Goal: Task Accomplishment & Management: Use online tool/utility

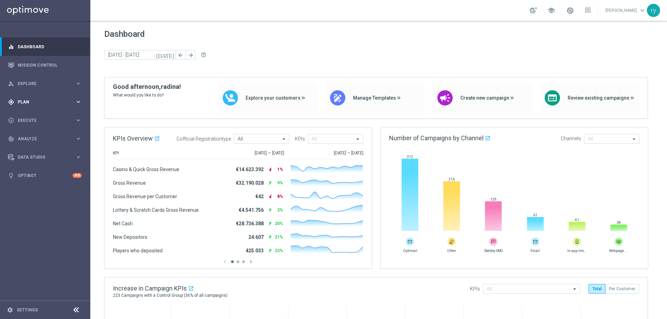
click at [45, 99] on div "gps_fixed Plan" at bounding box center [41, 102] width 67 height 6
click at [31, 137] on span "Templates" at bounding box center [43, 137] width 50 height 4
click at [30, 148] on link "Optimail" at bounding box center [47, 148] width 51 height 6
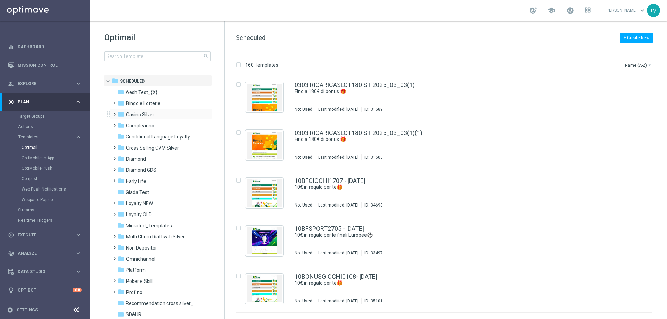
click at [150, 109] on div "folder Casino Silver more_vert" at bounding box center [161, 113] width 102 height 11
click at [150, 113] on span "Casino Silver" at bounding box center [140, 115] width 28 height 6
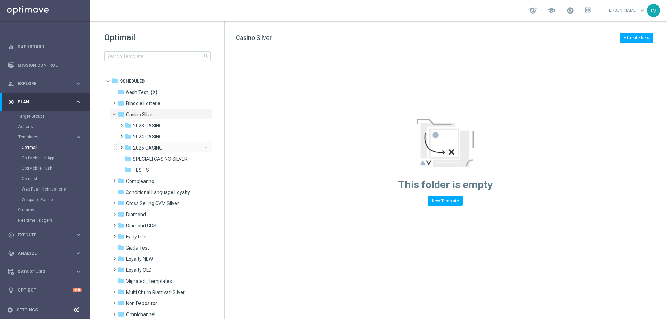
click at [153, 147] on span "2025 CASINO" at bounding box center [148, 148] width 30 height 6
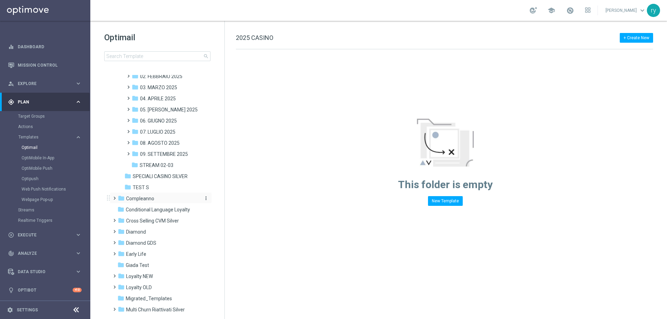
scroll to position [139, 0]
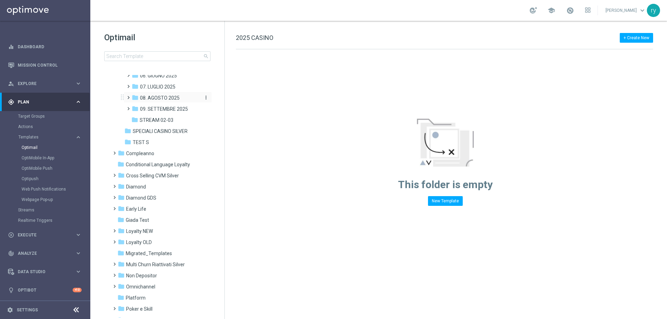
click at [160, 99] on span "08. AGOSTO 2025" at bounding box center [160, 98] width 40 height 6
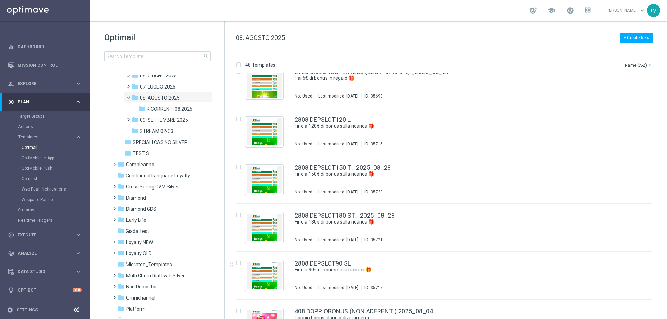
scroll to position [1824, 0]
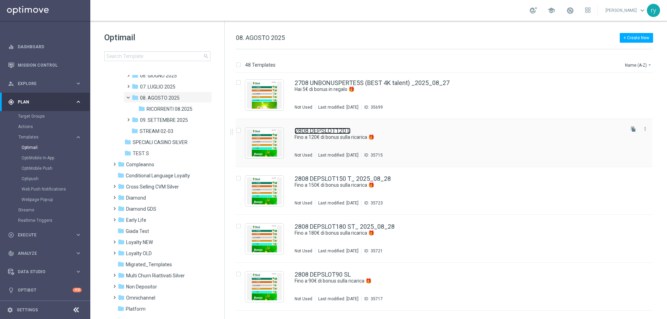
click at [342, 132] on link "2808 DEPSLOT120 L" at bounding box center [323, 131] width 56 height 6
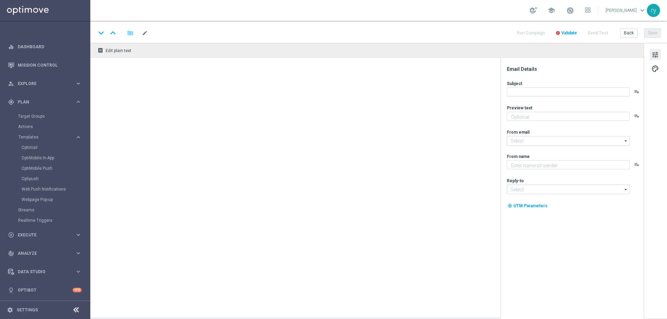
type textarea "Scopri la promozione che ti abbiamo riservato"
type input "newsletter@comunicazioni.sisal.it"
type textarea "Sisal"
type input "info@sisal.it"
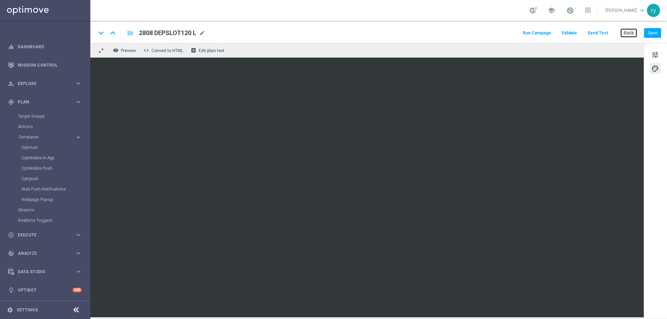
click at [631, 32] on button "Back" at bounding box center [628, 33] width 17 height 10
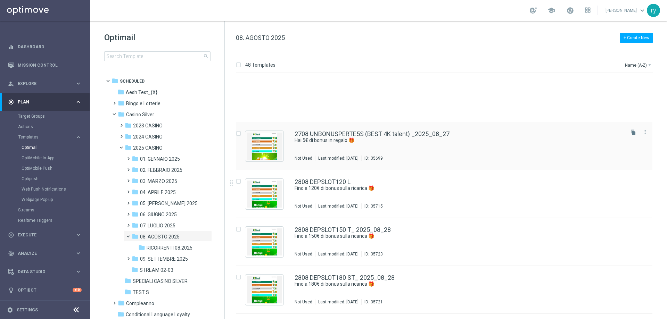
scroll to position [1859, 0]
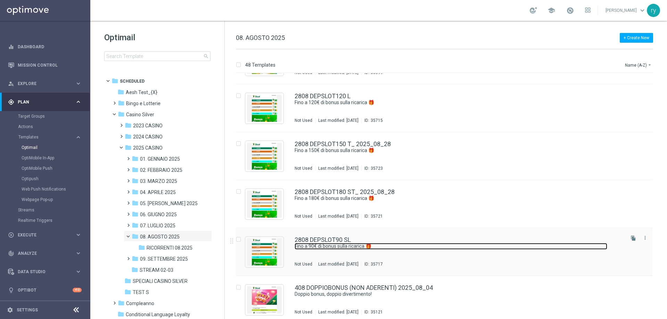
click at [393, 245] on link "Fino a 90€ di bonus sulla ricarica 🎁" at bounding box center [451, 246] width 313 height 7
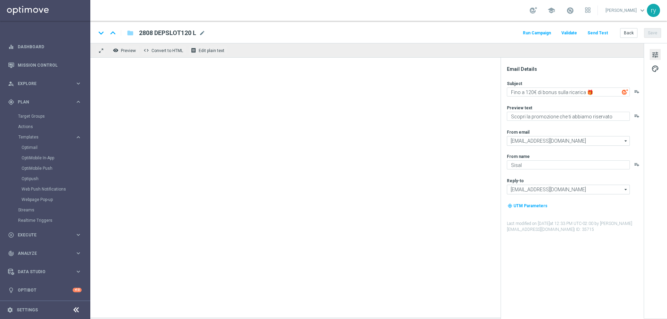
type textarea "Fino a 90€ di bonus sulla ricarica 🎁"
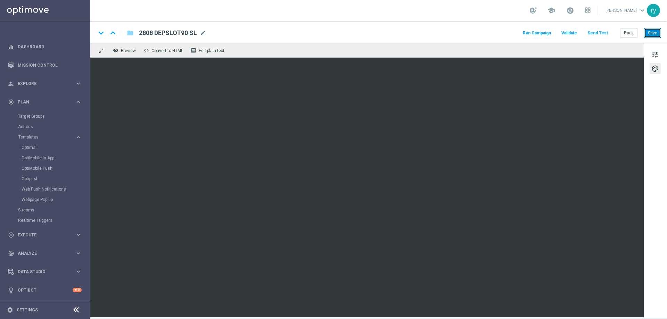
click at [650, 34] on button "Save" at bounding box center [652, 33] width 17 height 10
click at [631, 31] on button "Back" at bounding box center [628, 33] width 17 height 10
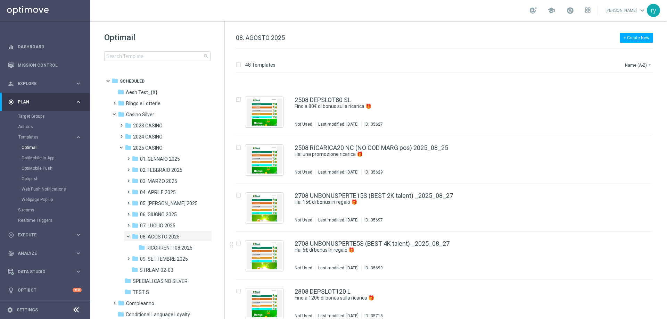
scroll to position [1720, 0]
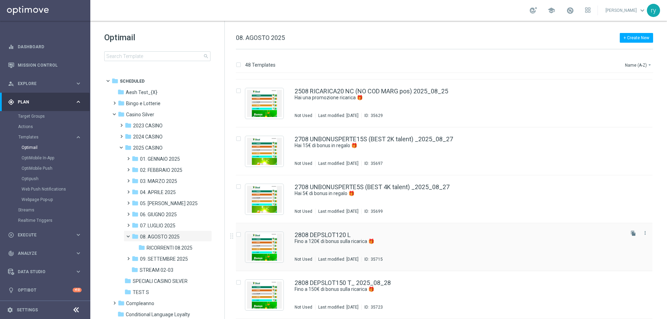
click at [363, 232] on div "2808 DEPSLOT120 L" at bounding box center [459, 235] width 329 height 6
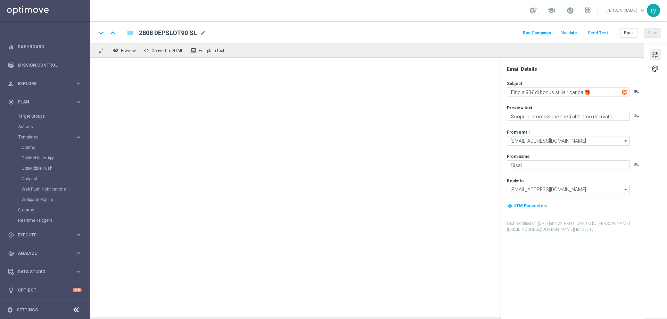
type textarea "Fino a 120€ di bonus sulla ricarica 🎁"
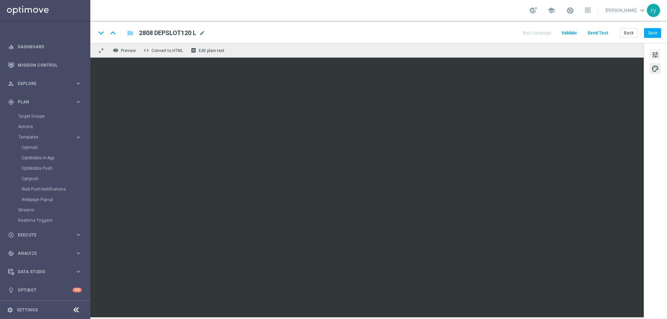
click at [653, 55] on span "tune" at bounding box center [655, 54] width 8 height 9
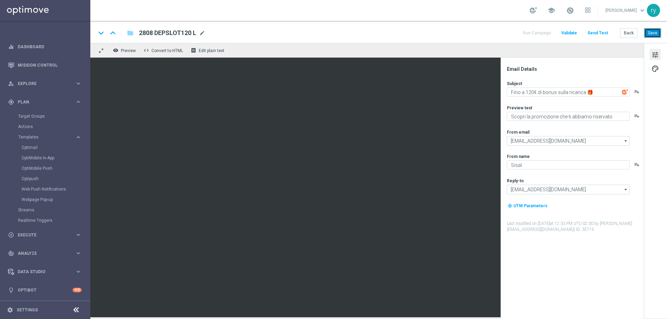
click at [654, 34] on button "Save" at bounding box center [652, 33] width 17 height 10
click at [632, 29] on button "Back" at bounding box center [628, 33] width 17 height 10
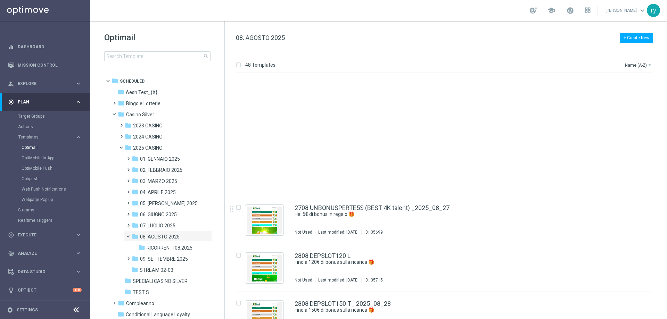
scroll to position [1907, 0]
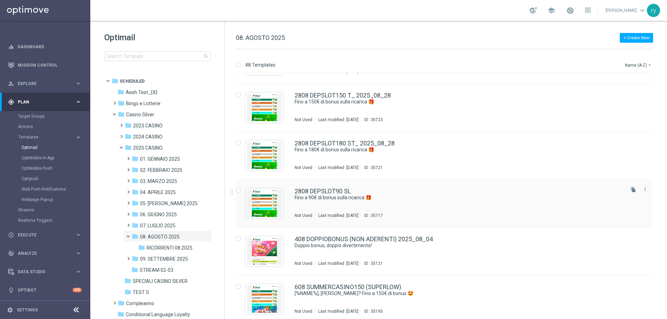
click at [392, 192] on div "2808 DEPSLOT90 SL" at bounding box center [459, 191] width 329 height 6
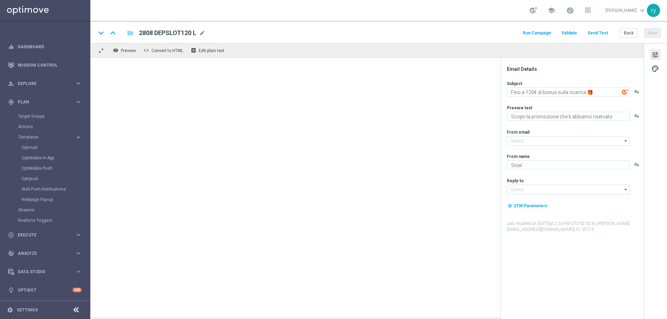
type textarea "Fino a 90€ di bonus sulla ricarica 🎁"
type input "newsletter@comunicazioni.sisal.it"
type input "info@sisal.it"
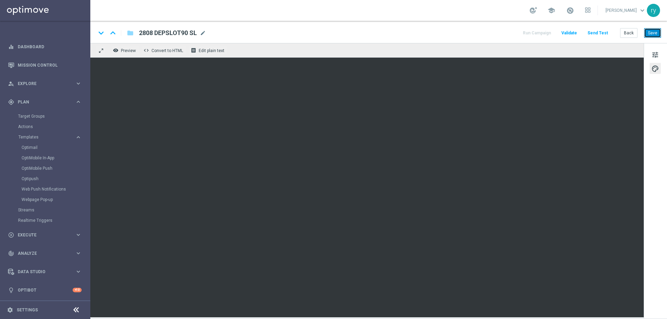
click at [654, 30] on button "Save" at bounding box center [652, 33] width 17 height 10
click at [632, 35] on button "Back" at bounding box center [628, 33] width 17 height 10
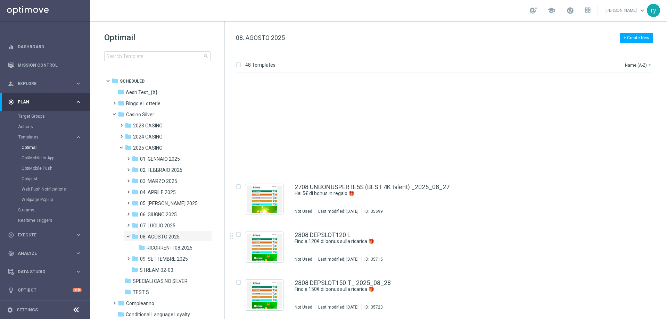
scroll to position [1859, 0]
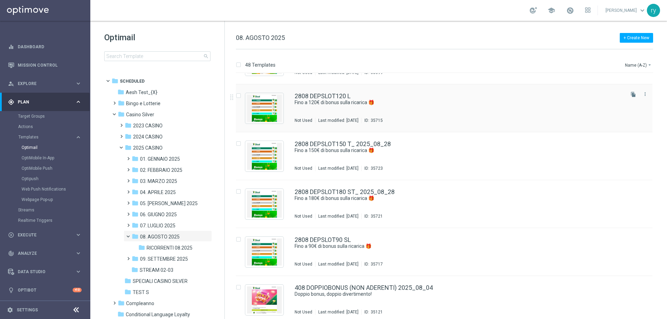
click at [422, 106] on div "2808 DEPSLOT120 L Fino a 120€ di bonus sulla ricarica 🎁 Not Used Last modified:…" at bounding box center [459, 108] width 329 height 30
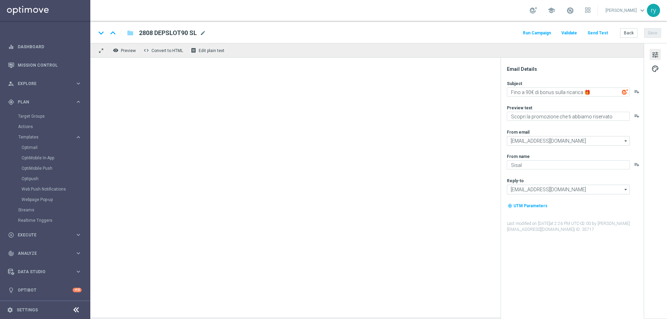
type textarea "Fino a 120€ di bonus sulla ricarica 🎁"
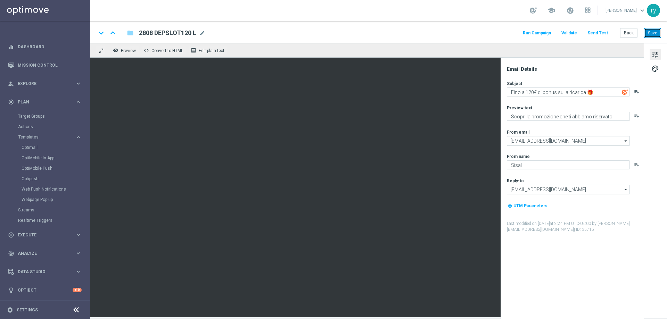
click at [656, 35] on button "Save" at bounding box center [652, 33] width 17 height 10
click at [632, 37] on button "Back" at bounding box center [628, 33] width 17 height 10
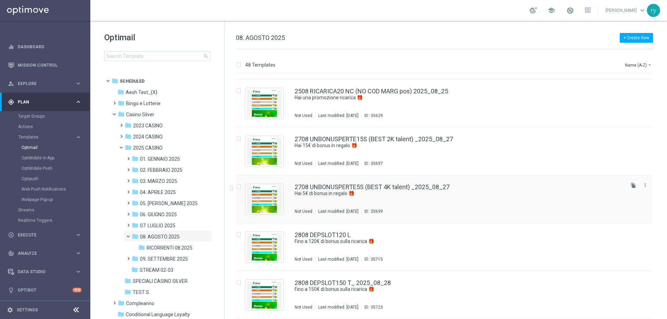
scroll to position [1754, 0]
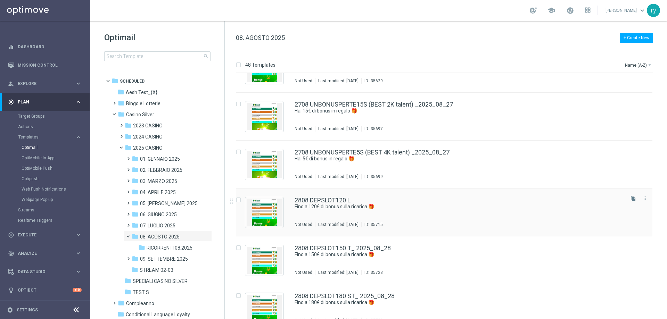
click at [416, 197] on div "2808 DEPSLOT120 L Fino a 120€ di bonus sulla ricarica 🎁 Not Used Last modified:…" at bounding box center [444, 213] width 417 height 48
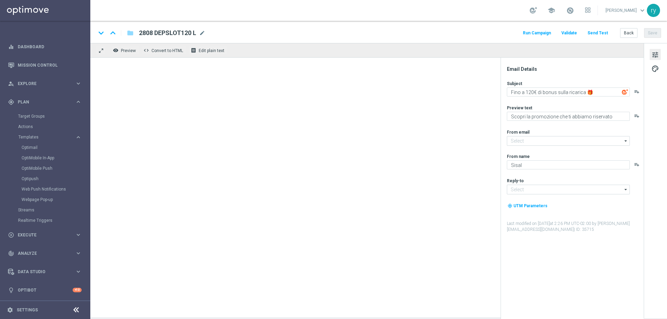
type input "newsletter@comunicazioni.sisal.it"
type input "info@sisal.it"
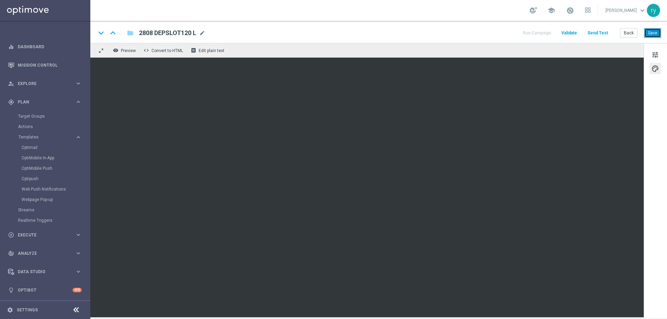
click at [656, 30] on button "Save" at bounding box center [652, 33] width 17 height 10
click at [631, 32] on button "Back" at bounding box center [628, 33] width 17 height 10
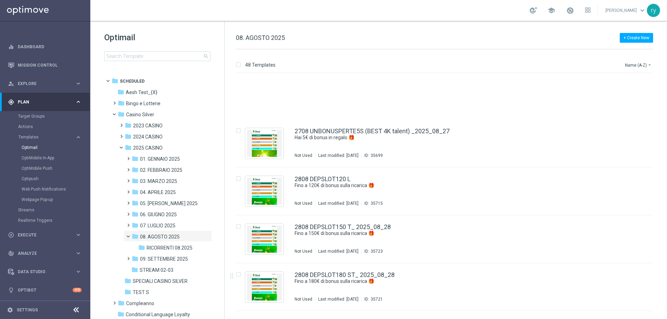
scroll to position [1859, 0]
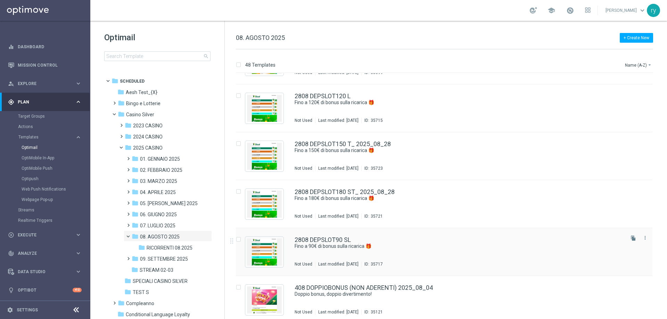
click at [426, 237] on div "2808 DEPSLOT90 SL" at bounding box center [459, 240] width 329 height 6
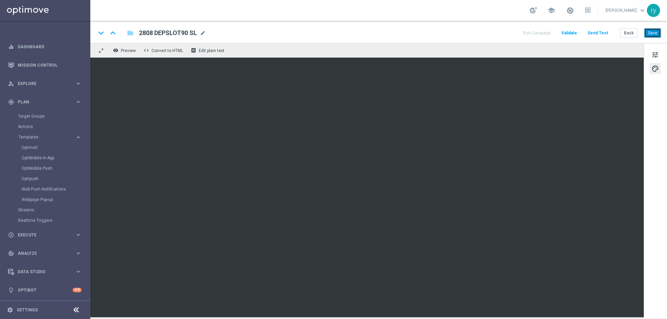
click at [655, 29] on button "Save" at bounding box center [652, 33] width 17 height 10
click at [629, 33] on button "Back" at bounding box center [628, 33] width 17 height 10
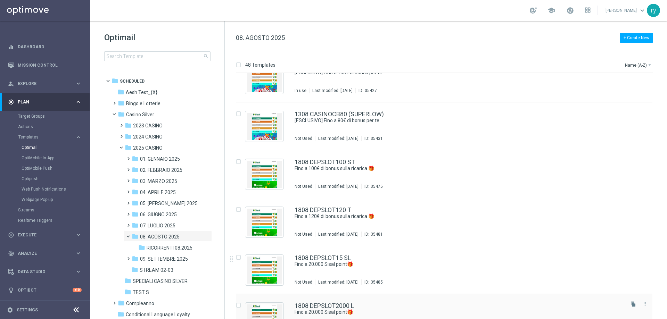
scroll to position [934, 0]
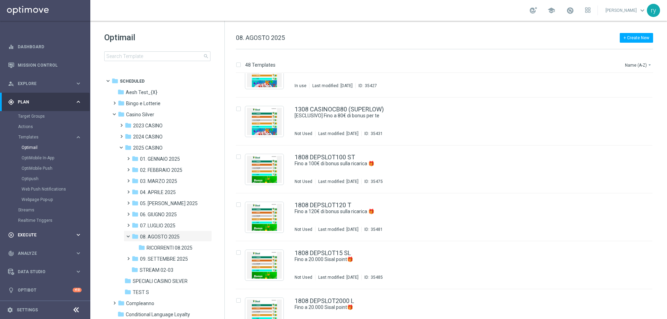
click at [26, 232] on div "play_circle_outline Execute" at bounding box center [41, 235] width 67 height 6
click at [35, 133] on link "Campaign Builder" at bounding box center [45, 135] width 54 height 6
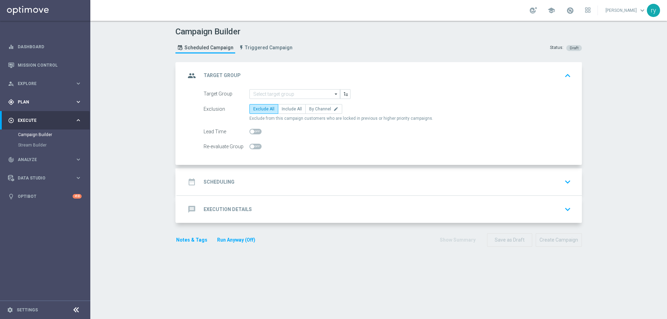
click at [59, 100] on span "Plan" at bounding box center [46, 102] width 57 height 4
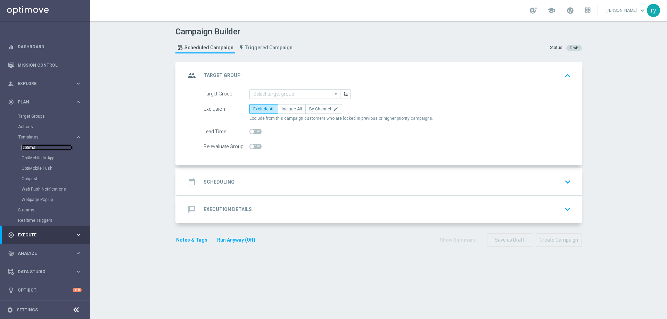
click at [40, 148] on link "Optimail" at bounding box center [47, 148] width 51 height 6
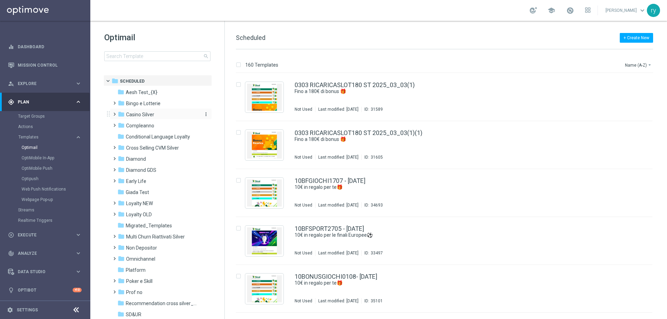
click at [139, 115] on span "Casino Silver" at bounding box center [140, 115] width 28 height 6
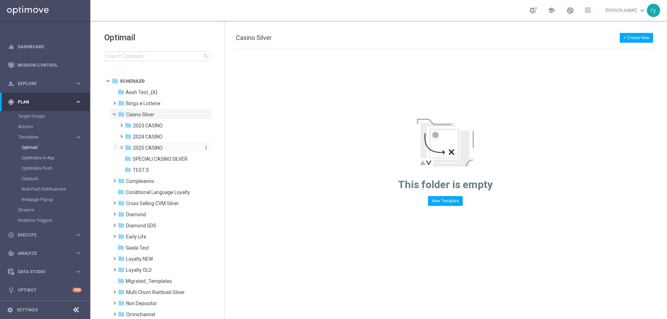
click at [154, 145] on span "2025 CASINO" at bounding box center [148, 148] width 30 height 6
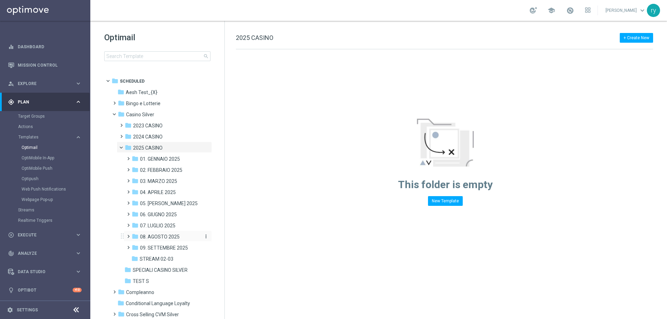
click at [163, 235] on span "08. AGOSTO 2025" at bounding box center [160, 237] width 40 height 6
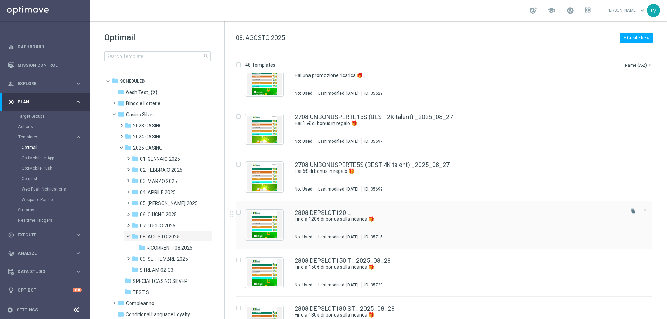
scroll to position [1754, 0]
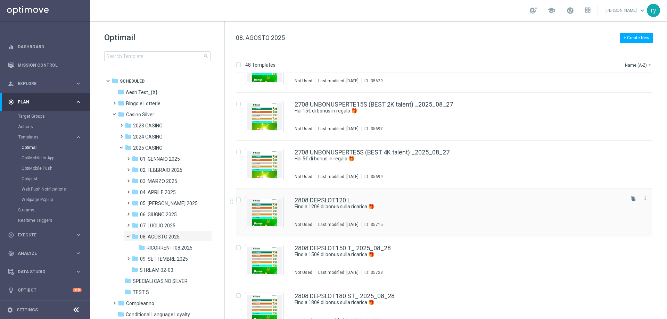
click at [402, 198] on div "2808 DEPSLOT120 L" at bounding box center [459, 200] width 329 height 6
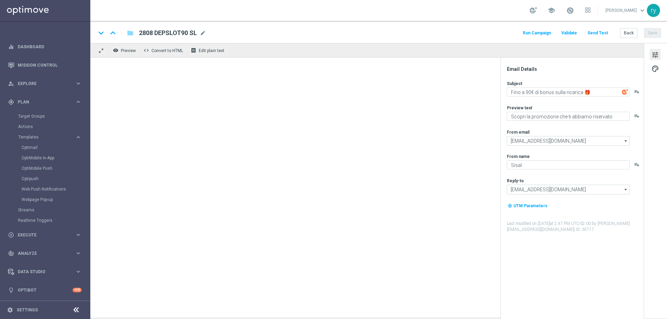
type textarea "Fino a 120€ di bonus sulla ricarica 🎁"
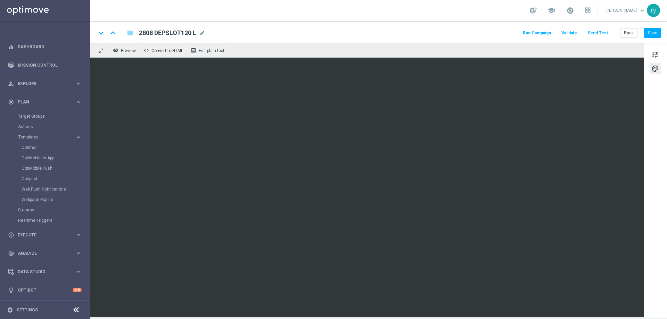
click at [530, 34] on button "Run Campaign" at bounding box center [537, 32] width 30 height 9
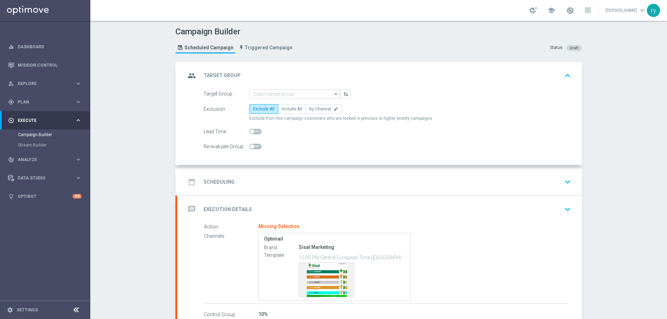
click at [266, 177] on div "date_range Scheduling keyboard_arrow_down" at bounding box center [380, 181] width 388 height 13
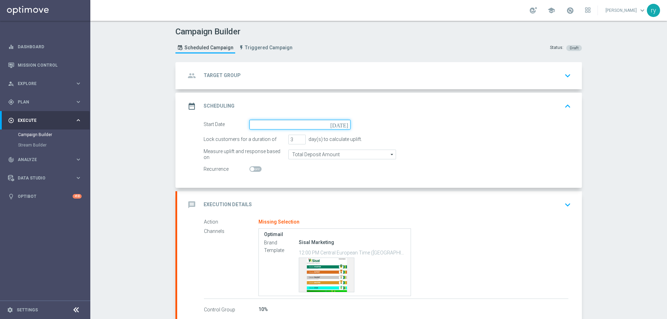
click at [276, 125] on input at bounding box center [299, 125] width 101 height 10
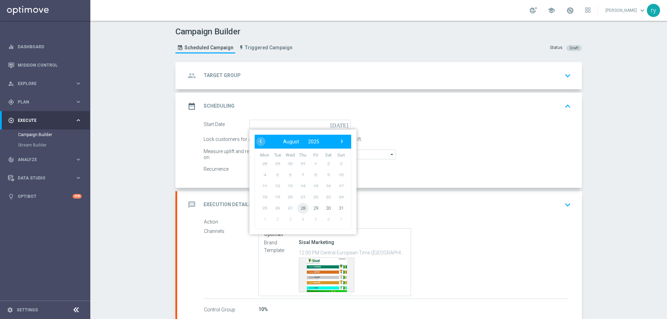
click at [299, 206] on span "28" at bounding box center [302, 208] width 11 height 11
type input "28 Aug 2025"
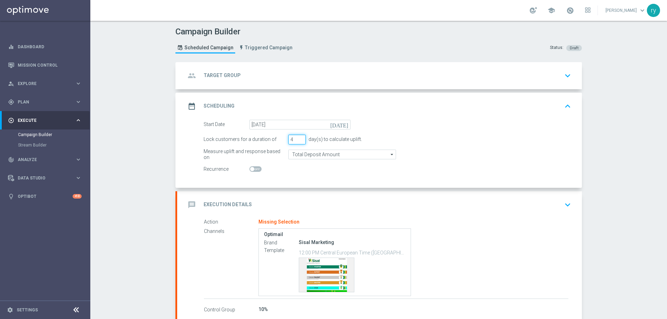
type input "4"
click at [298, 138] on input "4" at bounding box center [296, 140] width 17 height 10
click at [306, 167] on switch at bounding box center [299, 169] width 101 height 6
click at [311, 206] on div "message Execution Details keyboard_arrow_down" at bounding box center [380, 204] width 388 height 13
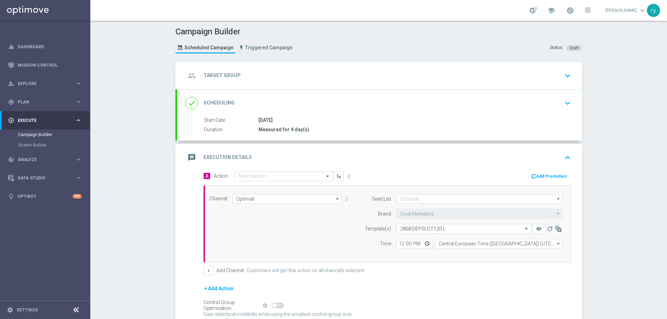
click at [548, 174] on button "Add Promotion" at bounding box center [549, 177] width 39 height 8
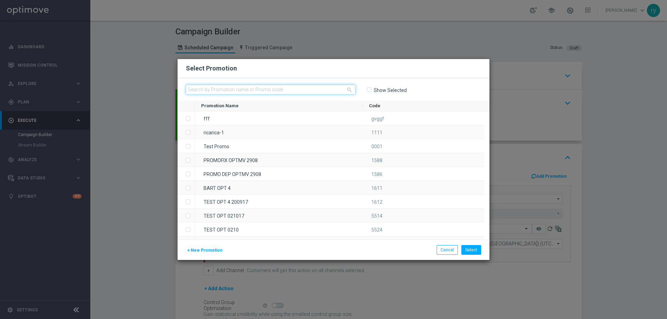
click at [218, 89] on input "text" at bounding box center [271, 90] width 170 height 10
paste input "333708"
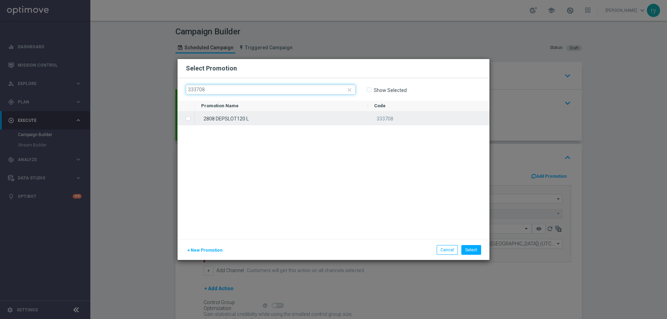
type input "333708"
click at [192, 118] on label "Press SPACE to select this row." at bounding box center [193, 119] width 2 height 6
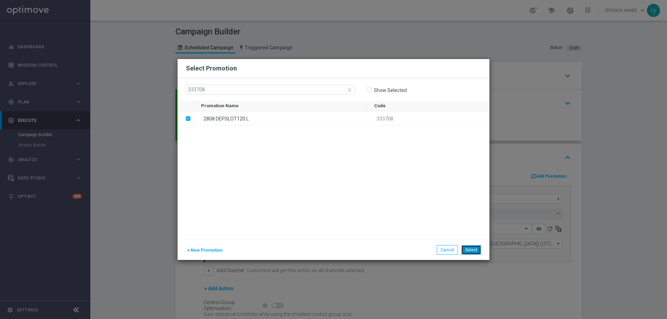
click at [471, 247] on button "Select" at bounding box center [471, 250] width 20 height 10
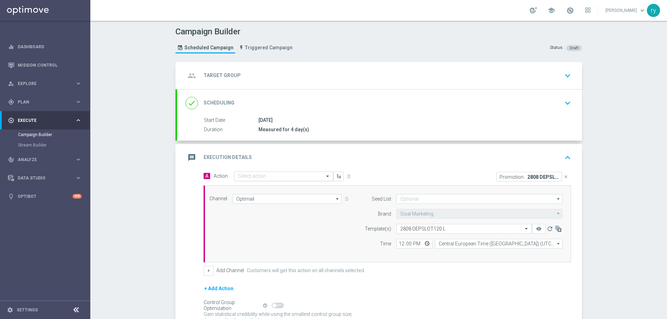
click at [279, 175] on input "text" at bounding box center [276, 177] width 77 height 6
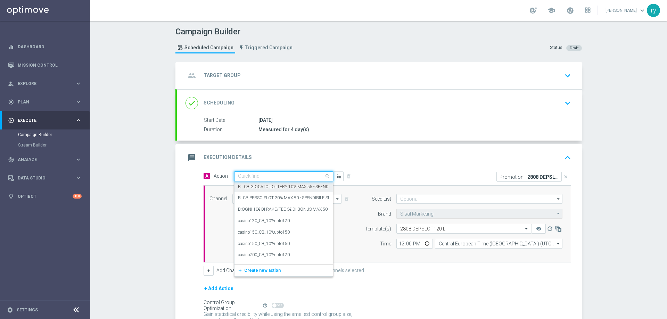
paste input "dep 25€ per 15% fino a 120€"
type input "dep 25€ per 15% fino a 120€"
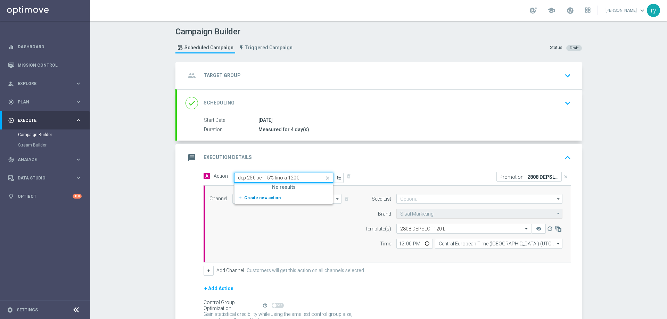
click at [251, 199] on span "Create new action" at bounding box center [262, 198] width 36 height 5
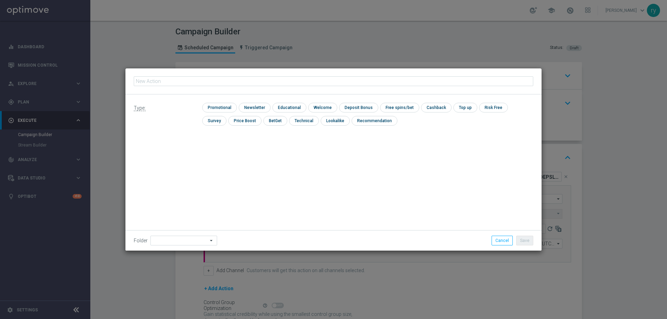
type input "dep 25€ per 15% fino a 120€"
click at [214, 111] on input "checkbox" at bounding box center [218, 107] width 33 height 9
checkbox input "true"
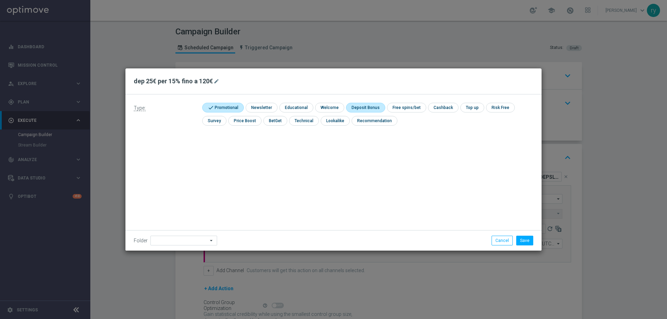
click at [369, 110] on input "checkbox" at bounding box center [364, 107] width 37 height 9
checkbox input "true"
click at [526, 245] on button "Save" at bounding box center [524, 241] width 17 height 10
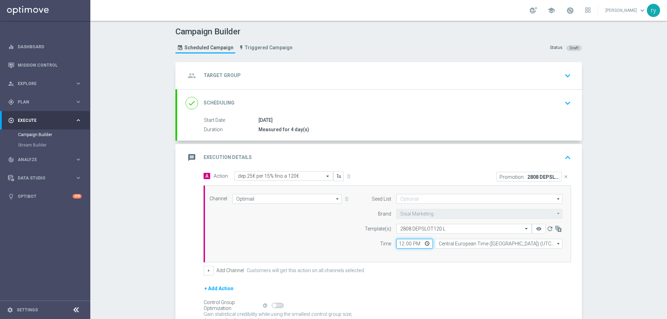
click at [399, 244] on input "12:00" at bounding box center [414, 244] width 36 height 10
type input "17:00"
click at [388, 257] on div "Channel Optimail Optimail arrow_drop_down Drag here to set row groups Drag here…" at bounding box center [388, 224] width 368 height 77
click at [208, 274] on button "+" at bounding box center [209, 271] width 10 height 10
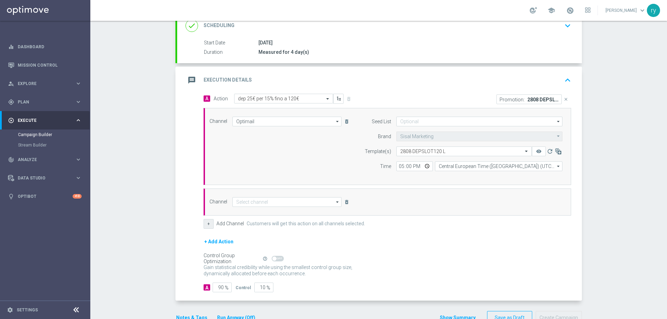
scroll to position [97, 0]
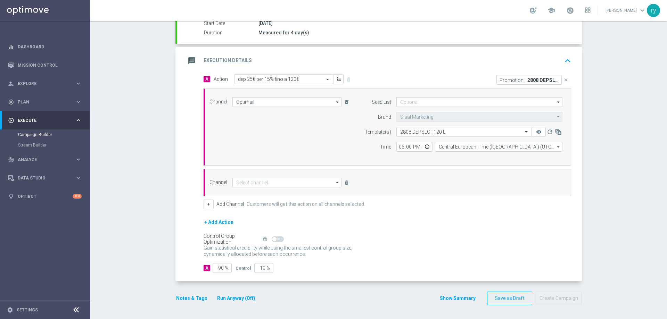
click at [257, 188] on div "Channel arrow_drop_down Drag here to set row groups Drag here to set column lab…" at bounding box center [388, 182] width 368 height 27
click at [257, 186] on input at bounding box center [286, 183] width 109 height 10
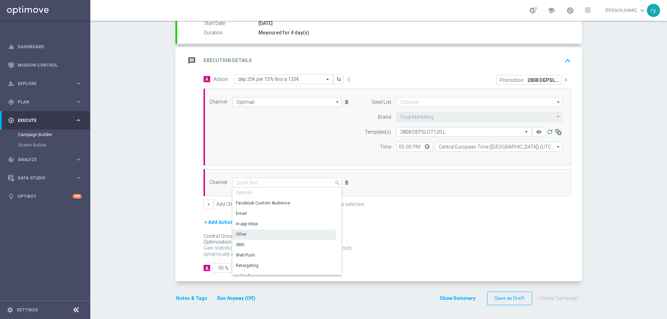
click at [256, 233] on div "Other" at bounding box center [284, 235] width 104 height 10
type input "Other"
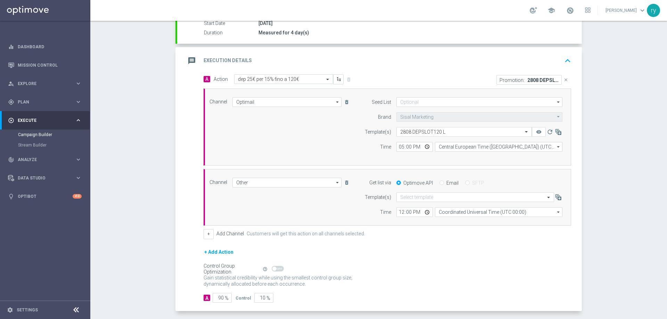
click at [438, 186] on div "Get list via Optimove API Email SFTP" at bounding box center [462, 183] width 212 height 10
drag, startPoint x: 440, startPoint y: 182, endPoint x: 437, endPoint y: 192, distance: 10.2
click at [440, 183] on input "Email" at bounding box center [441, 183] width 5 height 5
radio input "true"
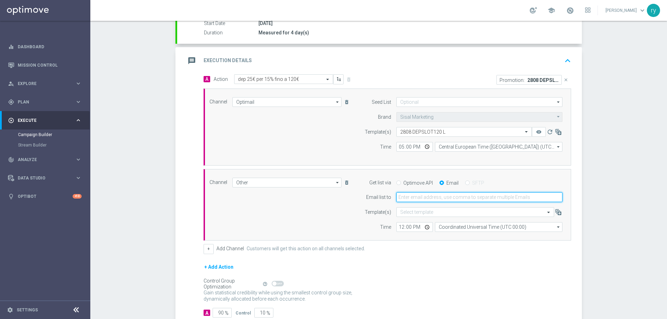
click at [433, 199] on input "email" at bounding box center [479, 197] width 166 height 10
type input "radina.yordanova@sisal.it"
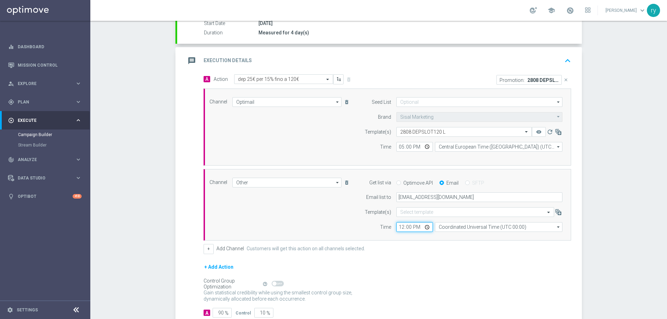
click at [396, 230] on input "12:00" at bounding box center [414, 227] width 36 height 10
type input "17:00"
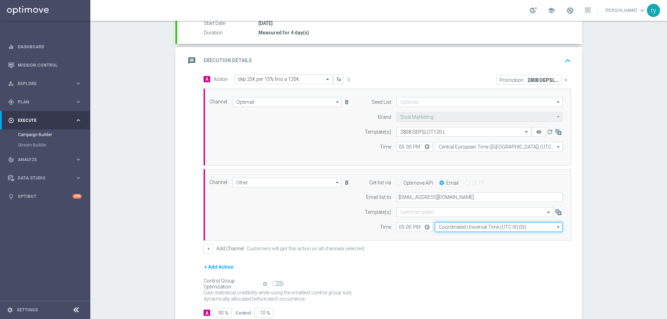
click at [437, 228] on input "Coordinated Universal Time (UTC 00:00)" at bounding box center [498, 227] width 127 height 10
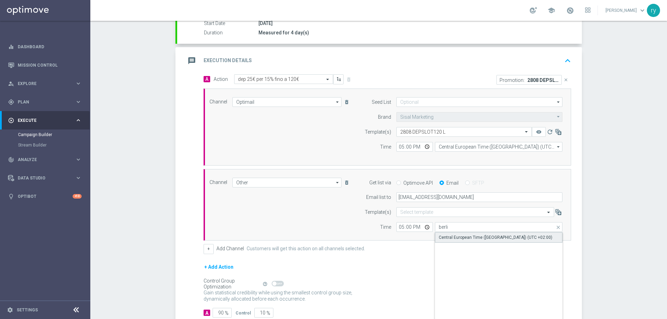
click at [443, 238] on div "Central European Time (Berlin) (UTC +02:00)" at bounding box center [496, 237] width 114 height 6
type input "Central European Time (Berlin) (UTC +02:00)"
click at [425, 244] on div "A Action Select action dep 25€ per 15% fino a 120€ delete_forever Promotion: 28…" at bounding box center [387, 164] width 378 height 180
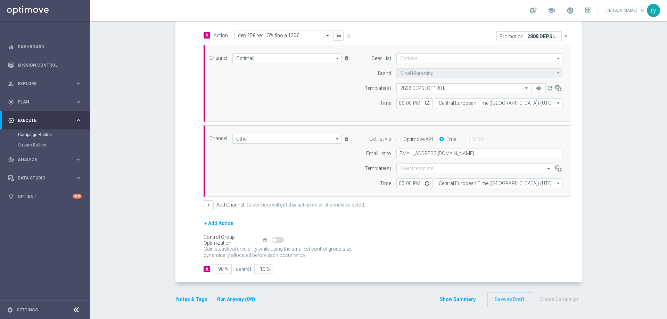
scroll to position [142, 0]
click at [181, 298] on button "Notes & Tags" at bounding box center [191, 298] width 33 height 9
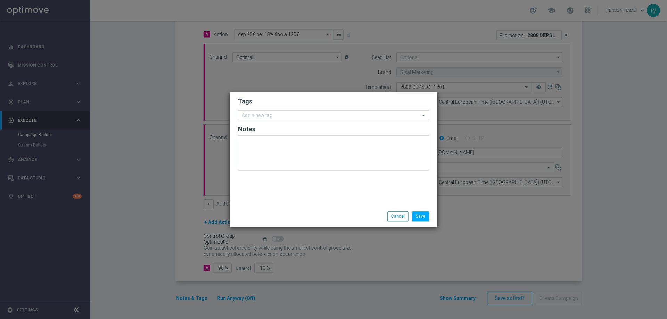
click at [283, 118] on input "text" at bounding box center [331, 116] width 178 height 6
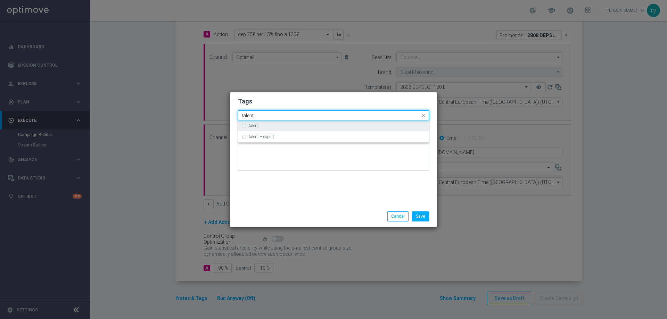
click at [283, 125] on div "talent" at bounding box center [337, 126] width 176 height 4
type input "talent"
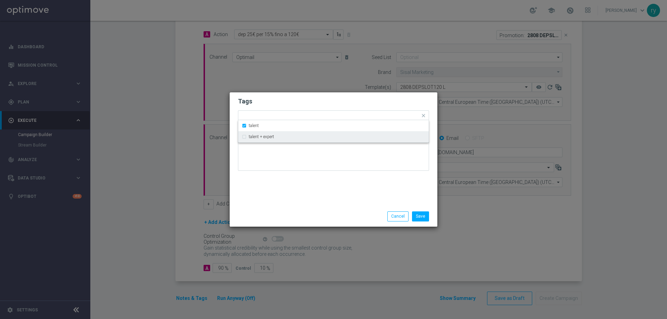
drag, startPoint x: 282, startPoint y: 193, endPoint x: 287, endPoint y: 167, distance: 26.1
click at [283, 193] on div "Tags Quick find × talent talent talent + expert Notes" at bounding box center [334, 149] width 208 height 114
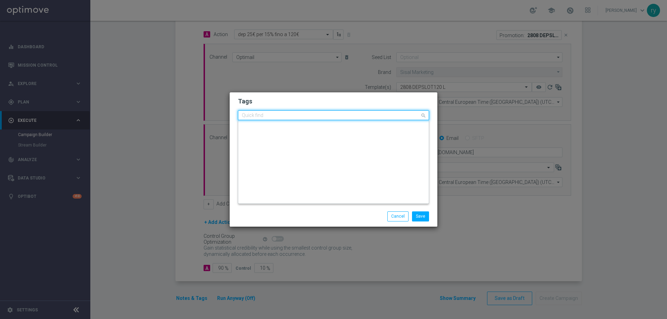
click at [292, 118] on input "text" at bounding box center [331, 116] width 178 height 6
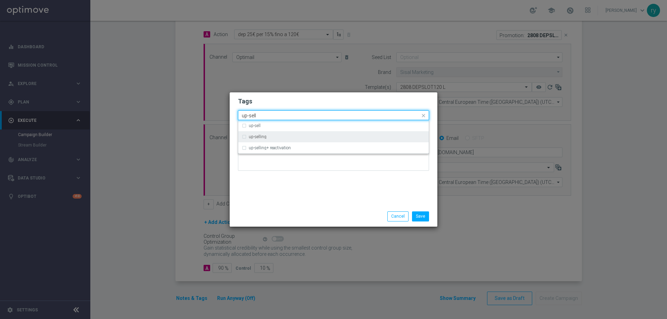
click at [288, 135] on div "up-selling" at bounding box center [337, 137] width 176 height 4
type input "up-sell"
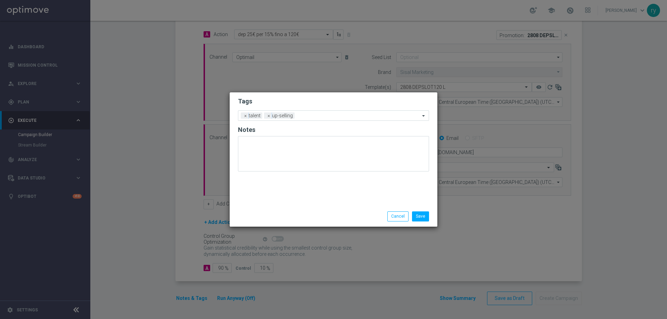
click at [304, 187] on div "Tags Add a new tag × talent × up-selling Notes" at bounding box center [334, 149] width 208 height 114
click at [318, 118] on input "text" at bounding box center [358, 116] width 123 height 6
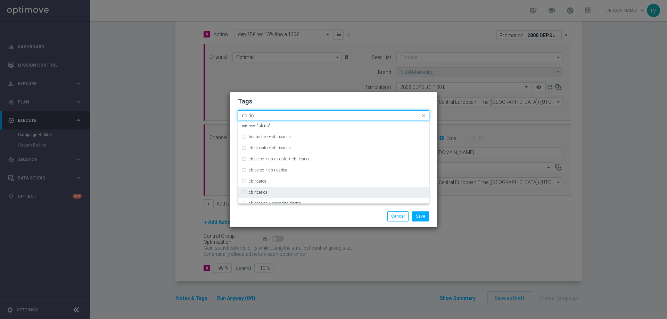
click at [257, 193] on label "cb ricarica" at bounding box center [258, 192] width 19 height 4
type input "cb ric"
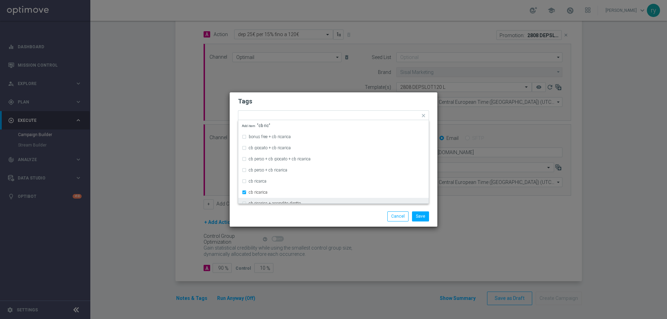
click at [270, 216] on div "Save Cancel" at bounding box center [333, 217] width 201 height 10
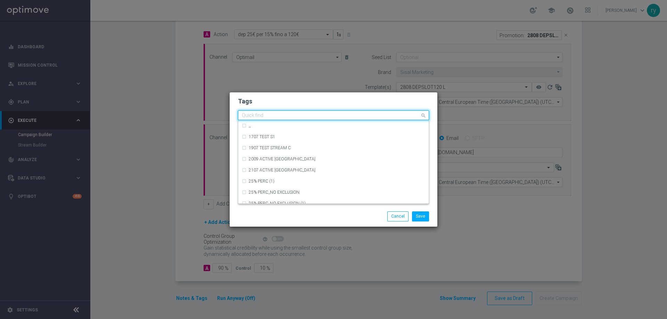
click at [333, 114] on input "text" at bounding box center [331, 116] width 178 height 6
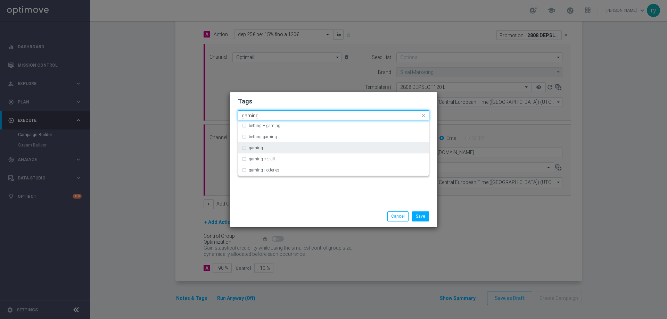
click at [276, 147] on div "gaming" at bounding box center [337, 148] width 176 height 4
type input "gaming"
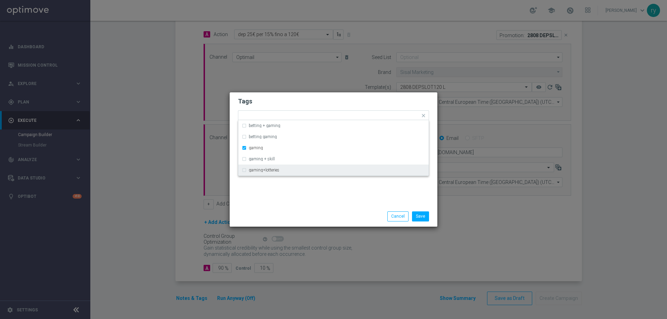
click at [298, 183] on div "Tags Quick find × talent × up-selling × cb ricarica × gaming betting + gaming b…" at bounding box center [334, 149] width 208 height 114
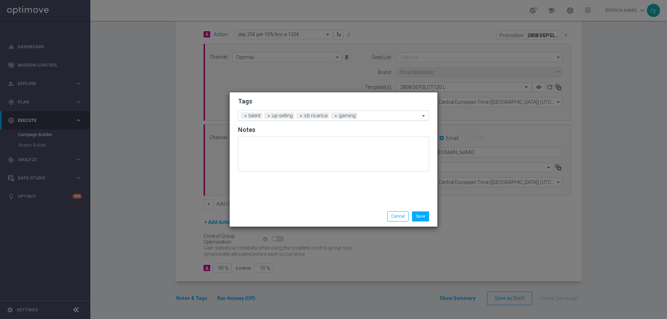
click at [365, 116] on input "text" at bounding box center [390, 116] width 60 height 6
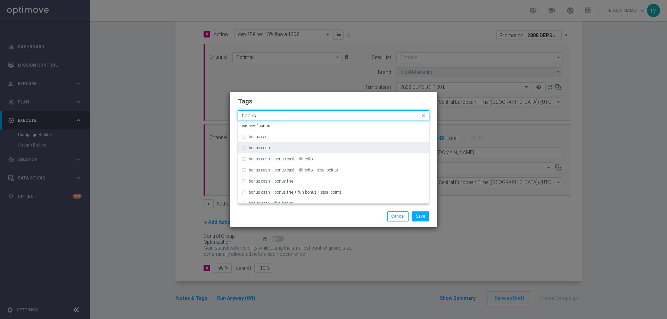
click at [340, 146] on div "bonus cash" at bounding box center [337, 148] width 176 height 4
type input "bonus"
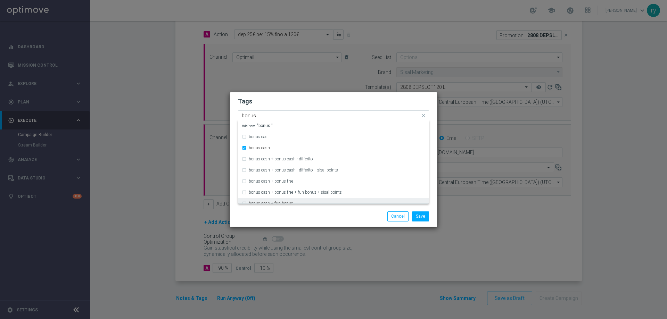
click at [347, 203] on div "bonus cash + fun bonus" at bounding box center [337, 203] width 176 height 4
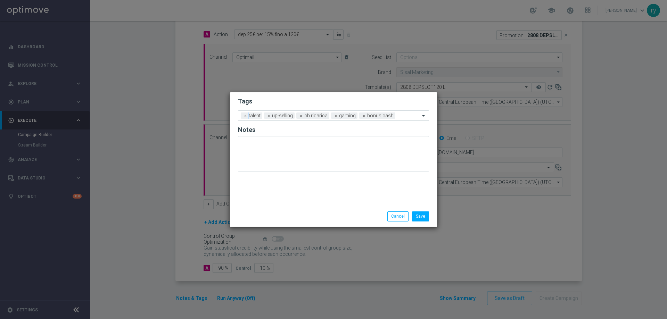
click at [348, 215] on div "Save Cancel" at bounding box center [367, 217] width 134 height 10
click at [420, 215] on button "Save" at bounding box center [420, 217] width 17 height 10
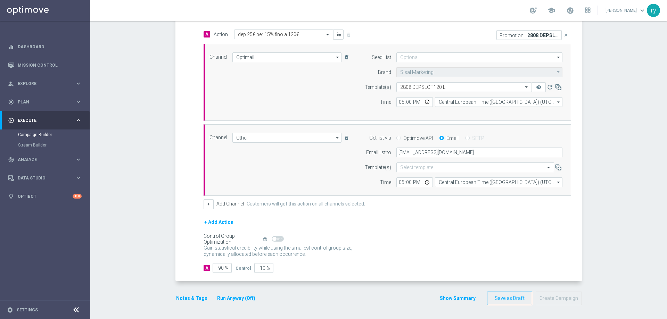
click at [401, 246] on div "Gain statistical credibility while using the smallest control group size, dynam…" at bounding box center [388, 251] width 368 height 17
click at [449, 299] on button "Show Summary" at bounding box center [457, 299] width 36 height 8
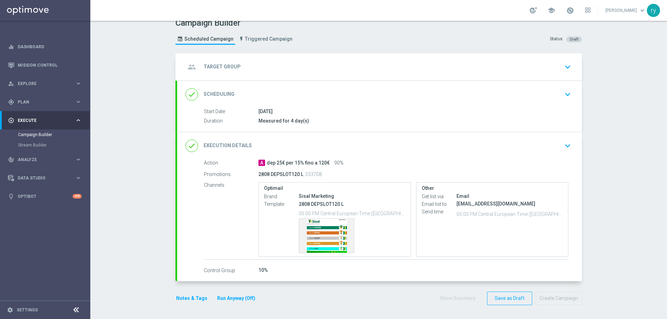
scroll to position [9, 0]
click at [322, 247] on div "Template preview" at bounding box center [326, 236] width 55 height 34
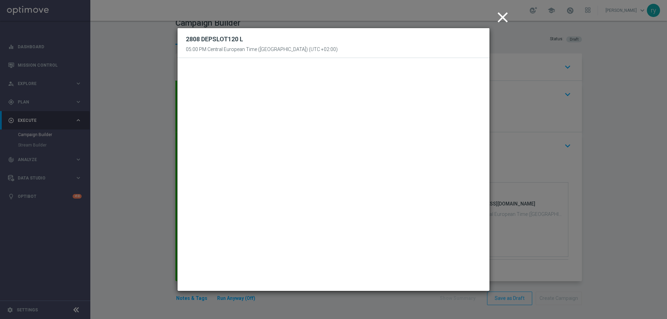
click at [503, 16] on icon "close" at bounding box center [502, 17] width 17 height 17
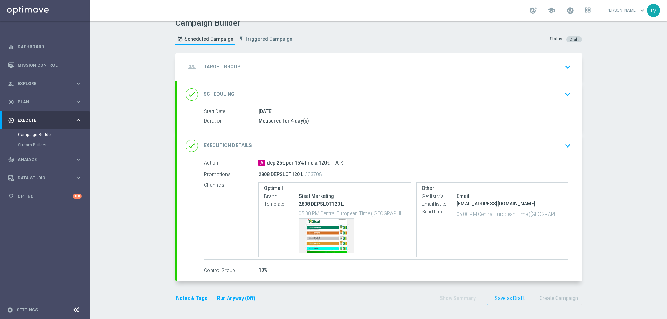
click at [302, 273] on div "10%" at bounding box center [413, 270] width 310 height 7
click at [268, 68] on div "group Target Group keyboard_arrow_down" at bounding box center [380, 66] width 388 height 13
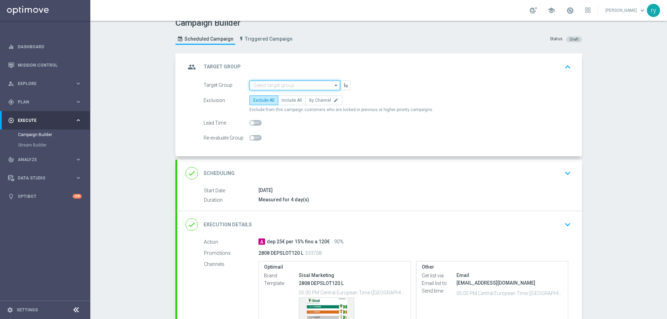
click at [267, 82] on input at bounding box center [294, 86] width 91 height 10
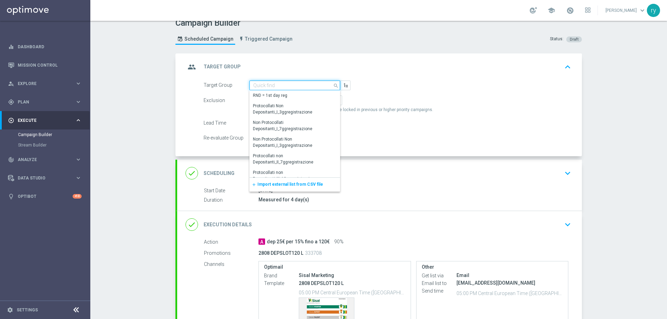
paste input "NO SALDO Active Casinò Silver Moda 15-29,99"
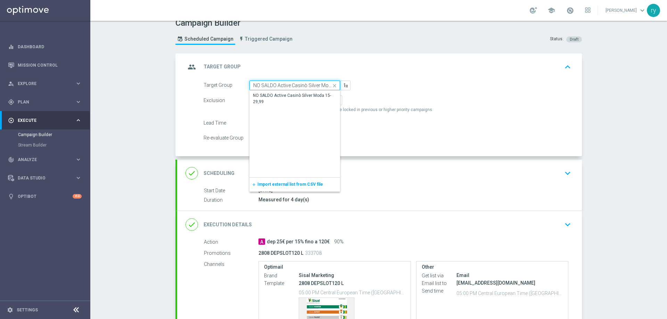
scroll to position [0, 19]
click at [269, 93] on div "NO SALDO Active Casinò Silver Moda 15-29,99" at bounding box center [295, 98] width 84 height 13
type input "NO SALDO Active Casinò Silver Moda 15-29,99"
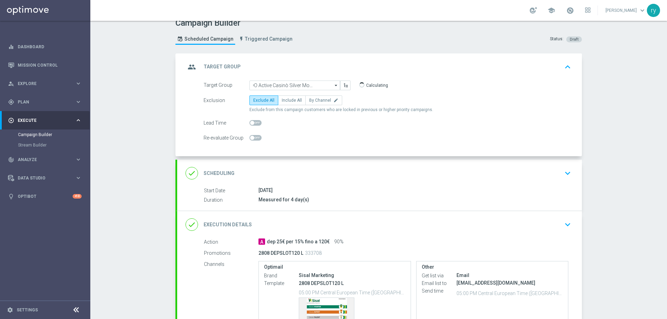
scroll to position [0, 0]
click at [282, 102] on span "Include All" at bounding box center [292, 100] width 20 height 5
click at [282, 102] on input "Include All" at bounding box center [284, 101] width 5 height 5
radio input "true"
click at [309, 149] on div "Target Group NO SALDO Active Casinò Silver Moda 15-29,99 NO SALDO Active Casinò…" at bounding box center [379, 119] width 405 height 76
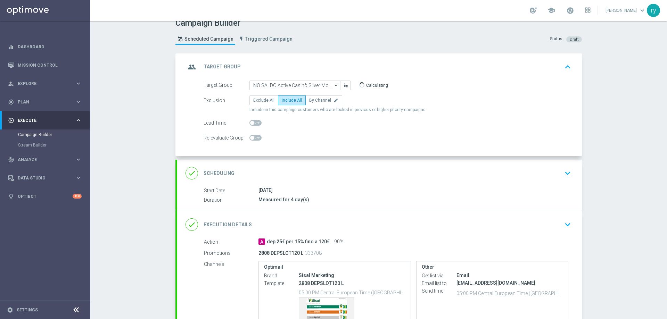
click at [351, 171] on div "done Scheduling keyboard_arrow_down" at bounding box center [380, 173] width 388 height 13
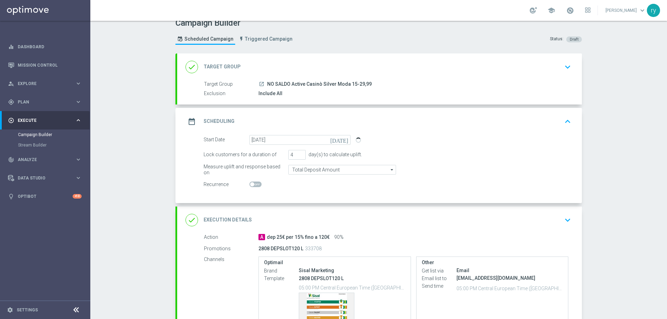
click at [379, 213] on div "done Execution Details keyboard_arrow_down" at bounding box center [379, 220] width 405 height 27
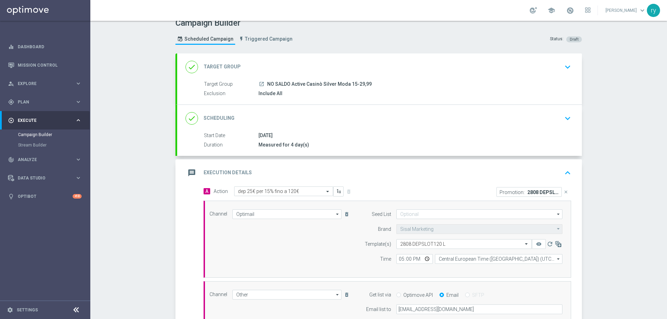
click at [600, 151] on div "Campaign Builder Scheduled Campaign Triggered Campaign Status: Draft done Targe…" at bounding box center [378, 170] width 577 height 298
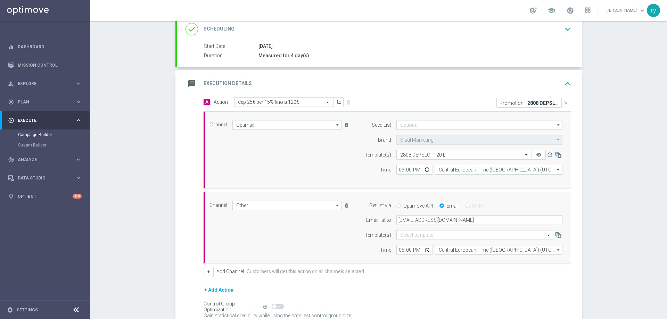
scroll to position [148, 0]
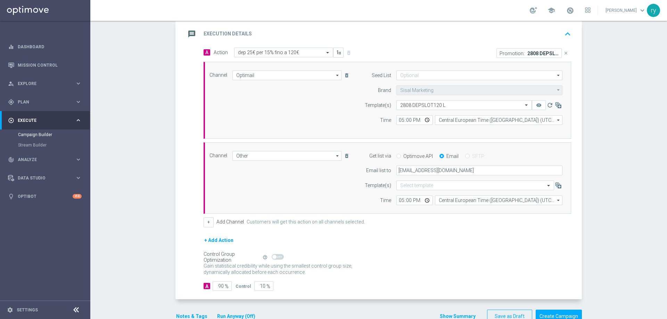
click at [441, 314] on button "Show Summary" at bounding box center [457, 317] width 36 height 8
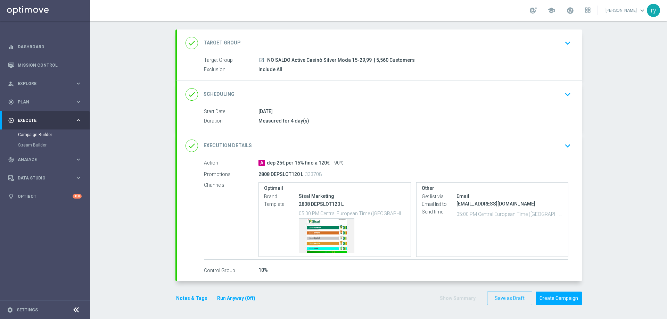
scroll to position [33, 0]
drag, startPoint x: 408, startPoint y: 60, endPoint x: 266, endPoint y: 59, distance: 142.1
click at [266, 59] on div "launch NO SALDO Active Casinò Silver Moda 15-29,99 | 5,560 Customers" at bounding box center [413, 60] width 310 height 7
copy div "NO SALDO Active Casinò Silver Moda 15-29,99 | 5,560 Customers"
click at [317, 73] on div "Include All" at bounding box center [413, 69] width 310 height 7
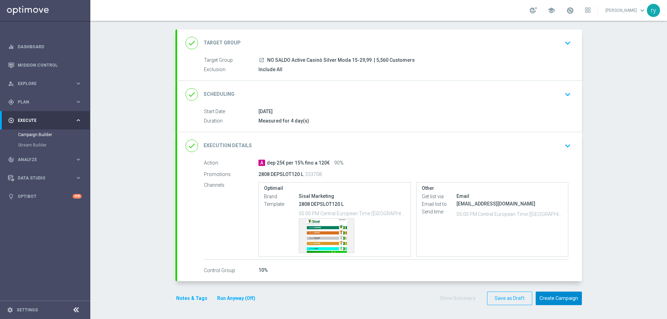
click at [547, 299] on button "Create Campaign" at bounding box center [559, 299] width 46 height 14
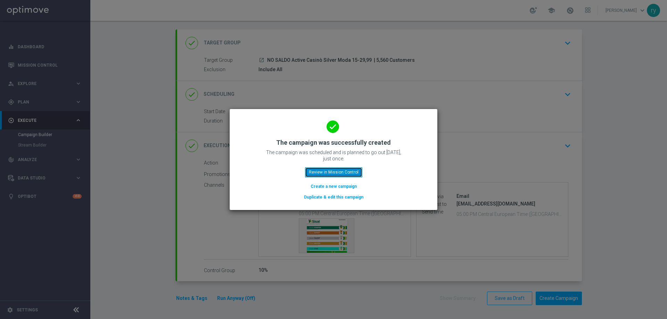
click at [318, 173] on button "Review in Mission Control" at bounding box center [333, 172] width 57 height 10
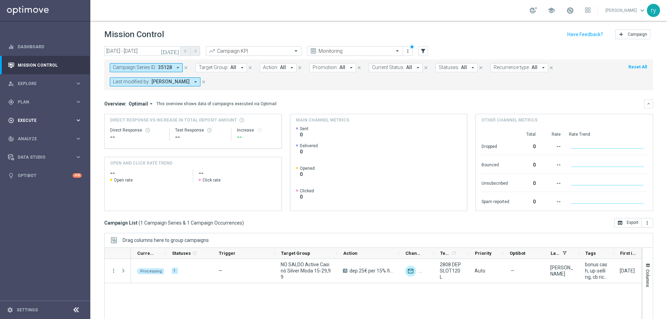
click at [58, 120] on span "Execute" at bounding box center [46, 120] width 57 height 4
click at [63, 105] on div "gps_fixed Plan" at bounding box center [41, 102] width 67 height 6
click at [37, 146] on link "Optimail" at bounding box center [47, 148] width 51 height 6
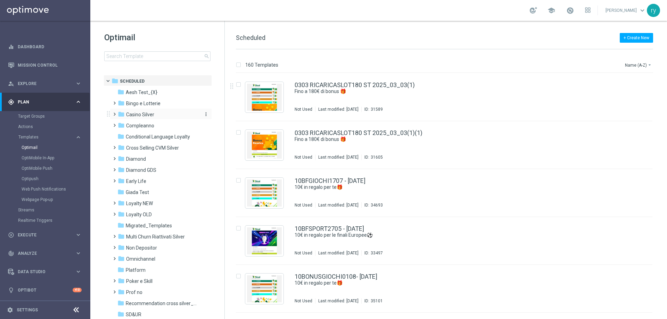
click at [134, 116] on span "Casino Silver" at bounding box center [140, 115] width 28 height 6
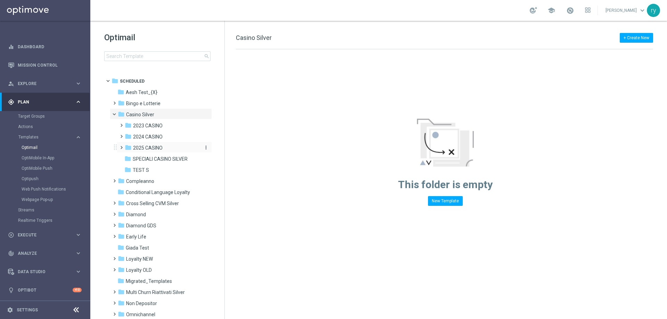
click at [144, 151] on span "2025 CASINO" at bounding box center [148, 148] width 30 height 6
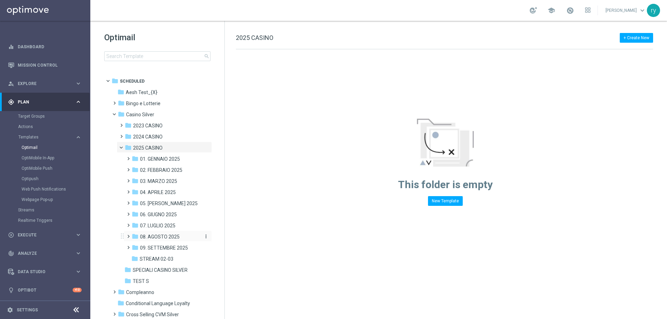
click at [157, 234] on span "08. AGOSTO 2025" at bounding box center [160, 237] width 40 height 6
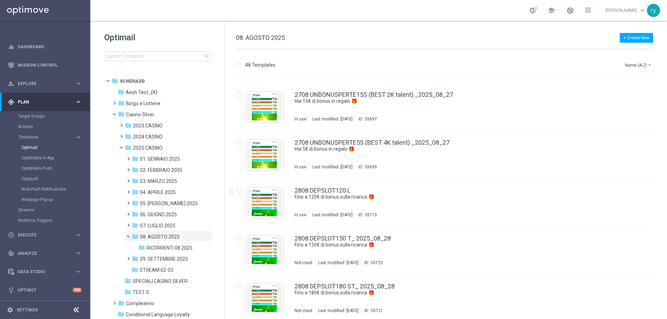
scroll to position [1859, 0]
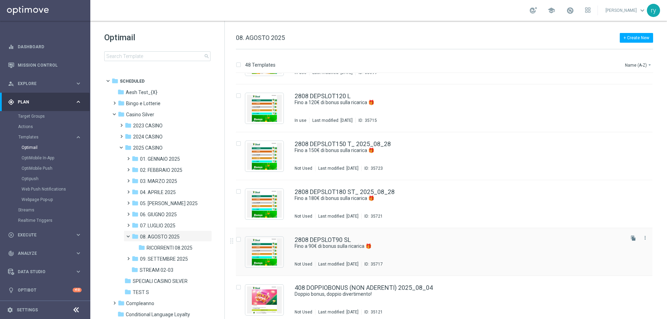
click at [344, 234] on div "2808 DEPSLOT90 SL Fino a 90€ di bonus sulla ricarica 🎁 Not Used Last modified: …" at bounding box center [444, 252] width 417 height 48
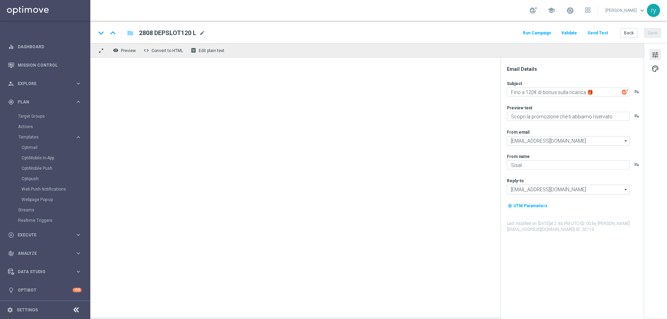
type textarea "Fino a 90€ di bonus sulla ricarica 🎁"
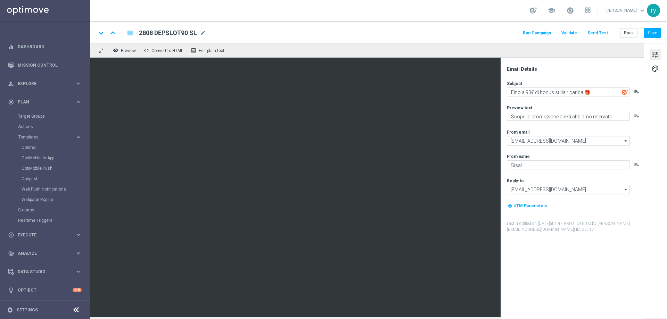
click at [535, 32] on button "Run Campaign" at bounding box center [537, 32] width 30 height 9
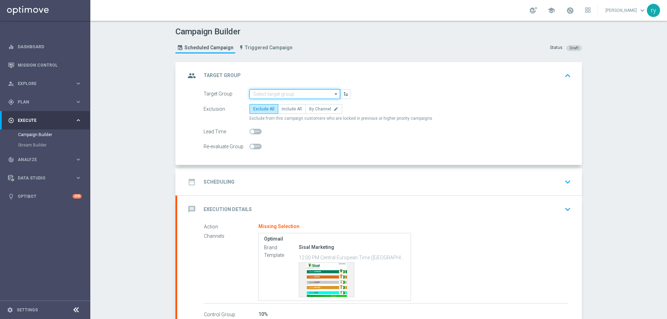
click at [284, 89] on input at bounding box center [294, 94] width 91 height 10
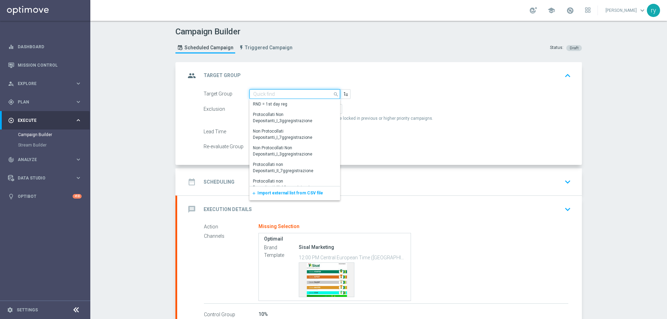
paste input "NO SALDO Active Casinò Silver Moda 0-15€"
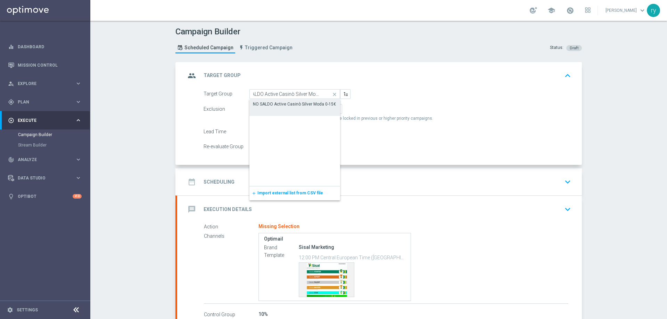
click at [285, 103] on div "NO SALDO Active Casinò Silver Moda 0-15€" at bounding box center [294, 104] width 83 height 6
type input "NO SALDO Active Casinò Silver Moda 0-15€"
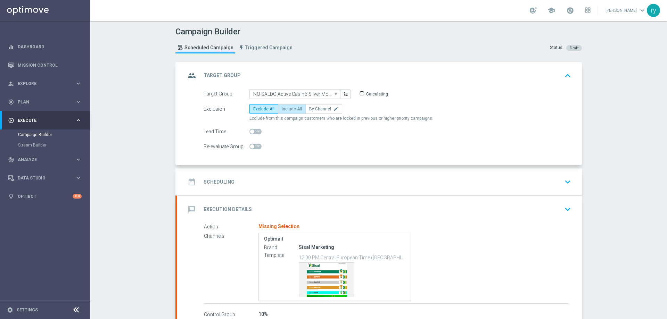
click at [282, 108] on span "Include All" at bounding box center [292, 109] width 20 height 5
click at [282, 108] on input "Include All" at bounding box center [284, 110] width 5 height 5
radio input "true"
click at [283, 186] on div "date_range Scheduling keyboard_arrow_down" at bounding box center [380, 181] width 388 height 13
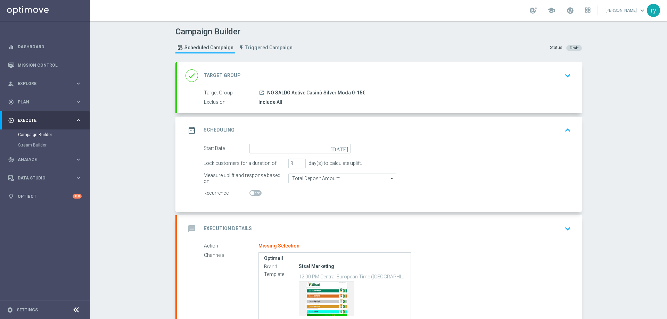
click at [343, 148] on icon "[DATE]" at bounding box center [340, 148] width 20 height 8
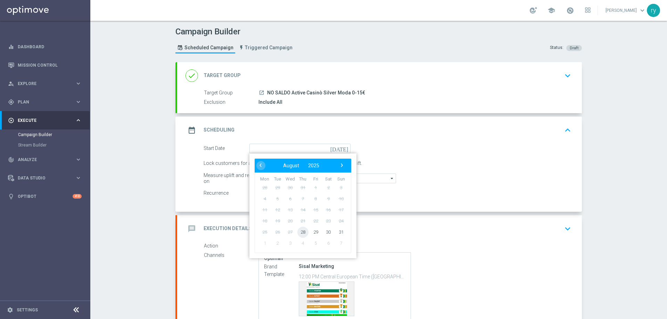
click at [303, 230] on span "28" at bounding box center [302, 232] width 11 height 11
type input "28 Aug 2025"
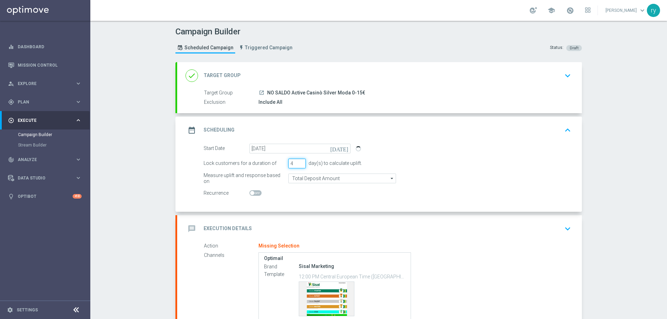
type input "4"
click at [298, 161] on input "4" at bounding box center [296, 164] width 17 height 10
click at [303, 203] on div "Start Date 28 Aug 2025 today Lock customers for a duration of 4 day(s) to calcu…" at bounding box center [379, 178] width 405 height 68
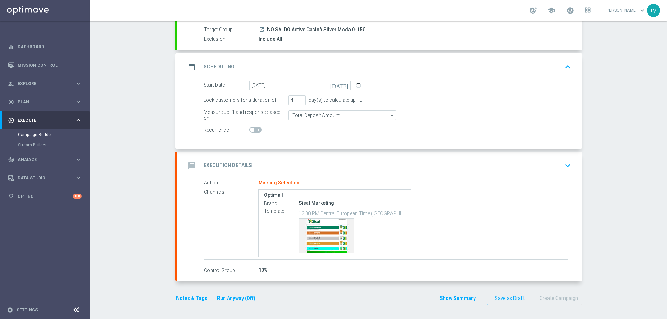
click at [297, 164] on div "message Execution Details keyboard_arrow_down" at bounding box center [380, 165] width 388 height 13
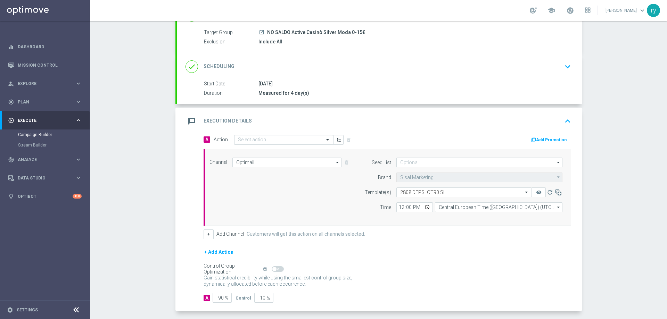
scroll to position [63, 0]
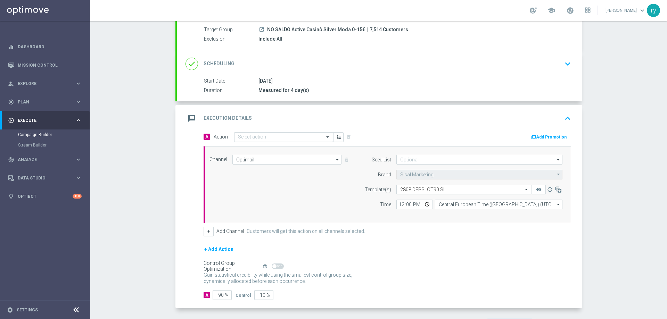
click at [551, 135] on button "Add Promotion" at bounding box center [549, 137] width 39 height 8
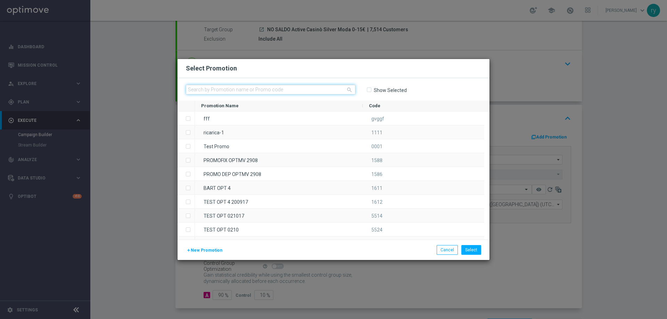
click at [206, 92] on input "text" at bounding box center [271, 90] width 170 height 10
paste input "333709"
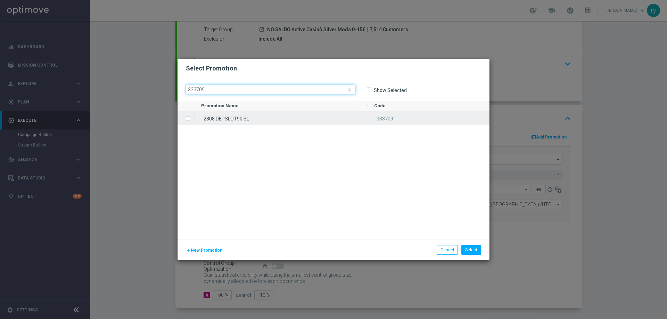
type input "333709"
click at [188, 121] on span "Press SPACE to select this row." at bounding box center [189, 119] width 7 height 14
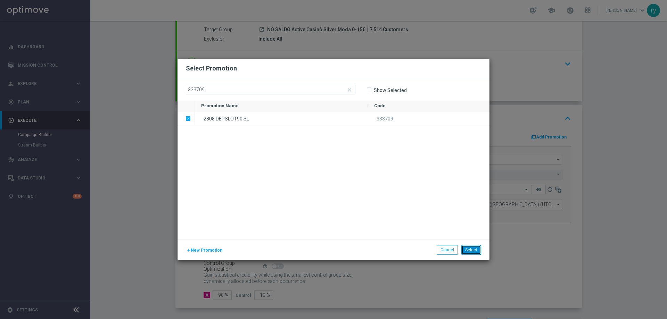
click at [477, 249] on button "Select" at bounding box center [471, 250] width 20 height 10
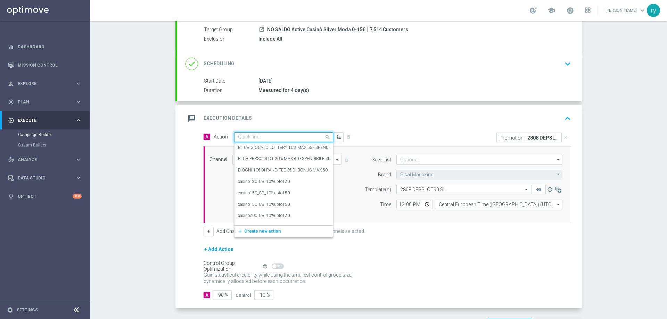
click at [253, 139] on input "text" at bounding box center [276, 137] width 77 height 6
paste input "dep 15€ per 15% fino a 90€"
type input "dep 15€ per 15% fino a 90€"
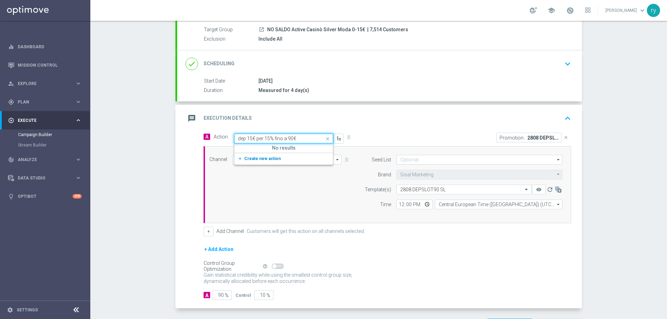
click at [244, 161] on button "add_new Create new action" at bounding box center [282, 159] width 96 height 8
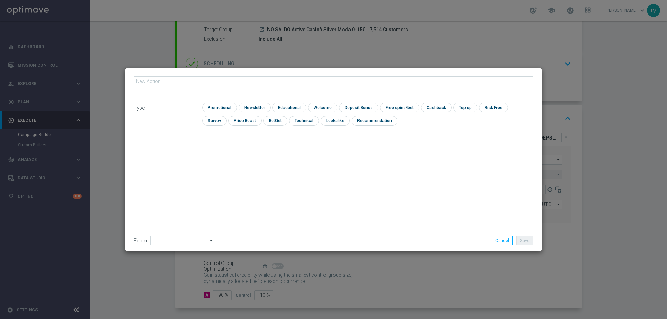
type input "dep 15€ per 15% fino a 90€"
click at [218, 104] on input "checkbox" at bounding box center [218, 107] width 33 height 9
checkbox input "true"
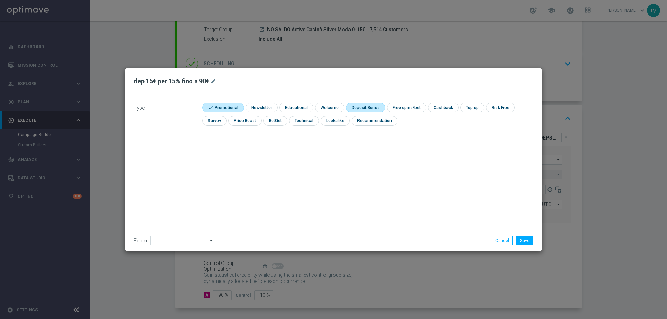
click at [368, 103] on input "checkbox" at bounding box center [364, 107] width 37 height 9
checkbox input "true"
click at [522, 241] on button "Save" at bounding box center [524, 241] width 17 height 10
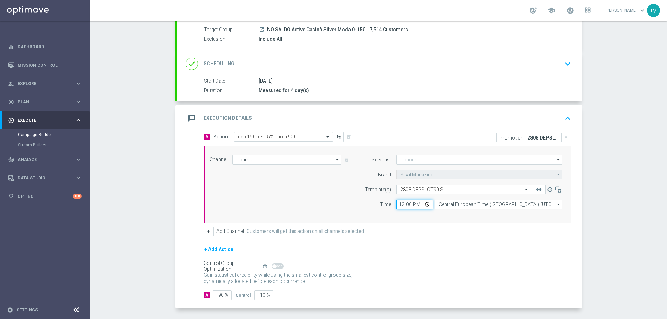
click at [398, 206] on input "12:00" at bounding box center [414, 205] width 36 height 10
type input "17:00"
click at [399, 216] on div "Channel Optimail Optimail arrow_drop_down Drag here to set row groups Drag here…" at bounding box center [388, 184] width 368 height 77
click at [213, 229] on div "+ Add Channel Customers will get this action on all channels selected." at bounding box center [388, 232] width 368 height 10
click at [204, 232] on button "+" at bounding box center [209, 232] width 10 height 10
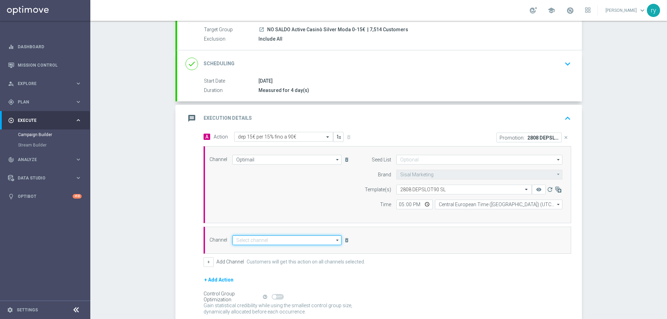
click at [237, 240] on input at bounding box center [286, 241] width 109 height 10
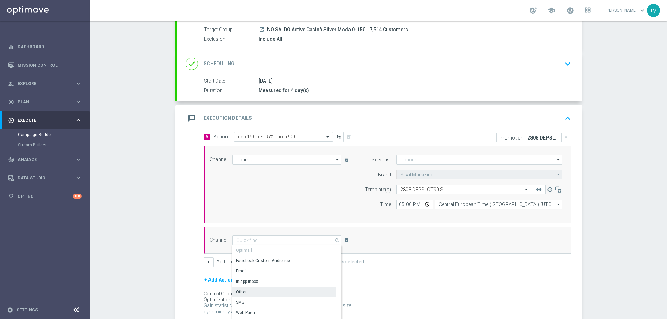
click at [250, 289] on div "Other" at bounding box center [284, 292] width 104 height 10
type input "Other"
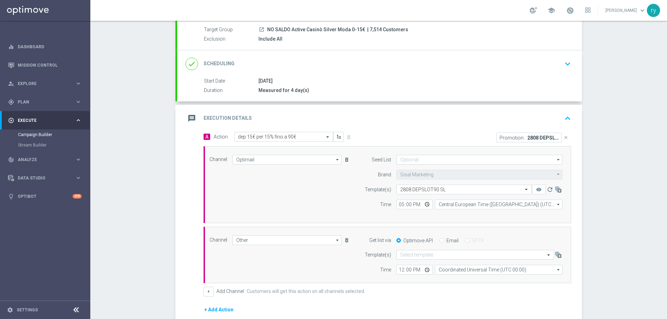
click at [449, 240] on label "Email" at bounding box center [452, 241] width 12 height 6
click at [444, 240] on input "Email" at bounding box center [441, 241] width 5 height 5
radio input "true"
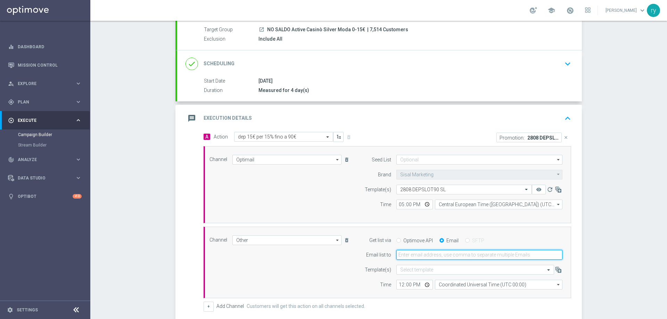
click at [443, 253] on input "email" at bounding box center [479, 255] width 166 height 10
type input "radina.yordanova@sisal.it"
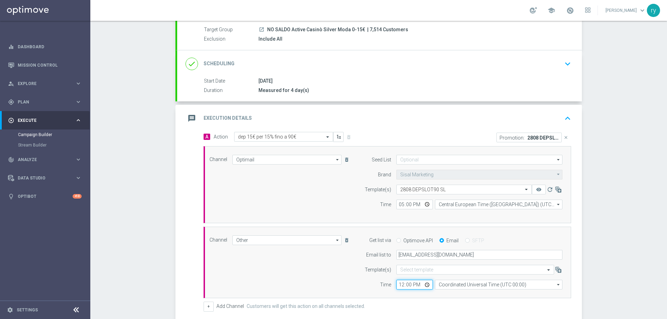
click at [400, 289] on input "12:00" at bounding box center [414, 285] width 36 height 10
type input "17:00"
click at [370, 281] on div "Time" at bounding box center [373, 285] width 35 height 10
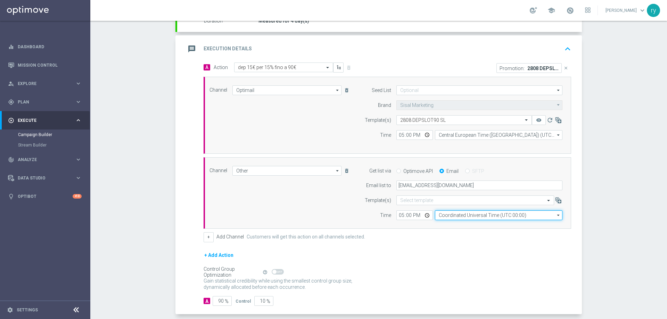
click at [442, 213] on input "Coordinated Universal Time (UTC 00:00)" at bounding box center [498, 216] width 127 height 10
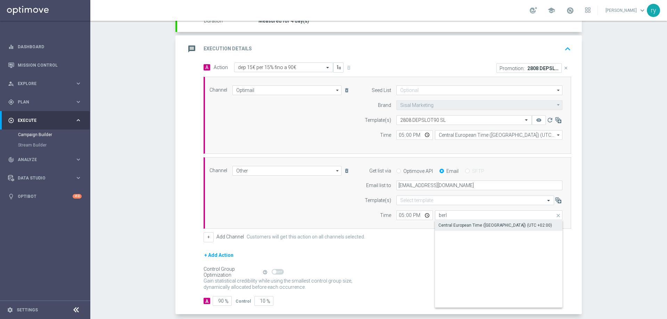
click at [448, 222] on div "Central European Time (Berlin) (UTC +02:00)" at bounding box center [498, 226] width 127 height 10
type input "Central European Time (Berlin) (UTC +02:00)"
click at [447, 223] on div "Channel Other Other arrow_drop_down Drag here to set row groups Drag here to se…" at bounding box center [388, 193] width 368 height 72
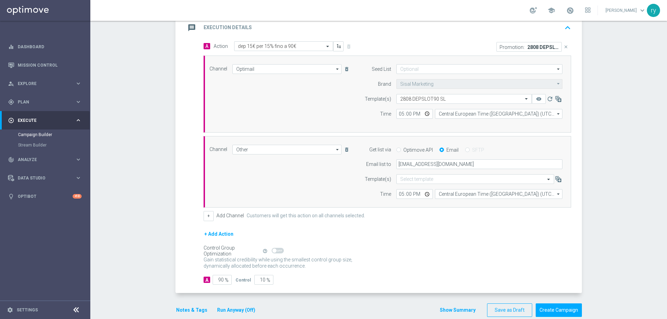
scroll to position [166, 0]
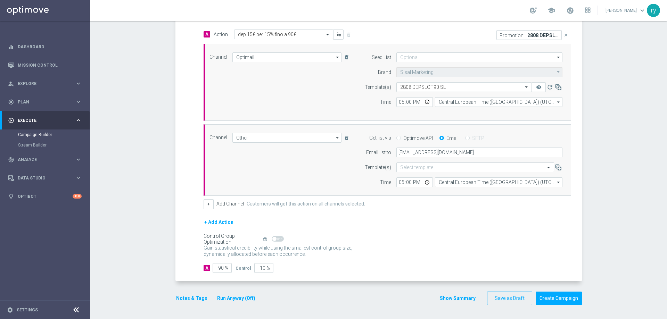
click at [182, 295] on button "Notes & Tags" at bounding box center [191, 298] width 33 height 9
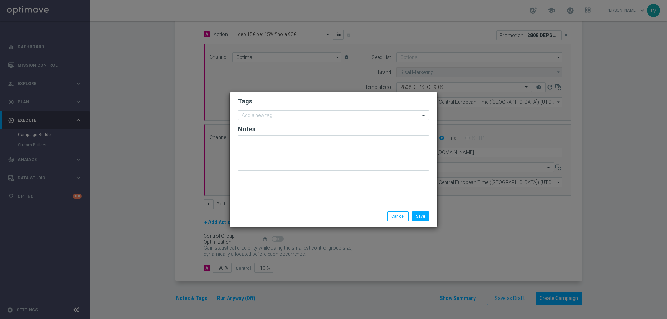
click at [258, 115] on input "text" at bounding box center [331, 116] width 178 height 6
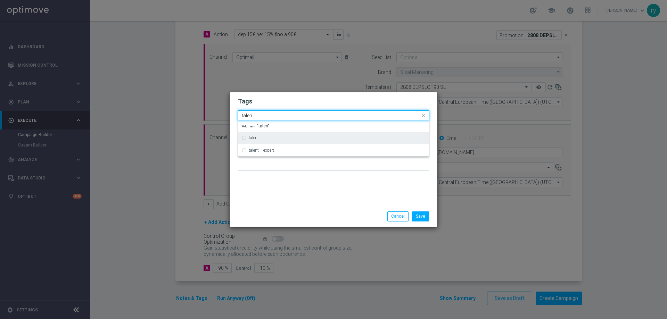
click at [261, 136] on div "talent" at bounding box center [337, 138] width 176 height 4
type input "talen"
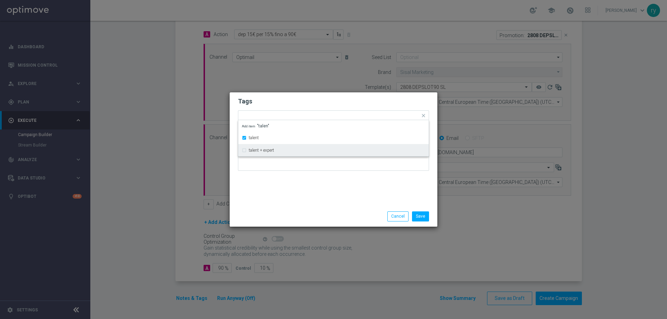
click at [308, 209] on div "Save Cancel" at bounding box center [334, 216] width 208 height 20
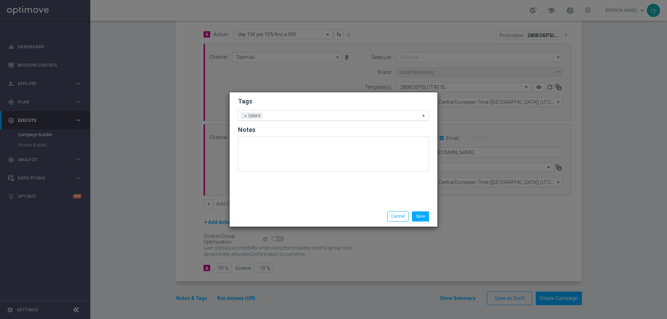
click at [289, 118] on input "text" at bounding box center [342, 116] width 155 height 6
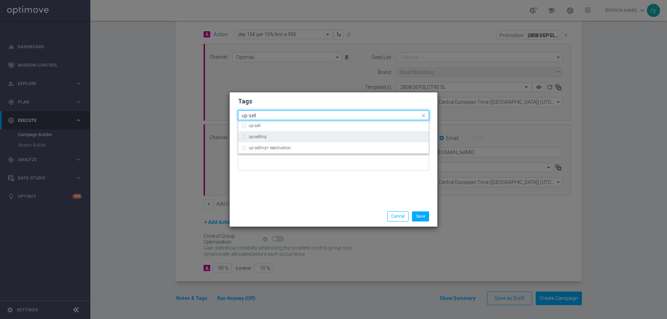
click at [284, 139] on div "up-selling" at bounding box center [337, 137] width 176 height 4
type input "up-sell"
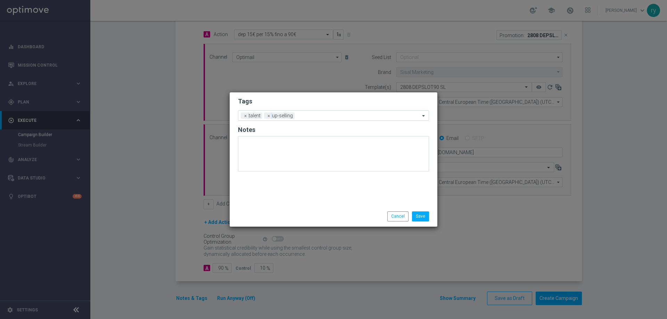
click at [303, 178] on div "Tags Add a new tag × talent × up-selling Notes" at bounding box center [334, 149] width 208 height 114
click at [320, 115] on input "text" at bounding box center [358, 116] width 123 height 6
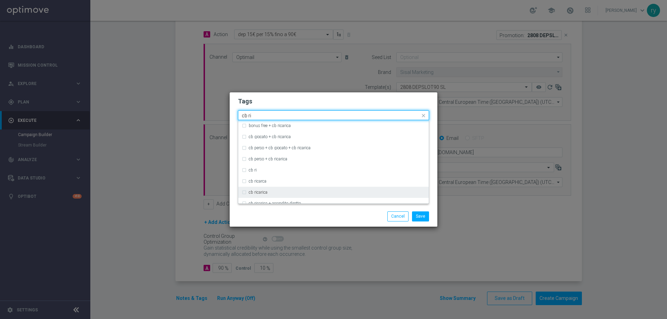
click at [277, 193] on div "cb ricarica" at bounding box center [337, 192] width 176 height 4
type input "cb ri"
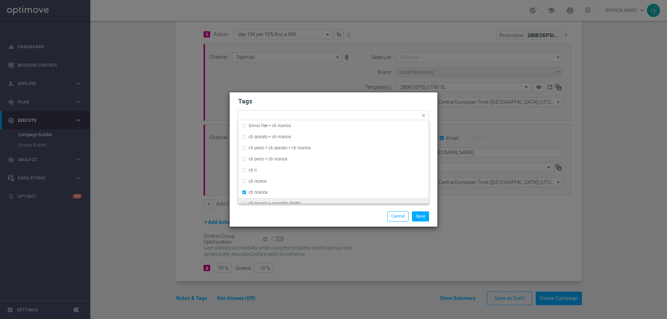
click at [295, 216] on div "Save Cancel" at bounding box center [333, 217] width 201 height 10
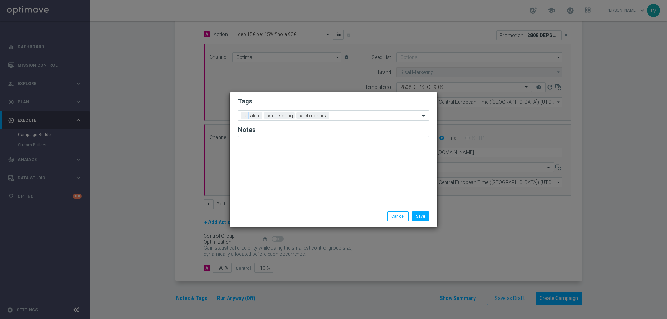
click at [341, 120] on div at bounding box center [375, 116] width 89 height 7
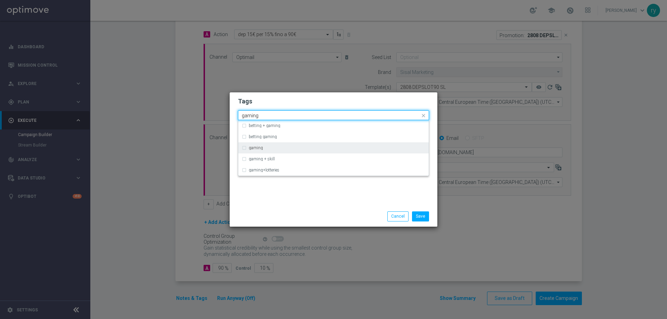
click at [299, 150] on div "gaming" at bounding box center [333, 147] width 183 height 11
type input "gaming"
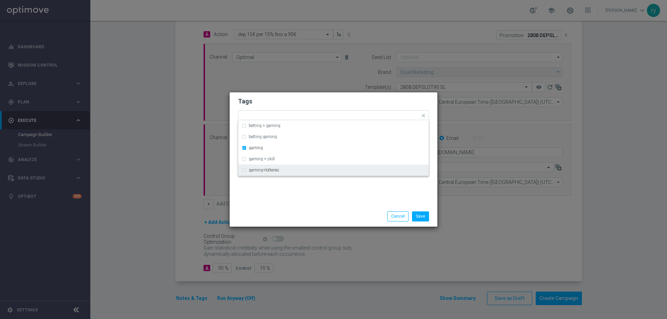
click at [316, 214] on div "Save Cancel" at bounding box center [367, 217] width 134 height 10
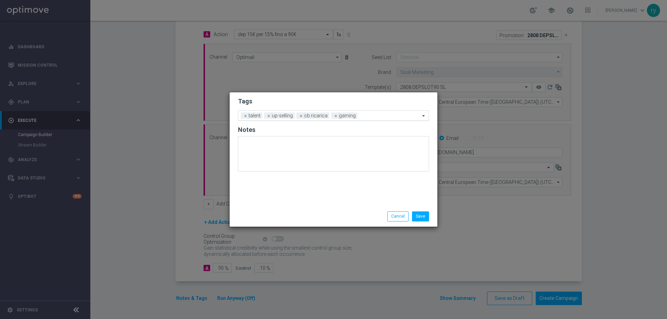
click at [371, 115] on input "text" at bounding box center [390, 116] width 60 height 6
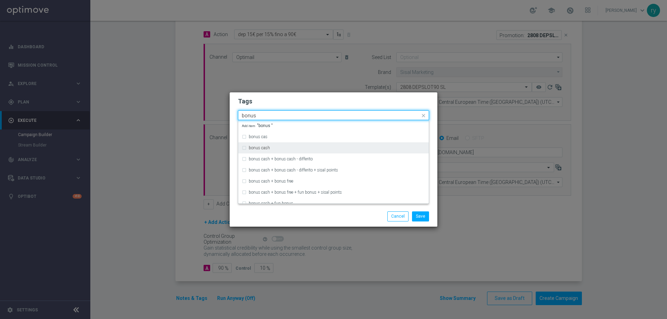
click at [263, 148] on label "bonus cash" at bounding box center [259, 148] width 21 height 4
type input "bonus"
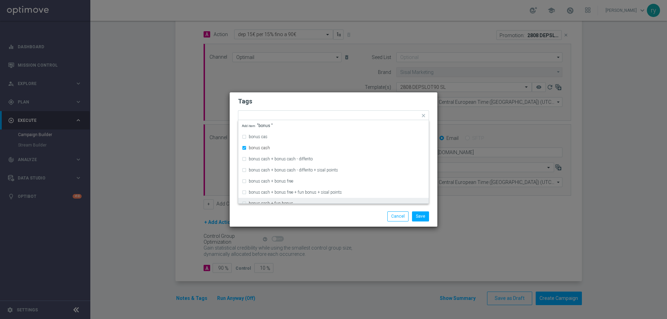
click at [323, 213] on div "Save Cancel" at bounding box center [367, 217] width 134 height 10
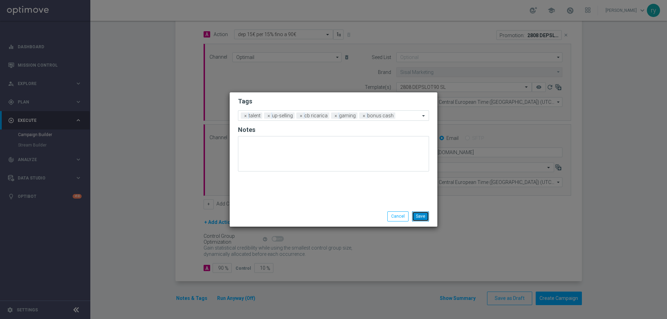
click at [417, 219] on button "Save" at bounding box center [420, 217] width 17 height 10
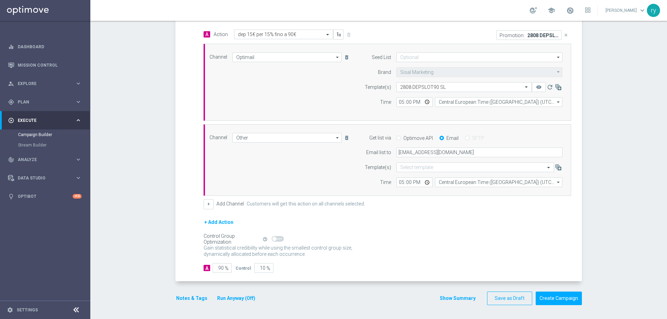
click at [448, 295] on button "Show Summary" at bounding box center [457, 299] width 36 height 8
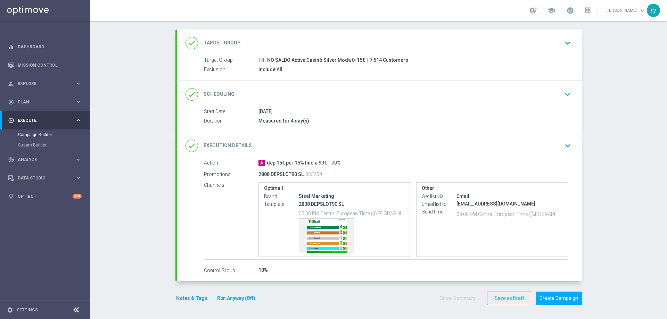
scroll to position [33, 0]
click at [314, 242] on div "Template preview" at bounding box center [326, 236] width 55 height 34
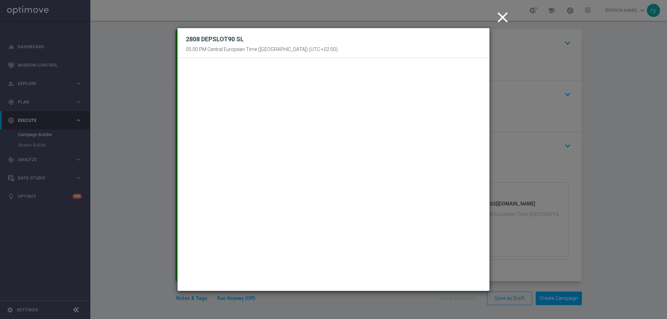
click at [503, 17] on icon "close" at bounding box center [502, 17] width 17 height 17
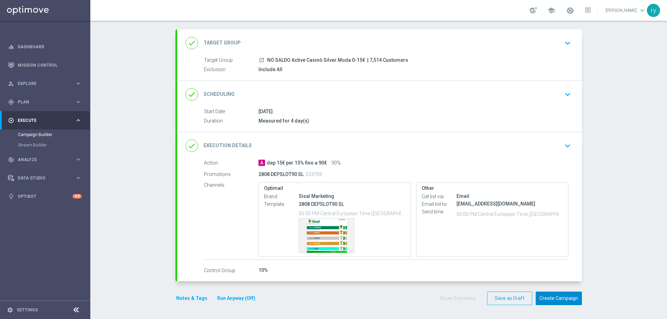
click at [550, 300] on button "Create Campaign" at bounding box center [559, 299] width 46 height 14
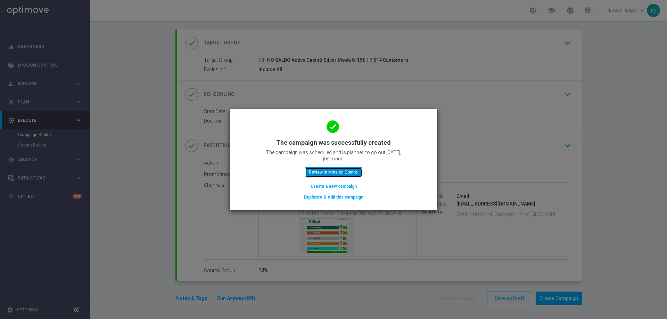
click at [348, 174] on button "Review in Mission Control" at bounding box center [333, 172] width 57 height 10
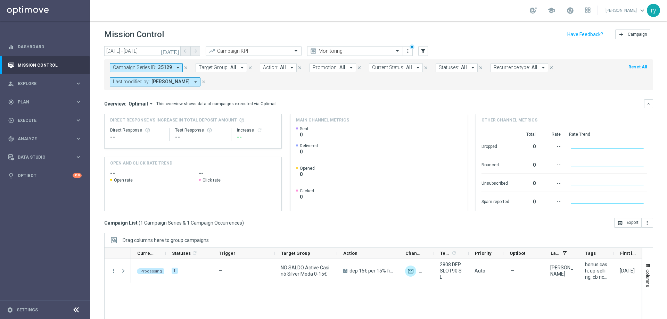
click at [176, 67] on icon "arrow_drop_down" at bounding box center [178, 68] width 6 height 6
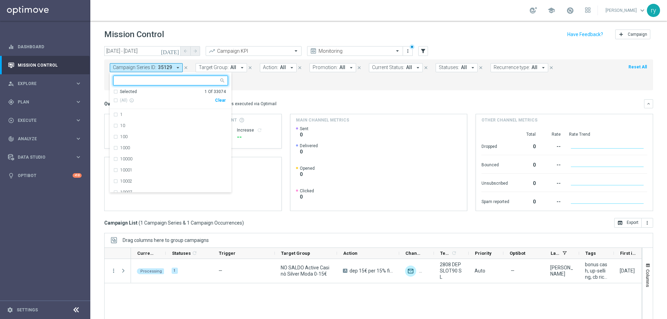
click at [217, 97] on div "(All) info_outline Clear" at bounding box center [169, 100] width 113 height 11
click at [0, 0] on div "Clear" at bounding box center [0, 0] width 0 height 0
click at [283, 104] on div "Overview: Optimail arrow_drop_down This overview shows data of campaigns execut…" at bounding box center [374, 104] width 540 height 6
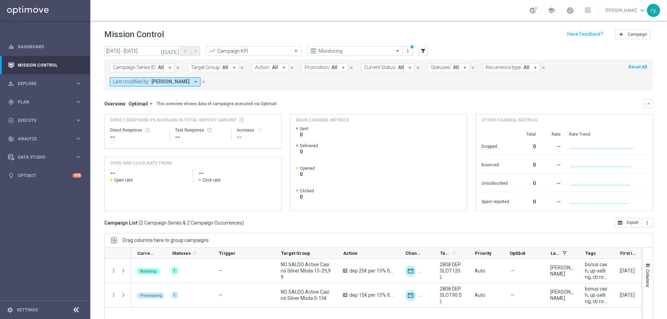
scroll to position [42, 0]
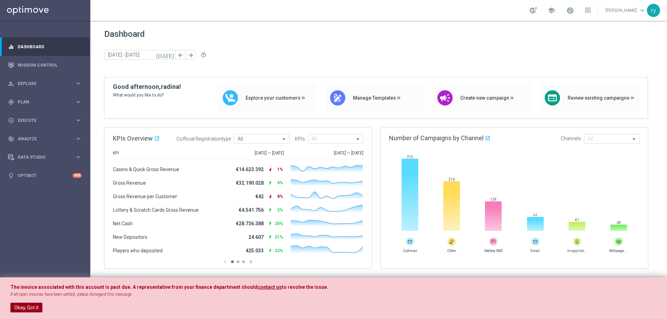
click at [26, 309] on button "Okay, Got it" at bounding box center [26, 308] width 32 height 10
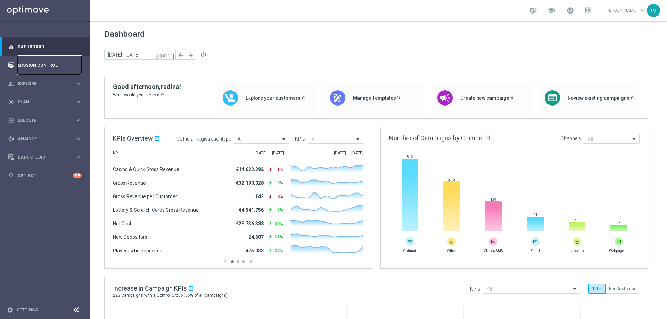
click at [47, 65] on link "Mission Control" at bounding box center [50, 65] width 64 height 18
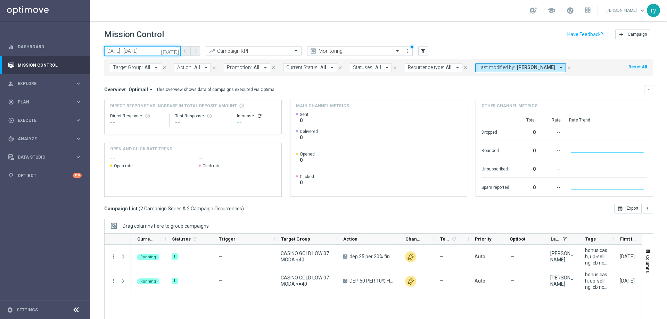
click at [124, 50] on input "27 Aug 2025 - 27 Aug 2025" at bounding box center [142, 51] width 76 height 10
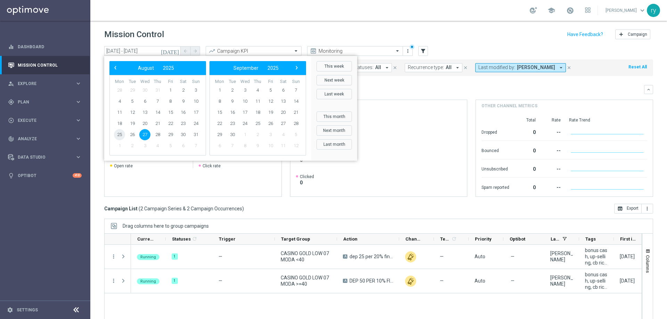
click at [122, 133] on span "25" at bounding box center [119, 134] width 11 height 11
type input "25 Aug 2025 - 25 Aug 2025"
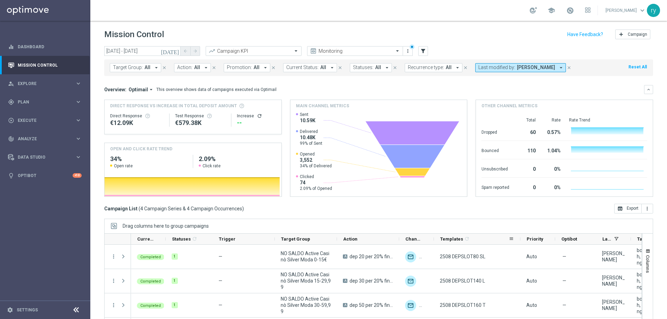
drag, startPoint x: 468, startPoint y: 240, endPoint x: 520, endPoint y: 236, distance: 52.0
click at [520, 236] on div at bounding box center [520, 239] width 3 height 11
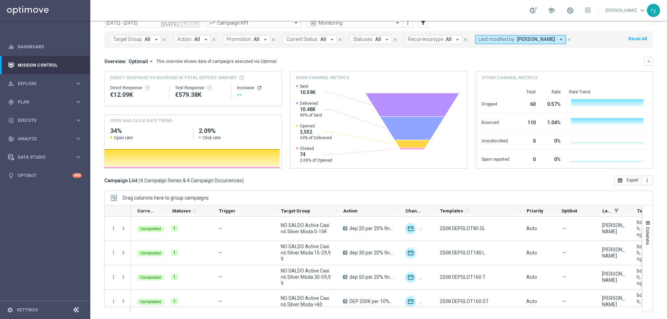
click at [558, 38] on icon "arrow_drop_down" at bounding box center [561, 39] width 6 height 6
click at [500, 86] on label "Cecilia Mascelli" at bounding box center [502, 86] width 32 height 4
click at [510, 50] on input "cec" at bounding box center [534, 53] width 102 height 6
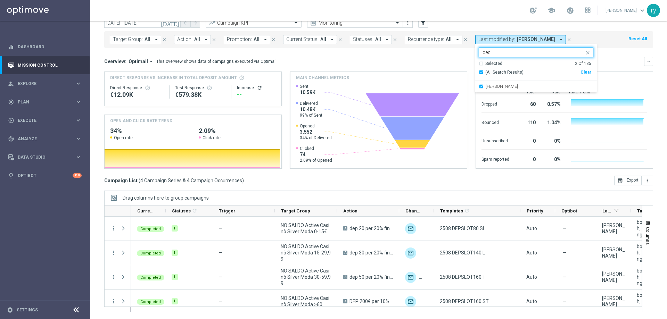
click at [510, 51] on input "cec" at bounding box center [534, 53] width 102 height 6
click at [486, 53] on input "cec" at bounding box center [534, 53] width 102 height 6
type input "c"
click at [497, 84] on label "marco Maccarrone" at bounding box center [502, 86] width 32 height 4
type input "macc"
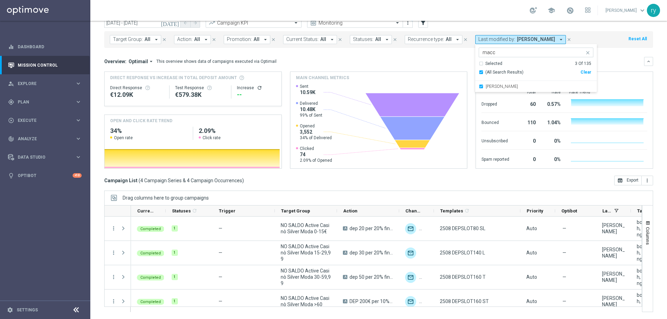
click at [457, 60] on div "Overview: Optimail arrow_drop_down This overview shows data of campaigns execut…" at bounding box center [374, 61] width 540 height 6
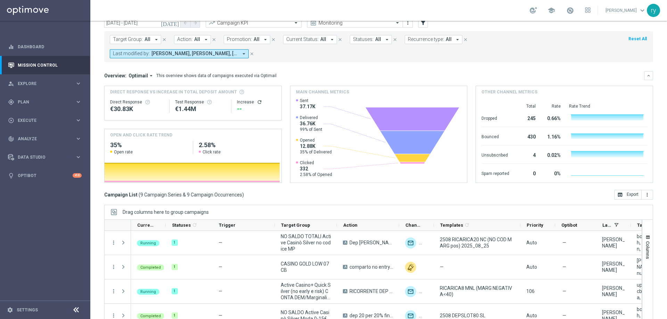
click at [376, 58] on form "Target Group: All arrow_drop_down close Action: All arrow_drop_down close Promo…" at bounding box center [363, 46] width 507 height 23
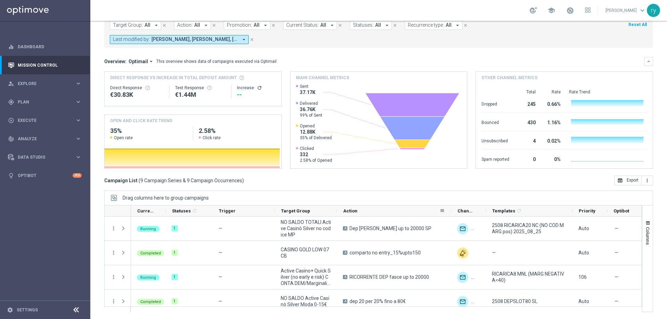
drag, startPoint x: 398, startPoint y: 209, endPoint x: 450, endPoint y: 212, distance: 52.2
click at [450, 212] on div at bounding box center [451, 211] width 3 height 11
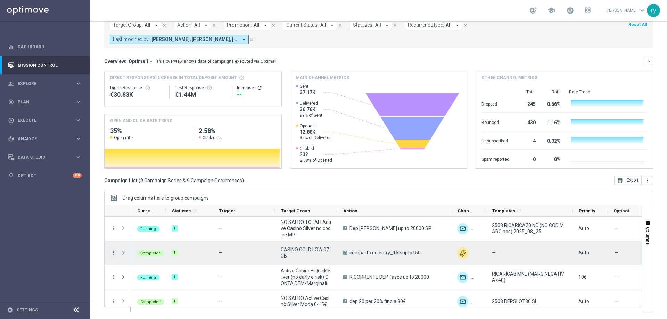
click at [113, 254] on icon "more_vert" at bounding box center [113, 253] width 6 height 6
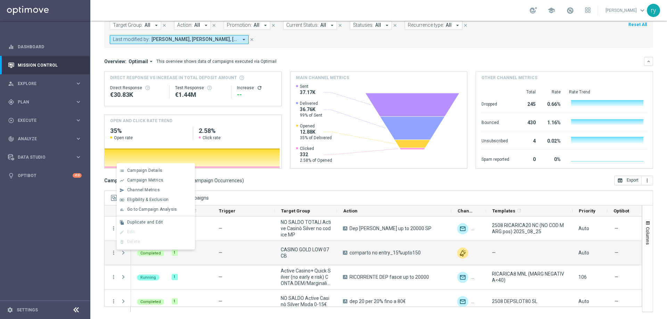
click at [128, 207] on span "Go to Campaign Analysis" at bounding box center [152, 209] width 50 height 5
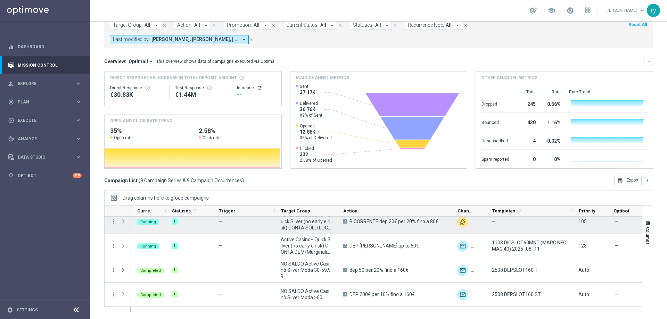
scroll to position [129, 0]
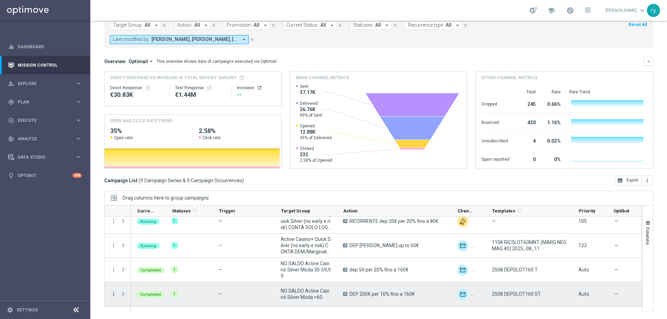
click at [112, 295] on icon "more_vert" at bounding box center [113, 294] width 6 height 6
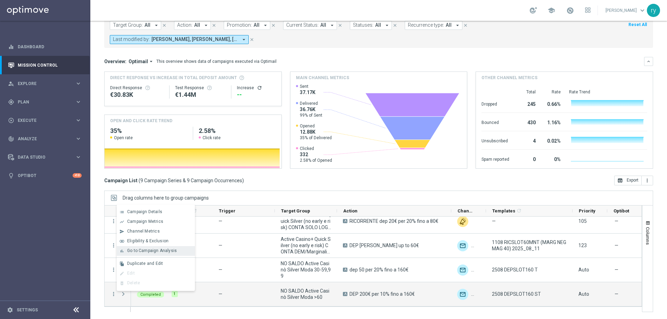
click at [138, 250] on span "Go to Campaign Analysis" at bounding box center [152, 250] width 50 height 5
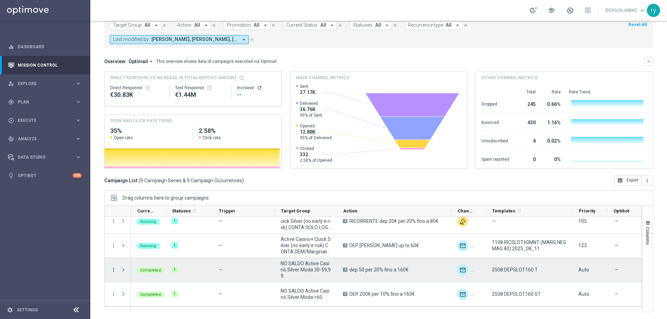
click at [113, 270] on icon "more_vert" at bounding box center [113, 270] width 6 height 6
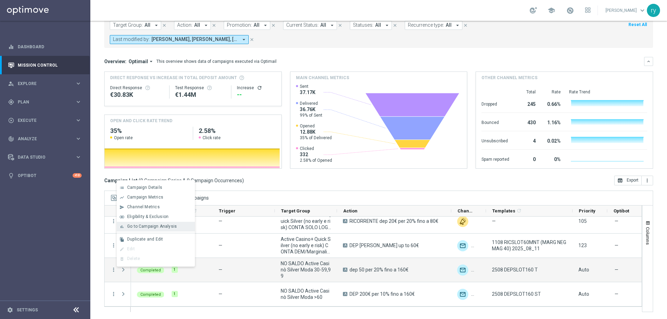
click at [131, 227] on span "Go to Campaign Analysis" at bounding box center [152, 226] width 50 height 5
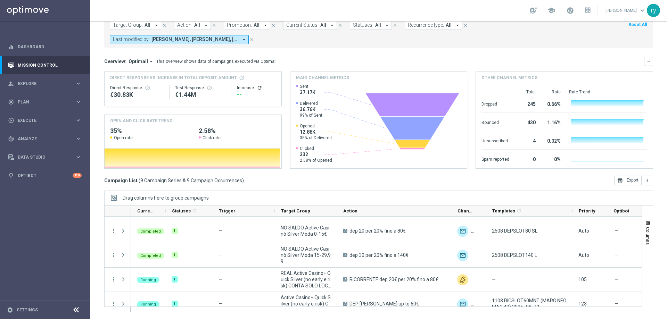
scroll to position [59, 0]
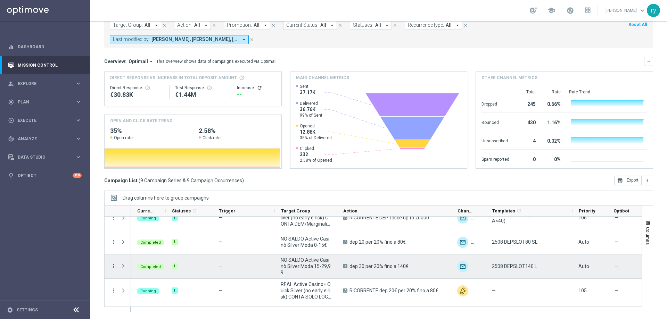
click at [114, 266] on icon "more_vert" at bounding box center [113, 266] width 6 height 6
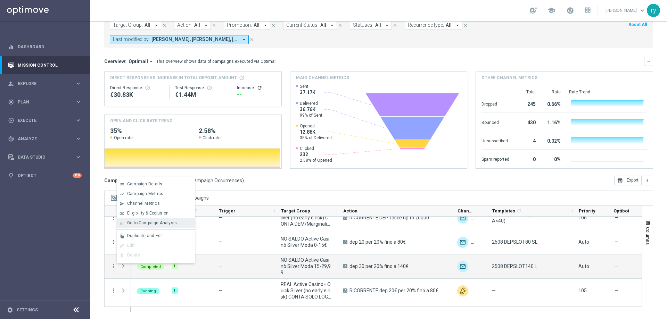
click at [126, 226] on div "bar_chart Go to Campaign Analysis" at bounding box center [156, 224] width 78 height 10
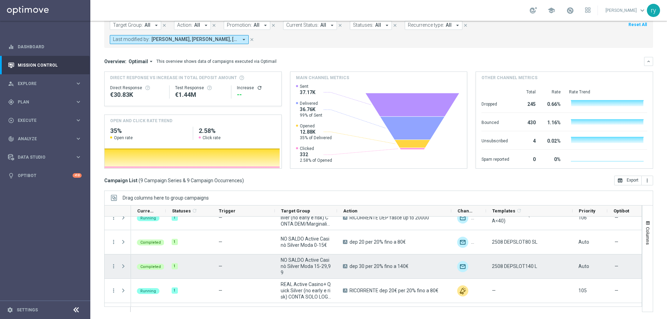
scroll to position [129, 0]
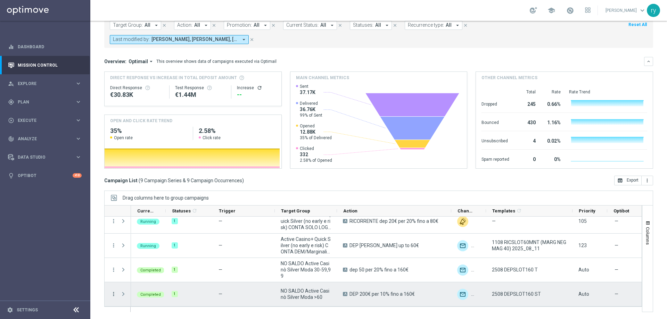
click at [113, 296] on icon "more_vert" at bounding box center [113, 294] width 6 height 6
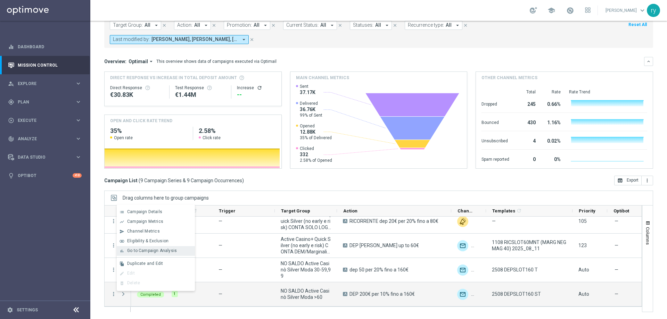
click at [142, 251] on span "Go to Campaign Analysis" at bounding box center [152, 250] width 50 height 5
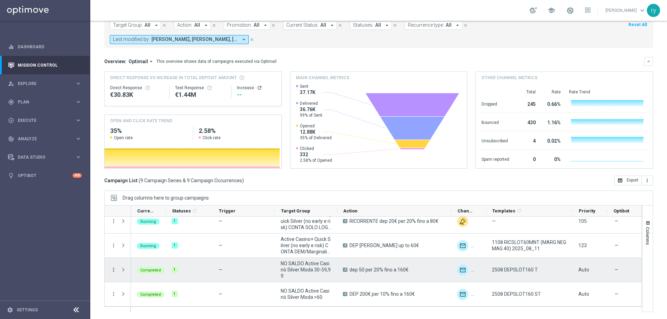
click at [115, 271] on icon "more_vert" at bounding box center [113, 270] width 6 height 6
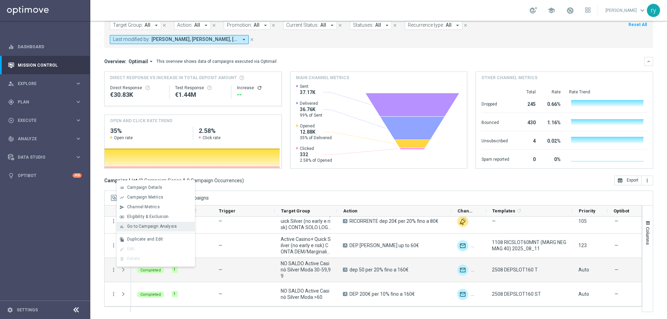
click at [134, 223] on div "bar_chart Go to Campaign Analysis" at bounding box center [156, 227] width 78 height 10
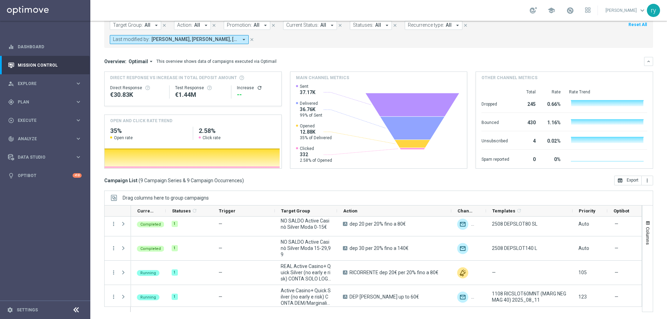
scroll to position [59, 0]
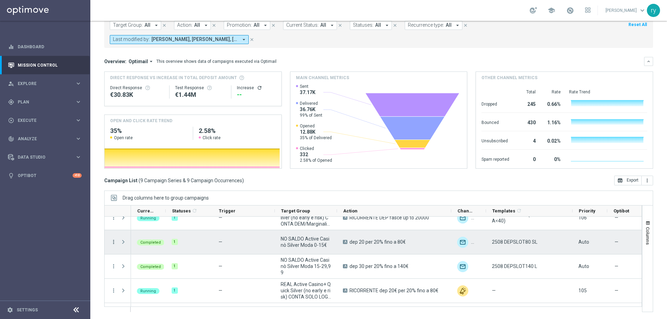
click at [114, 242] on icon "more_vert" at bounding box center [113, 242] width 6 height 6
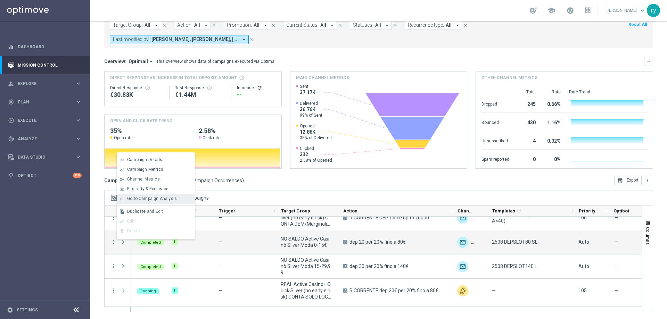
click at [127, 199] on span "Go to Campaign Analysis" at bounding box center [152, 198] width 50 height 5
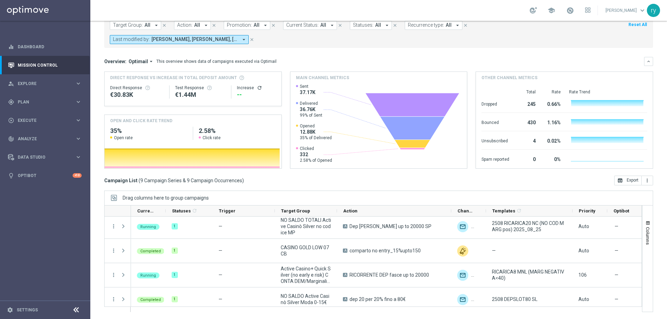
scroll to position [0, 0]
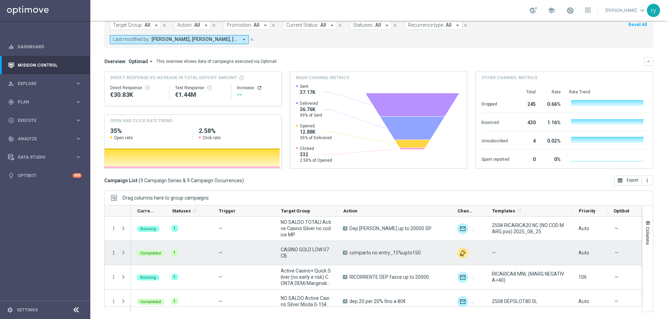
click at [115, 251] on icon "more_vert" at bounding box center [113, 253] width 6 height 6
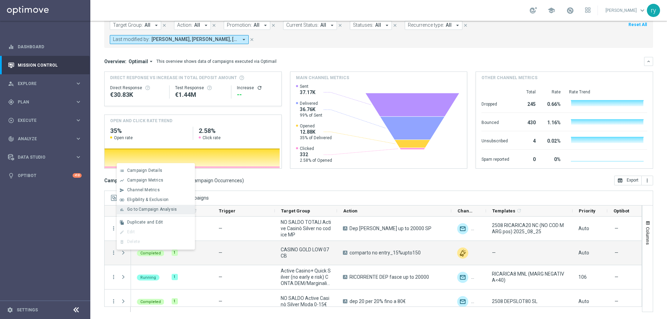
click at [132, 210] on span "Go to Campaign Analysis" at bounding box center [152, 209] width 50 height 5
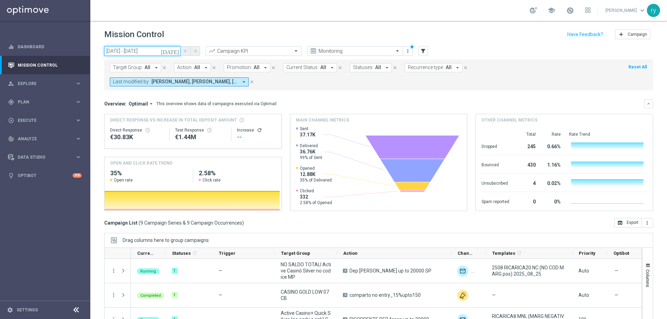
click at [127, 47] on input "25 Aug 2025 - 25 Aug 2025" at bounding box center [142, 51] width 76 height 10
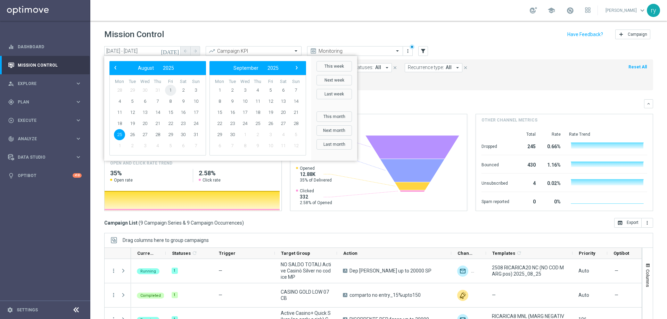
click at [174, 89] on span "1" at bounding box center [170, 90] width 11 height 11
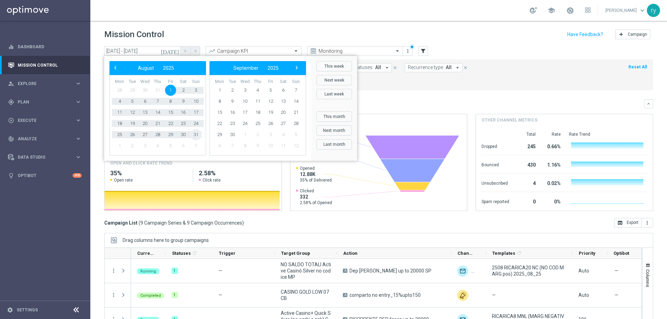
click at [195, 132] on span "31" at bounding box center [195, 134] width 11 height 11
type input "01 Aug 2025 - 31 Aug 2025"
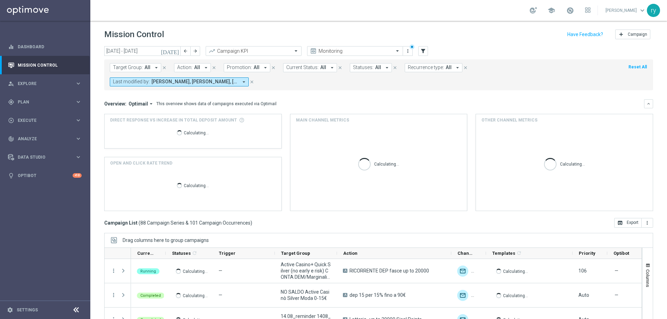
click at [263, 67] on icon "arrow_drop_down" at bounding box center [265, 68] width 6 height 6
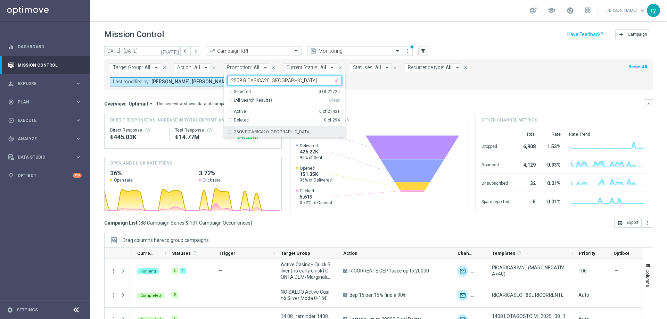
click at [270, 134] on label "2508 RICARICA20 NC" at bounding box center [272, 132] width 76 height 4
type input "2508 RICARICA20 NC"
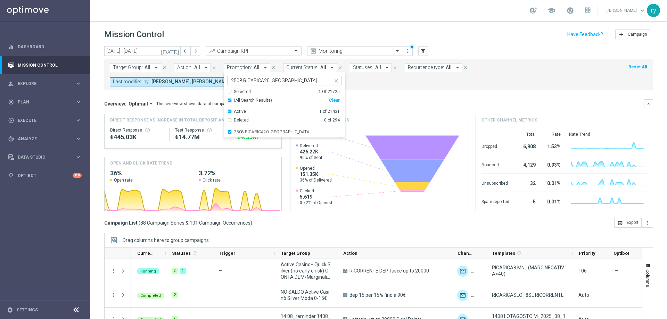
click at [350, 97] on mini-dashboard "Overview: Optimail arrow_drop_down This overview shows data of campaigns execut…" at bounding box center [378, 154] width 549 height 128
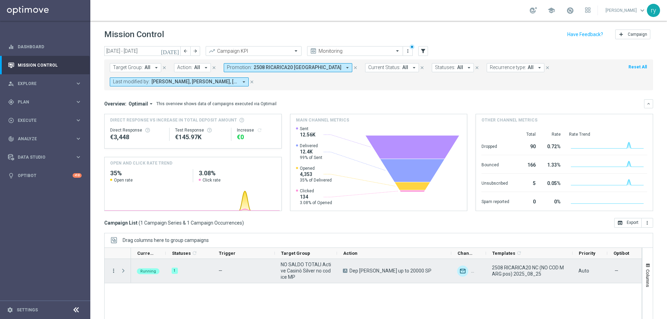
click at [113, 271] on icon "more_vert" at bounding box center [113, 271] width 6 height 6
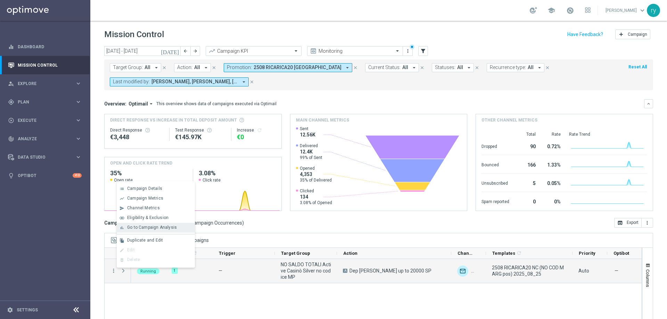
click at [145, 225] on div "bar_chart Go to Campaign Analysis" at bounding box center [156, 228] width 78 height 10
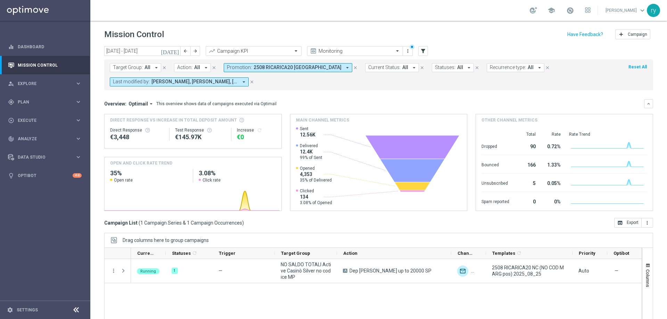
click at [344, 68] on icon "arrow_drop_down" at bounding box center [347, 68] width 6 height 6
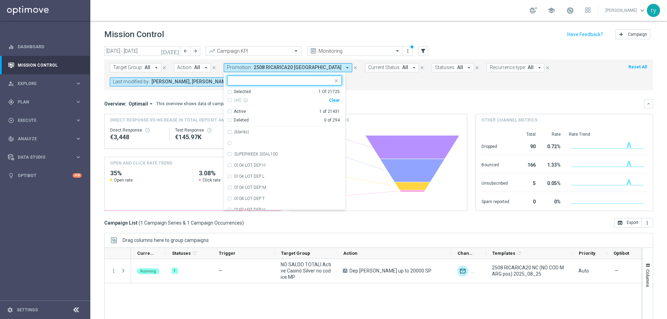
click at [0, 0] on div "Clear" at bounding box center [0, 0] width 0 height 0
click at [271, 81] on input "text" at bounding box center [282, 81] width 102 height 6
paste input "RICSLOT100 MNG8"
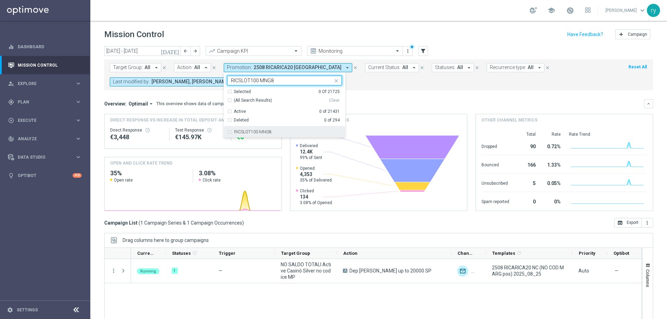
click at [267, 130] on label "RICSLOT100 MNG8" at bounding box center [253, 132] width 38 height 4
type input "RICSLOT100 MNG8"
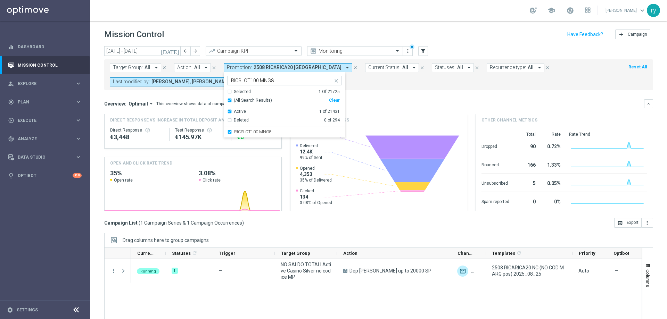
click at [370, 87] on div "Target Group: All arrow_drop_down close Action: All arrow_drop_down close Promo…" at bounding box center [378, 74] width 549 height 31
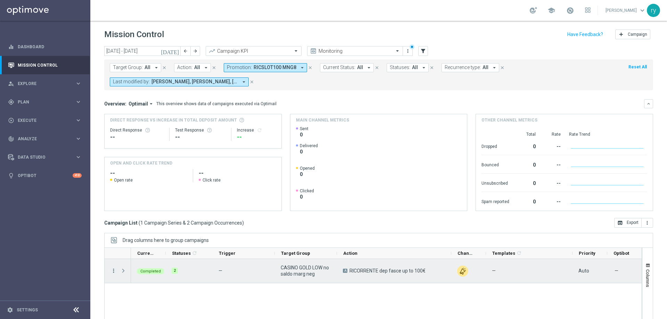
click at [110, 272] on icon "more_vert" at bounding box center [113, 271] width 6 height 6
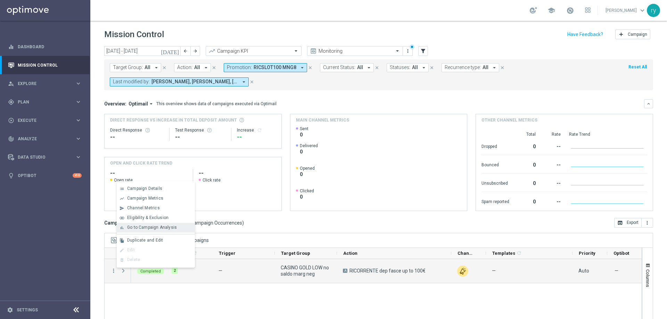
click at [137, 227] on span "Go to Campaign Analysis" at bounding box center [152, 227] width 50 height 5
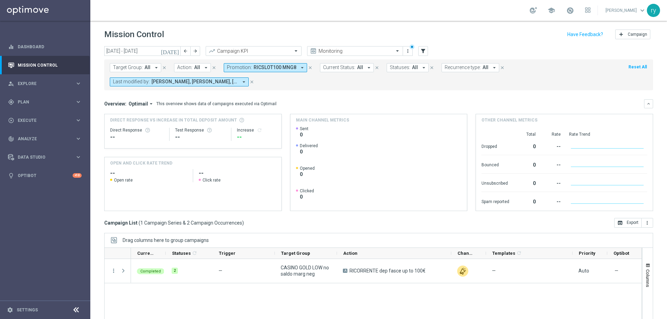
click at [299, 67] on icon "arrow_drop_down" at bounding box center [302, 68] width 6 height 6
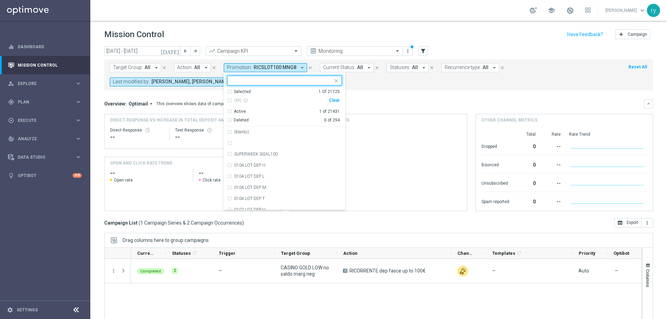
click at [0, 0] on div "Clear" at bounding box center [0, 0] width 0 height 0
click at [258, 81] on input "text" at bounding box center [282, 81] width 102 height 6
paste input "408 DOPPIOBONUS"
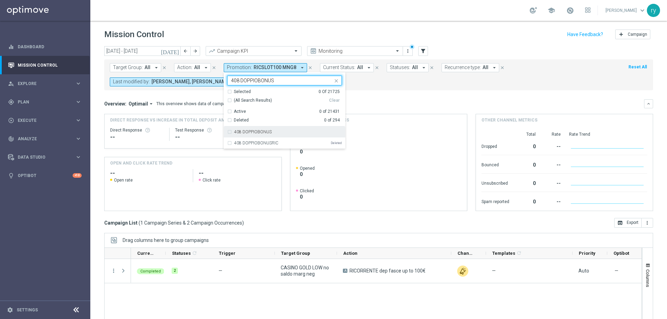
click at [261, 130] on label "408 DOPPIOBONUS" at bounding box center [253, 132] width 38 height 4
type input "408 DOPPIOBONUS"
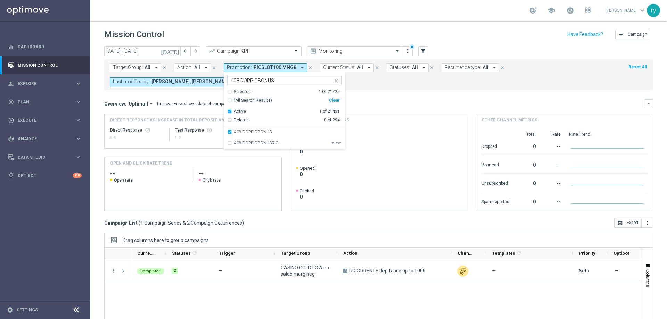
click at [367, 87] on div "Target Group: All arrow_drop_down close Action: All arrow_drop_down close Promo…" at bounding box center [378, 74] width 549 height 31
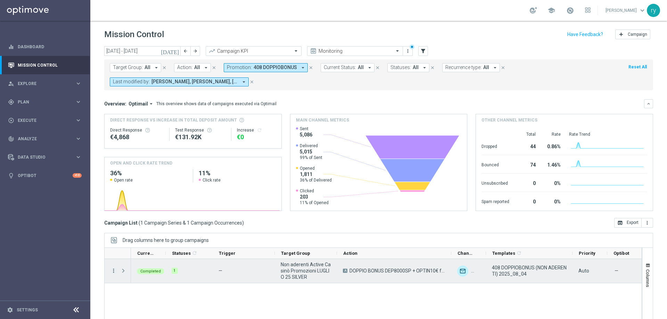
click at [112, 271] on icon "more_vert" at bounding box center [113, 271] width 6 height 6
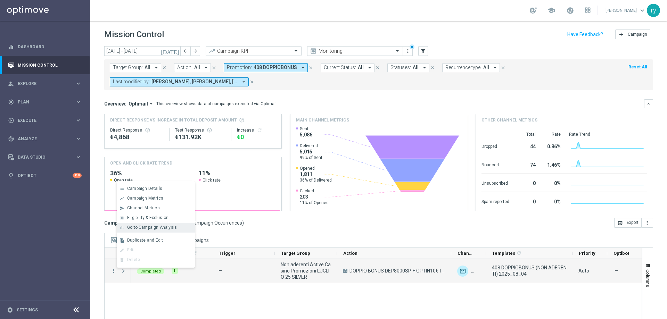
click at [131, 229] on span "Go to Campaign Analysis" at bounding box center [152, 227] width 50 height 5
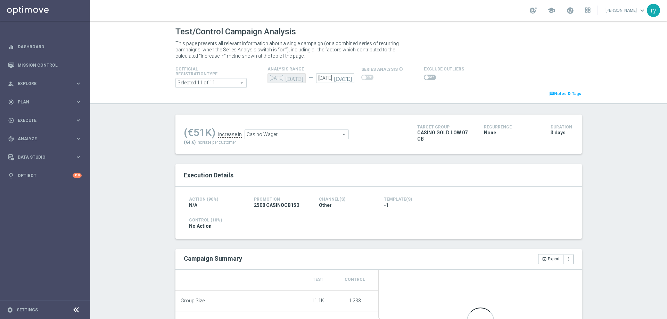
click at [271, 135] on span "Casino Wager" at bounding box center [297, 134] width 104 height 9
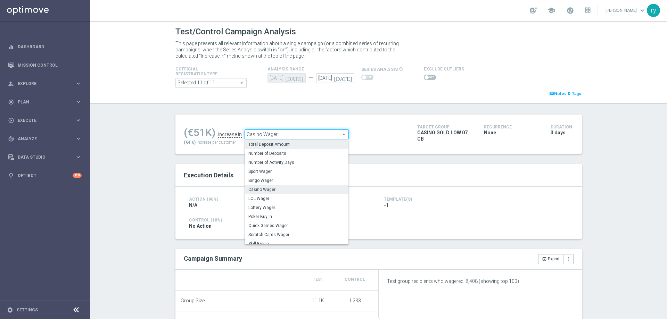
click at [270, 146] on span "Total Deposit Amount" at bounding box center [296, 145] width 97 height 6
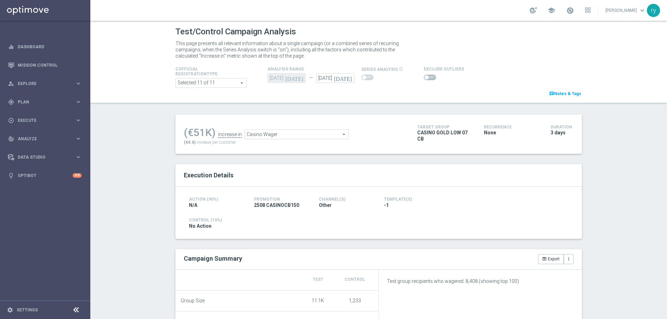
type input "Total Deposit Amount"
click at [380, 89] on div "Cofficial Registrationtype Selected 11 of 11 arrow_drop_down search Show Select…" at bounding box center [378, 81] width 417 height 33
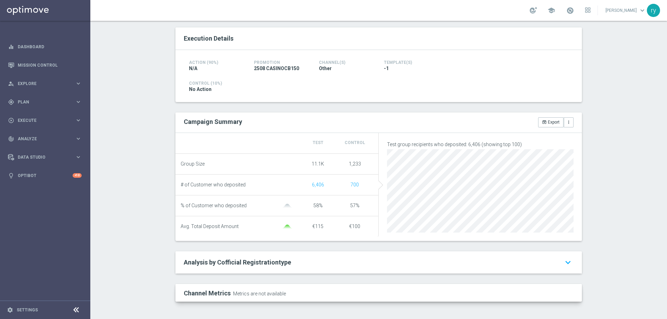
scroll to position [35, 0]
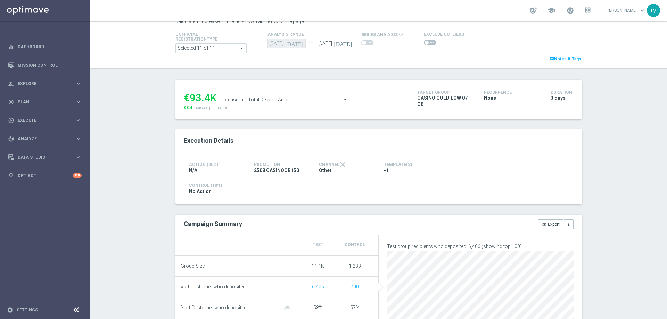
click at [424, 46] on div at bounding box center [444, 43] width 40 height 8
click at [424, 44] on span at bounding box center [430, 43] width 12 height 6
click at [424, 44] on input "checkbox" at bounding box center [430, 43] width 12 height 6
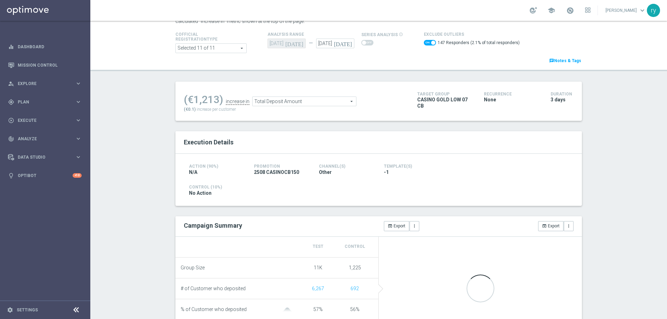
click at [424, 43] on span at bounding box center [430, 43] width 12 height 6
click at [424, 43] on input "checkbox" at bounding box center [430, 43] width 12 height 6
checkbox input "false"
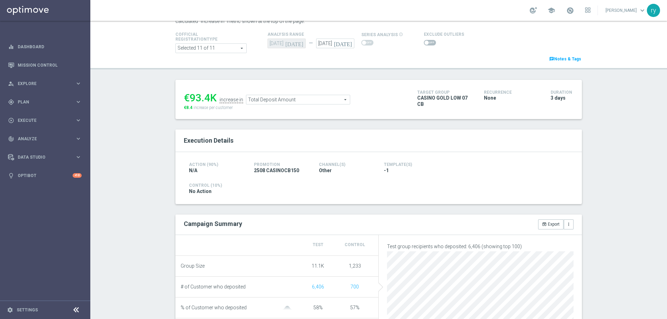
click at [257, 101] on span "Total Deposit Amount" at bounding box center [298, 99] width 104 height 9
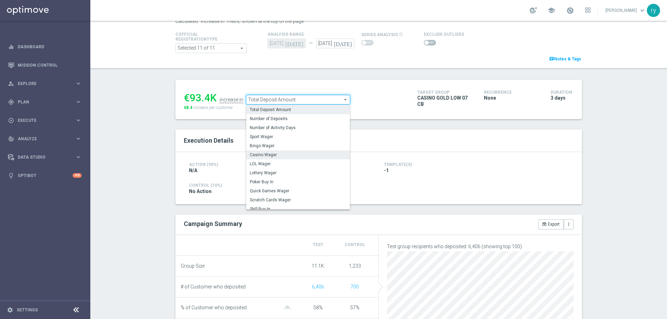
click at [262, 153] on span "Casino Wager" at bounding box center [298, 155] width 97 height 6
type input "Casino Wager"
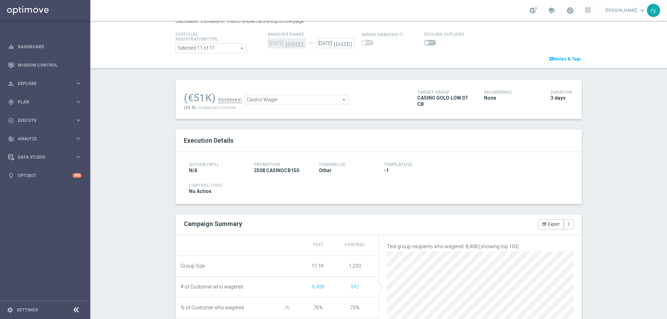
click at [425, 44] on span at bounding box center [427, 43] width 4 height 4
click at [424, 44] on input "checkbox" at bounding box center [430, 43] width 12 height 6
click at [424, 43] on span at bounding box center [430, 43] width 12 height 6
click at [424, 43] on input "checkbox" at bounding box center [430, 43] width 12 height 6
checkbox input "false"
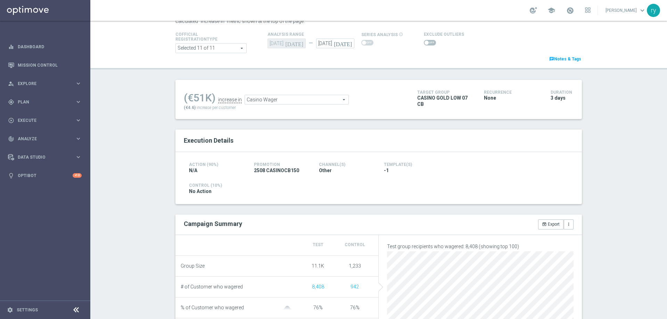
click at [285, 101] on span "Casino Wager" at bounding box center [297, 99] width 104 height 9
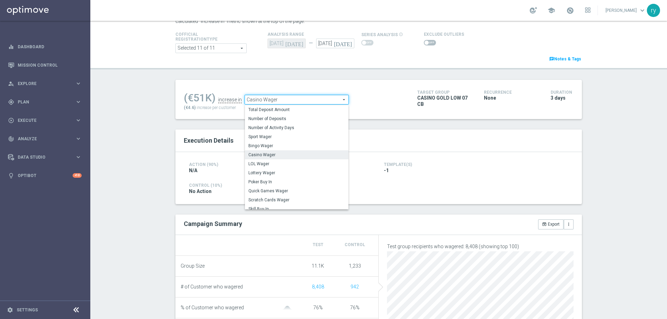
click at [285, 101] on span "Casino Wager" at bounding box center [297, 99] width 104 height 9
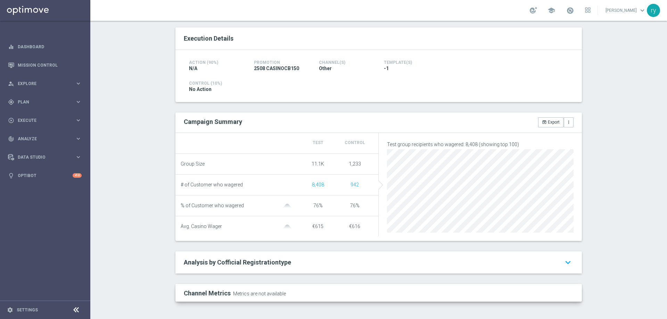
scroll to position [2, 0]
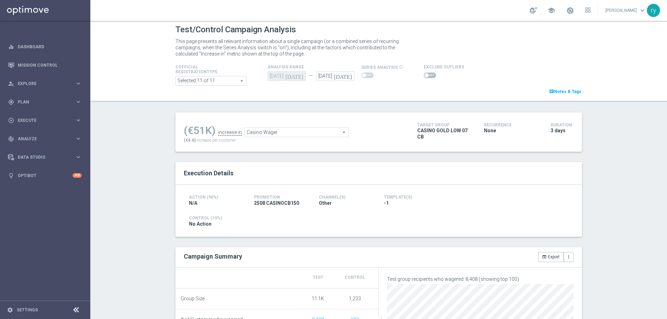
click at [273, 134] on span "Casino Wager" at bounding box center [297, 132] width 104 height 9
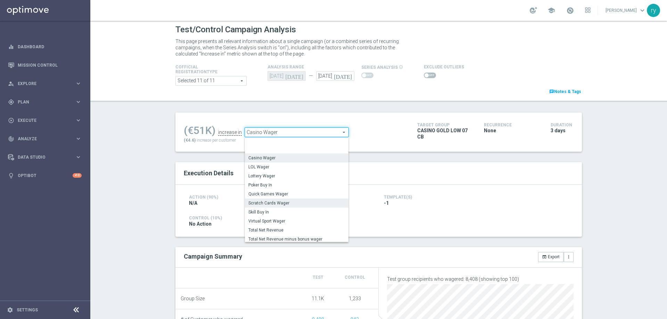
scroll to position [97, 0]
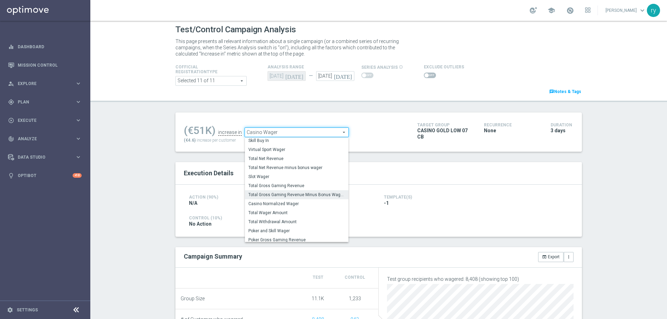
click at [277, 195] on span "Total Gross Gaming Revenue Minus Bonus Wagared" at bounding box center [296, 195] width 97 height 6
type input "Total Gross Gaming Revenue Minus Bonus Wagared"
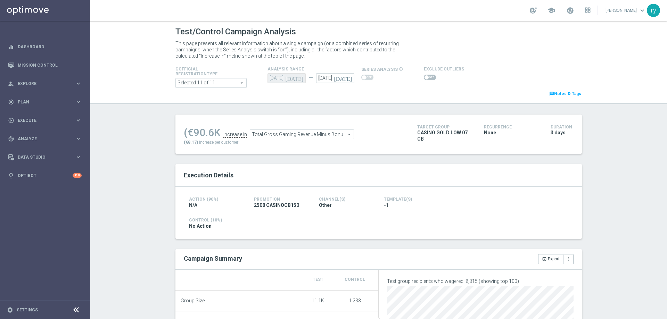
click at [427, 75] on span at bounding box center [430, 78] width 12 height 6
click at [427, 75] on input "checkbox" at bounding box center [430, 78] width 12 height 6
checkbox input "true"
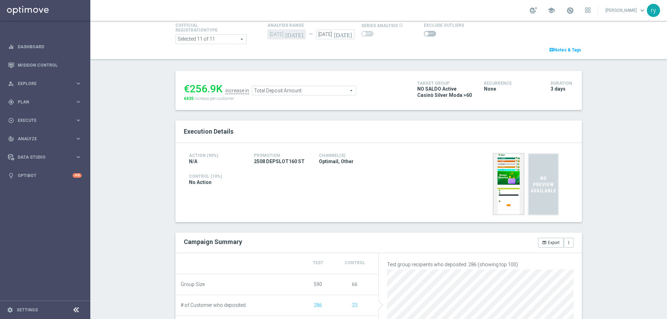
scroll to position [35, 0]
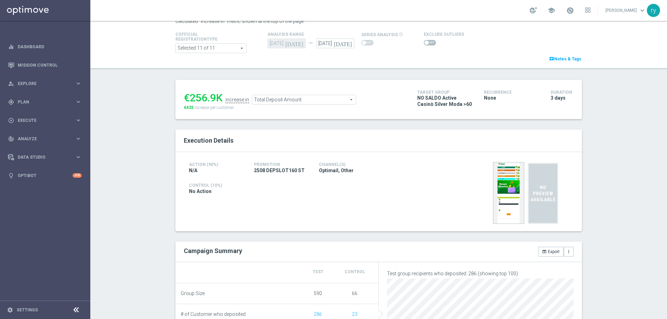
click at [302, 102] on span "Total Deposit Amount" at bounding box center [304, 99] width 104 height 9
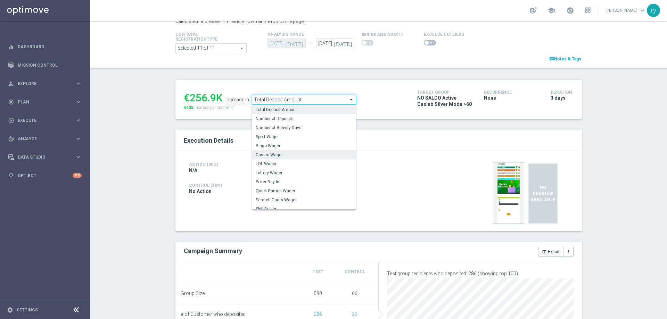
click at [290, 153] on span "Casino Wager" at bounding box center [304, 155] width 97 height 6
type input "Casino Wager"
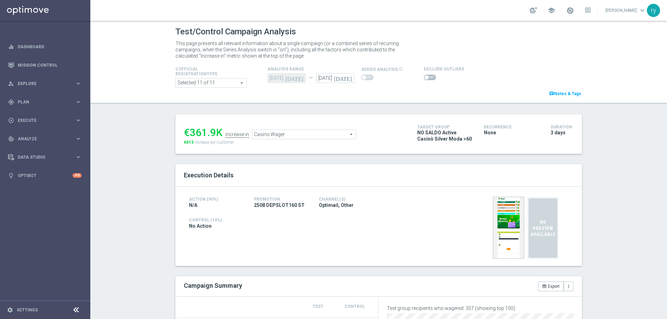
scroll to position [35, 0]
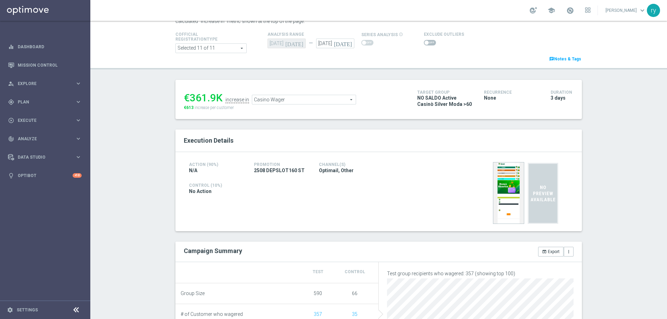
click at [425, 43] on span at bounding box center [427, 43] width 4 height 4
click at [424, 43] on input "checkbox" at bounding box center [430, 43] width 12 height 6
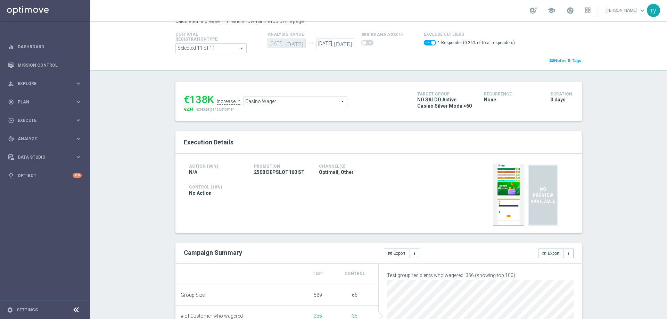
click at [424, 45] on span at bounding box center [430, 43] width 12 height 6
click at [424, 45] on input "checkbox" at bounding box center [430, 43] width 12 height 6
checkbox input "false"
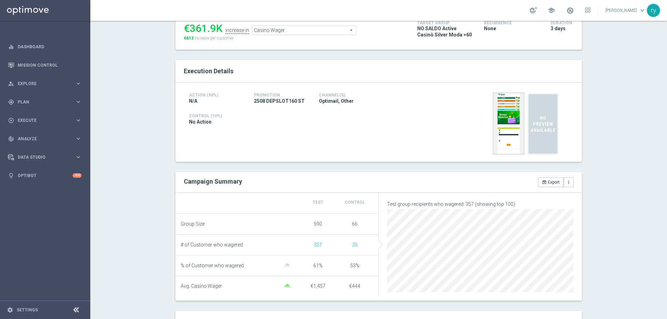
scroll to position [0, 0]
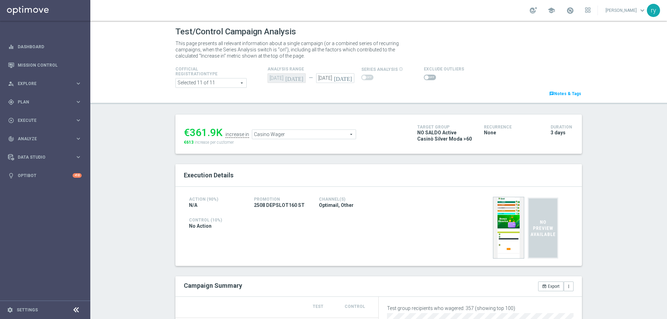
click at [263, 139] on span "Casino Wager" at bounding box center [304, 134] width 104 height 9
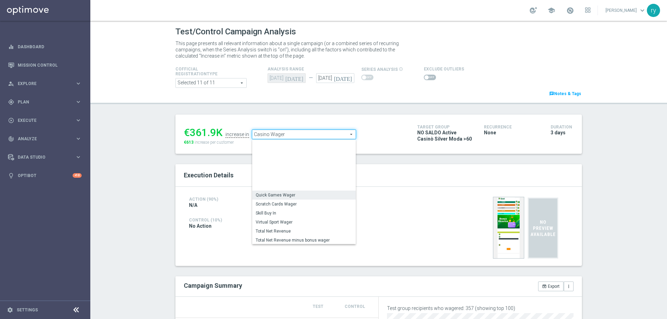
scroll to position [98, 0]
click at [281, 199] on span "Total Gross Gaming Revenue Minus Bonus Wagared" at bounding box center [304, 197] width 97 height 6
type input "Total Gross Gaming Revenue Minus Bonus Wagared"
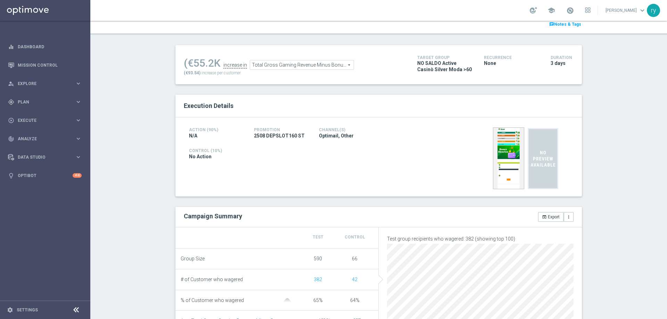
scroll to position [35, 0]
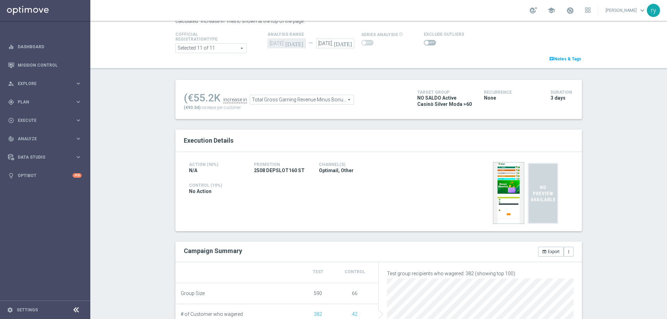
click at [425, 42] on span at bounding box center [427, 43] width 4 height 4
click at [424, 42] on input "checkbox" at bounding box center [430, 43] width 12 height 6
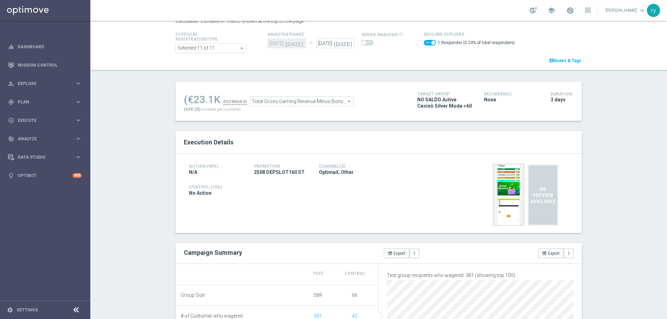
click at [424, 43] on span at bounding box center [430, 43] width 12 height 6
click at [424, 43] on input "checkbox" at bounding box center [430, 43] width 12 height 6
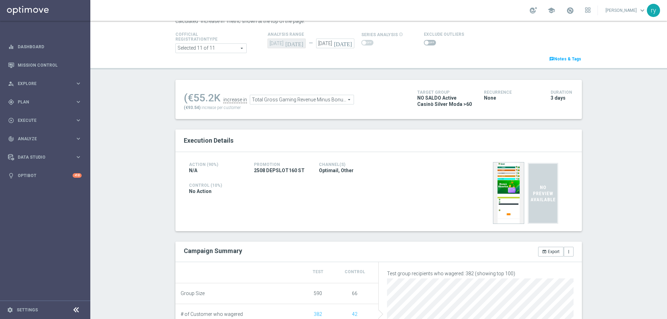
click at [424, 42] on span at bounding box center [430, 43] width 12 height 6
click at [424, 42] on input "checkbox" at bounding box center [430, 43] width 12 height 6
checkbox input "true"
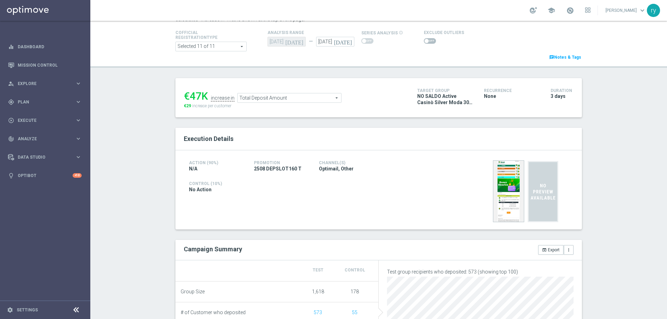
scroll to position [35, 0]
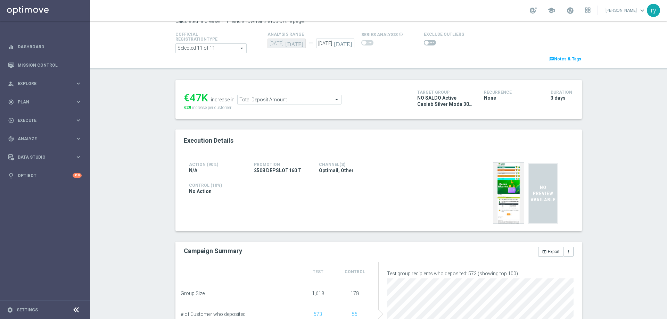
click at [425, 43] on span at bounding box center [427, 43] width 4 height 4
click at [424, 43] on input "checkbox" at bounding box center [430, 43] width 12 height 6
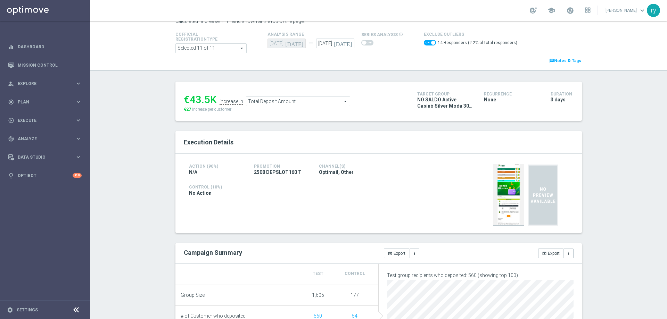
click at [424, 44] on span at bounding box center [430, 43] width 12 height 6
click at [424, 44] on input "checkbox" at bounding box center [430, 43] width 12 height 6
checkbox input "false"
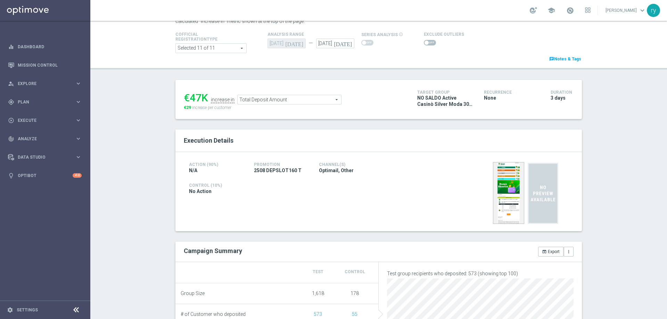
click at [277, 101] on span "Total Deposit Amount" at bounding box center [290, 99] width 104 height 9
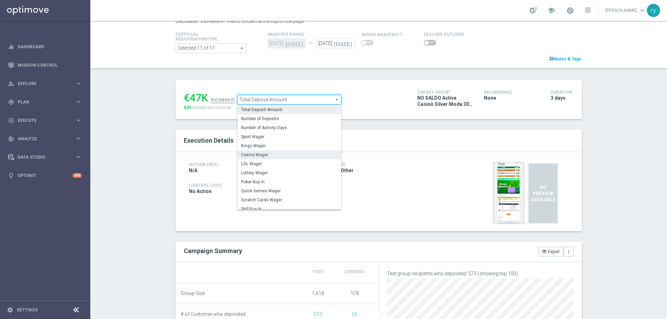
click at [262, 152] on label "Casino Wager" at bounding box center [290, 154] width 104 height 9
type input "Casino Wager"
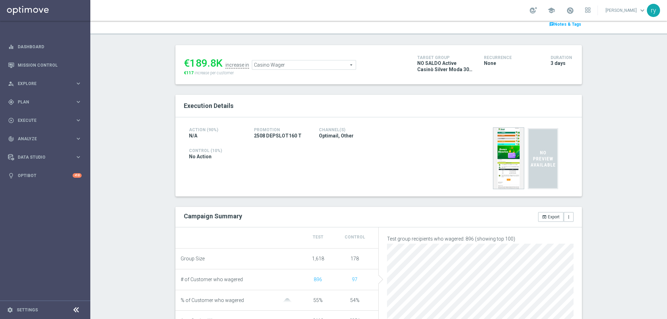
scroll to position [35, 0]
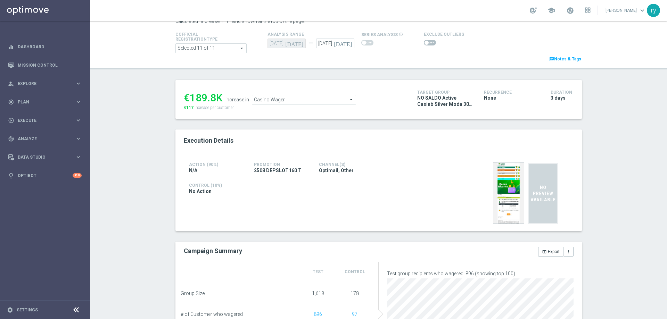
click at [425, 44] on span at bounding box center [427, 43] width 4 height 4
click at [424, 44] on input "checkbox" at bounding box center [430, 43] width 12 height 6
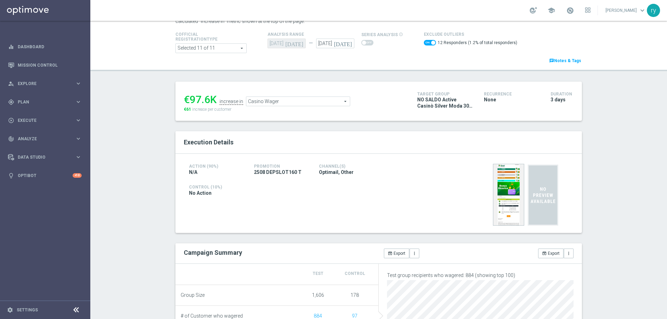
click at [424, 43] on span at bounding box center [430, 43] width 12 height 6
click at [424, 43] on input "checkbox" at bounding box center [430, 43] width 12 height 6
checkbox input "false"
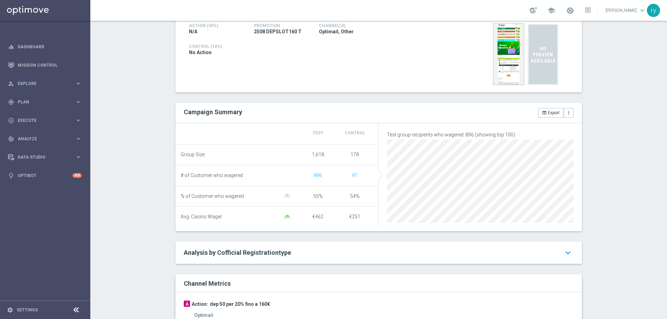
scroll to position [69, 0]
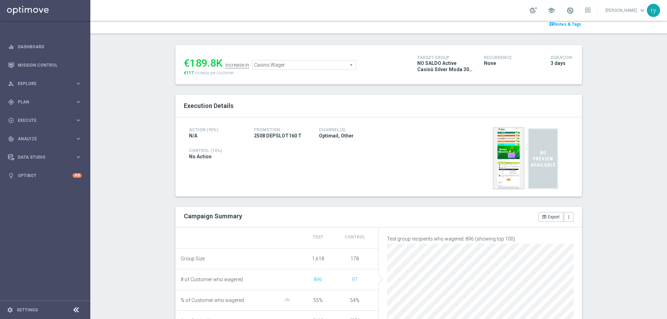
click at [281, 63] on span "Casino Wager" at bounding box center [304, 64] width 104 height 9
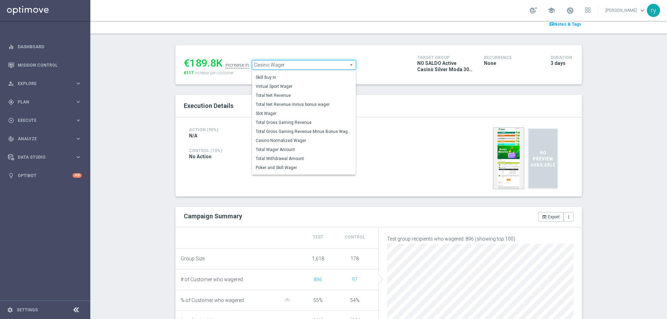
scroll to position [97, 0]
click at [284, 126] on span "Total Gross Gaming Revenue Minus Bonus Wagared" at bounding box center [304, 128] width 97 height 6
type input "Total Gross Gaming Revenue Minus Bonus Wagared"
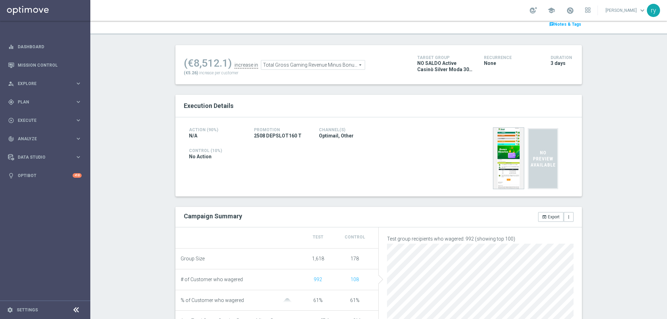
scroll to position [35, 0]
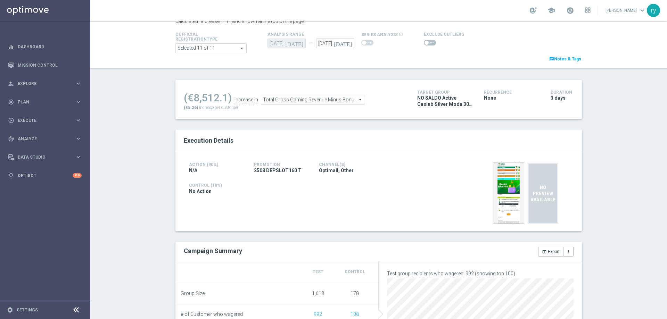
click at [425, 44] on span at bounding box center [430, 43] width 12 height 6
click at [425, 44] on input "checkbox" at bounding box center [430, 43] width 12 height 6
checkbox input "true"
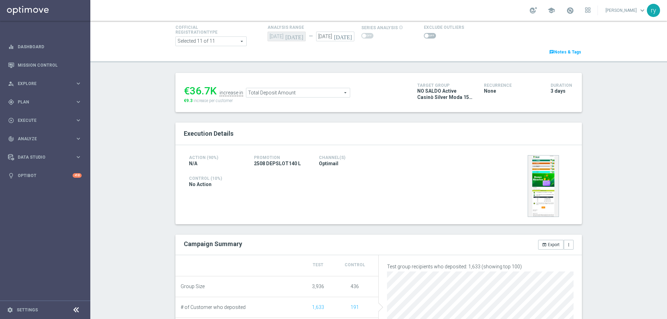
scroll to position [35, 0]
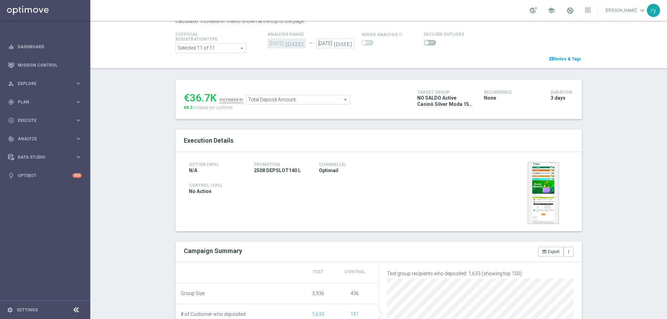
click at [428, 41] on span at bounding box center [430, 43] width 12 height 6
click at [428, 41] on input "checkbox" at bounding box center [430, 43] width 12 height 6
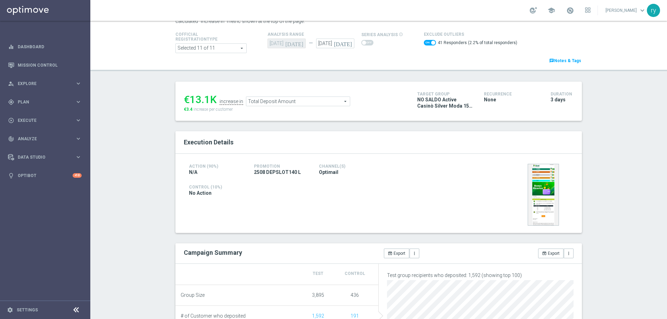
click at [424, 42] on span at bounding box center [430, 43] width 12 height 6
click at [424, 42] on input "checkbox" at bounding box center [430, 43] width 12 height 6
checkbox input "false"
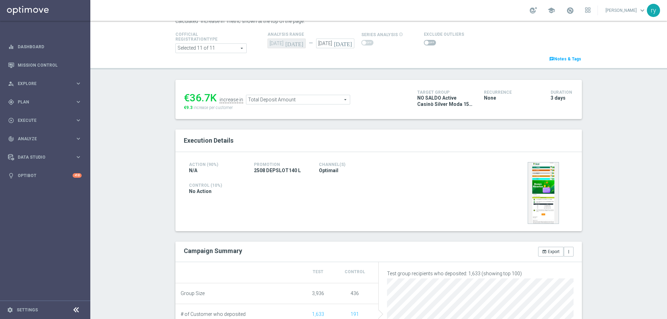
click at [272, 98] on span "Total Deposit Amount" at bounding box center [298, 99] width 104 height 9
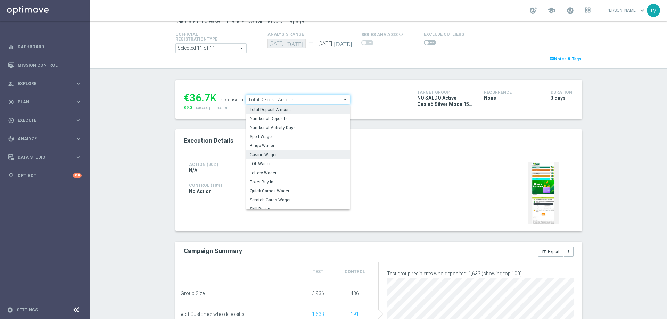
click at [276, 154] on span "Casino Wager" at bounding box center [298, 155] width 97 height 6
type input "Casino Wager"
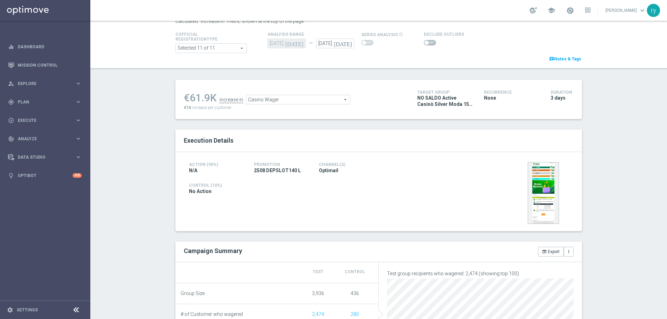
click at [426, 42] on span at bounding box center [430, 43] width 12 height 6
click at [426, 42] on input "checkbox" at bounding box center [430, 43] width 12 height 6
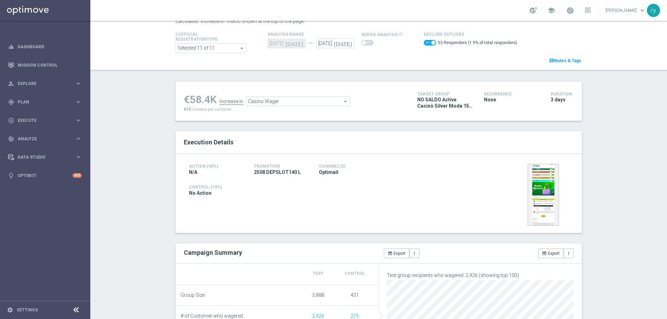
click at [274, 102] on span "Casino Wager" at bounding box center [298, 101] width 104 height 9
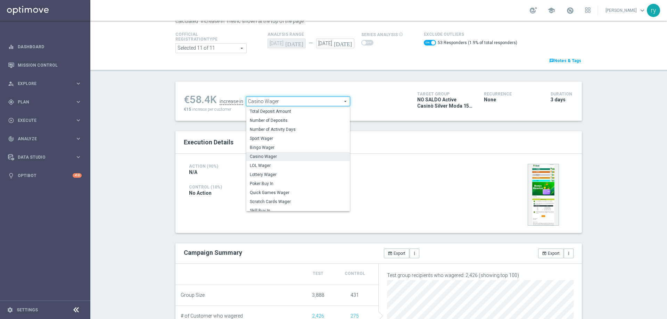
click at [274, 102] on span "Casino Wager" at bounding box center [298, 101] width 104 height 9
checkbox input "false"
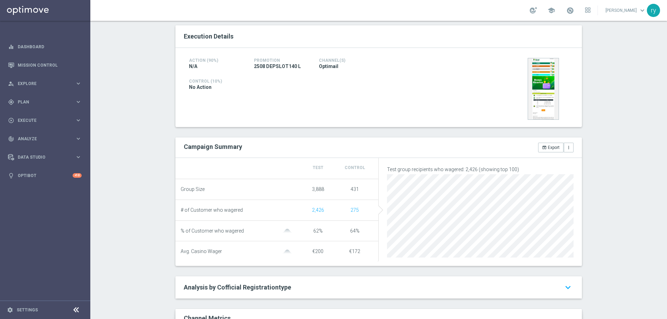
scroll to position [35, 0]
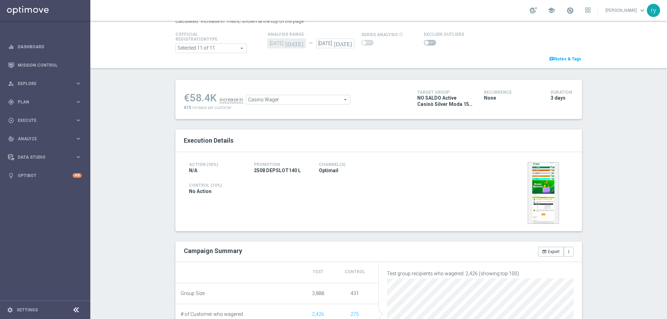
click at [296, 100] on span "Casino Wager" at bounding box center [298, 99] width 104 height 9
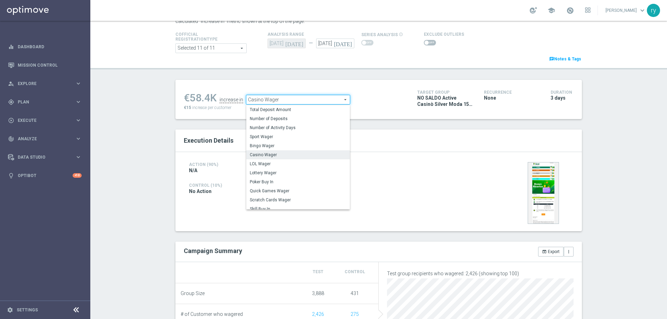
click at [296, 100] on span "Casino Wager" at bounding box center [298, 99] width 104 height 9
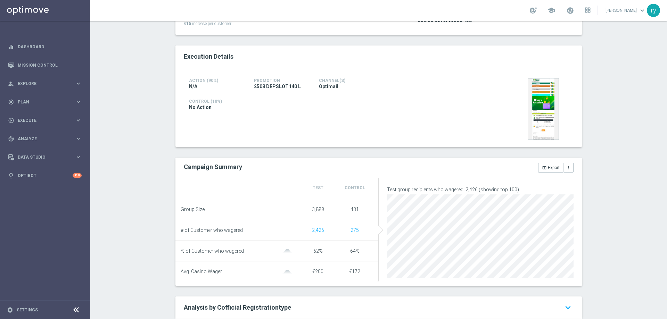
scroll to position [15, 0]
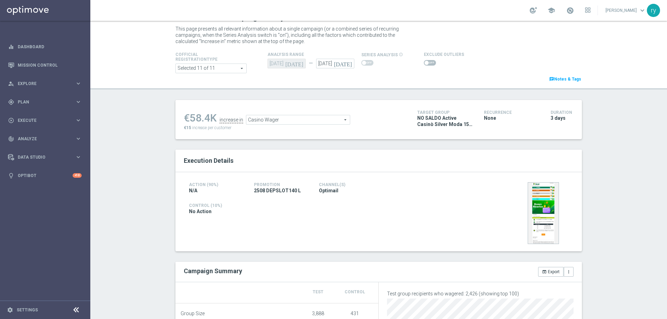
click at [267, 121] on span "Casino Wager" at bounding box center [298, 119] width 104 height 9
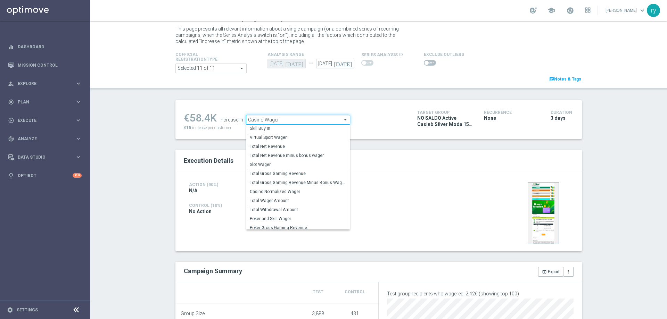
scroll to position [97, 0]
click at [277, 183] on span "Total Gross Gaming Revenue Minus Bonus Wagared" at bounding box center [298, 183] width 97 height 6
type input "Total Gross Gaming Revenue Minus Bonus Wagared"
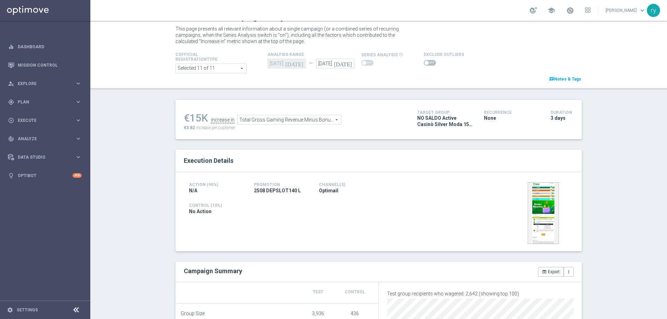
scroll to position [49, 0]
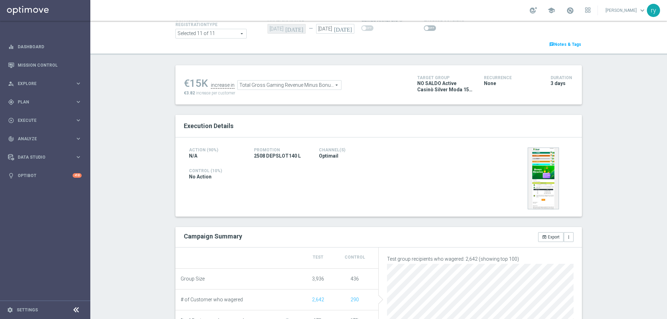
click at [425, 28] on span at bounding box center [430, 28] width 12 height 6
click at [425, 28] on input "checkbox" at bounding box center [430, 28] width 12 height 6
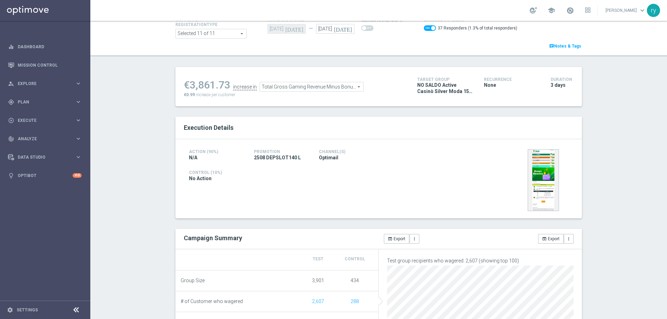
click at [424, 30] on span at bounding box center [430, 28] width 12 height 6
click at [424, 30] on input "checkbox" at bounding box center [430, 28] width 12 height 6
checkbox input "false"
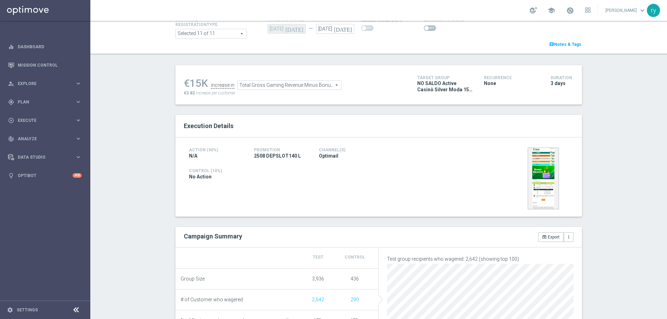
click at [269, 87] on span "Total Gross Gaming Revenue Minus Bonus Wagared" at bounding box center [290, 85] width 104 height 9
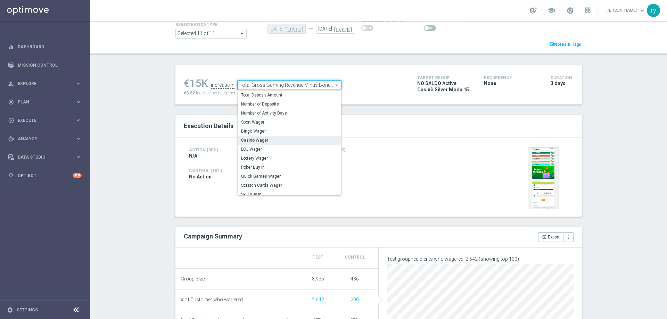
click at [269, 141] on span "Casino Wager" at bounding box center [289, 141] width 97 height 6
type input "Casino Wager"
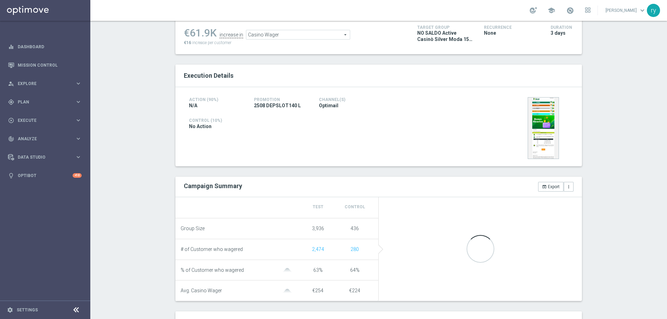
scroll to position [119, 0]
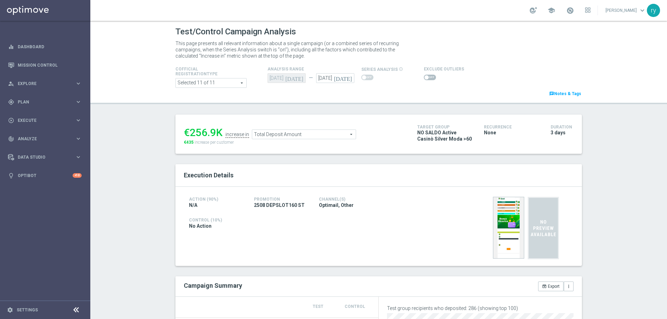
click at [275, 139] on div "Total Deposit Amount Total Deposit Amount arrow_drop_down search" at bounding box center [304, 135] width 104 height 10
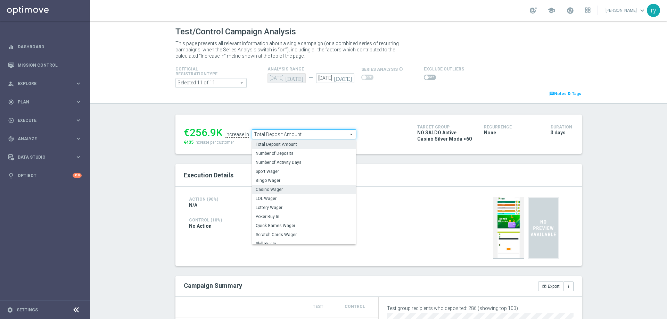
click at [279, 188] on span "Casino Wager" at bounding box center [304, 190] width 97 height 6
type input "Casino Wager"
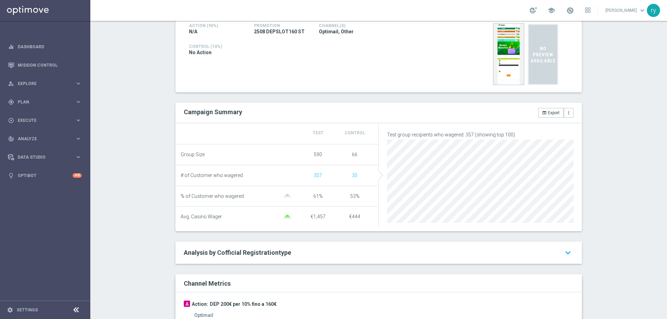
scroll to position [139, 0]
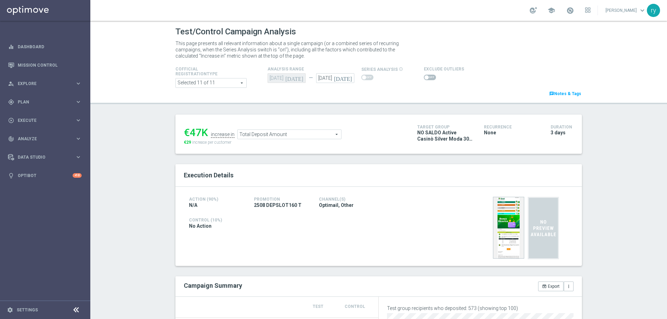
click at [286, 137] on span "Total Deposit Amount" at bounding box center [290, 134] width 104 height 9
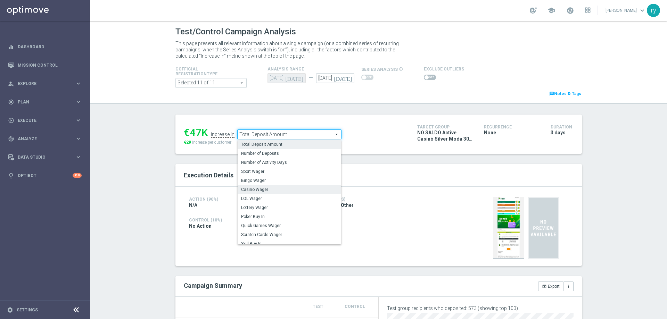
click at [286, 188] on span "Casino Wager" at bounding box center [289, 190] width 97 height 6
type input "Casino Wager"
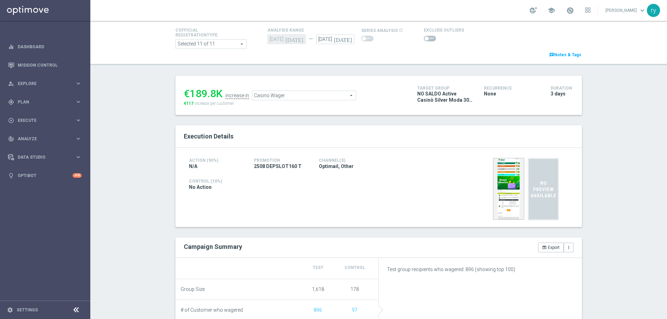
scroll to position [104, 0]
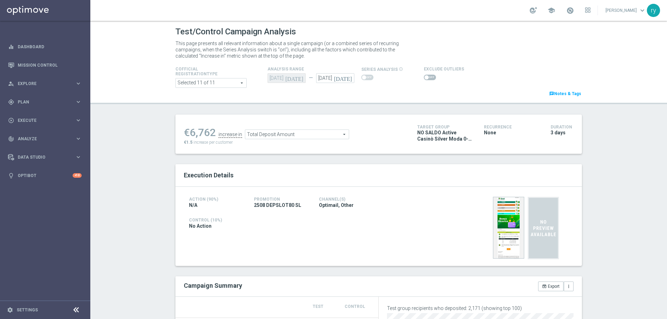
click at [426, 79] on span at bounding box center [430, 78] width 12 height 6
click at [426, 79] on input "checkbox" at bounding box center [430, 78] width 12 height 6
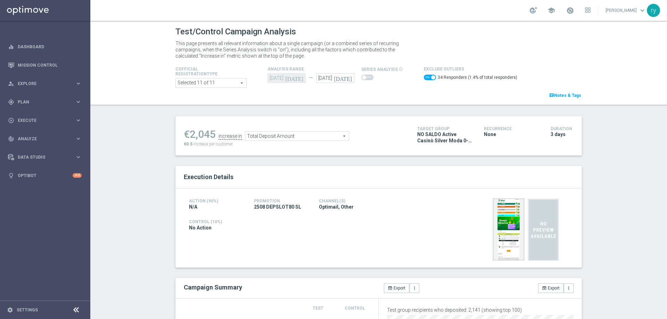
click at [424, 80] on span at bounding box center [430, 78] width 12 height 6
click at [424, 80] on input "checkbox" at bounding box center [430, 78] width 12 height 6
checkbox input "false"
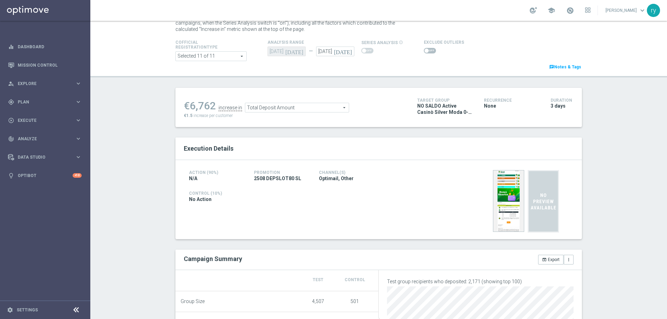
scroll to position [69, 0]
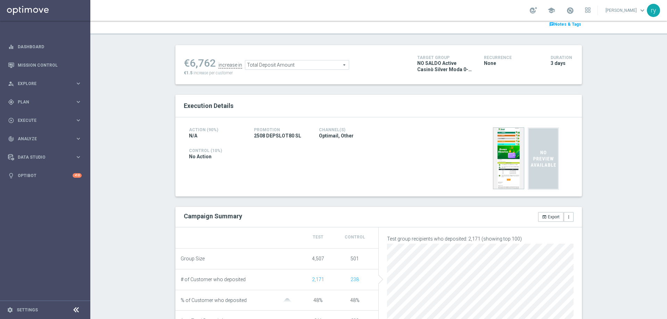
click at [263, 68] on span "Total Deposit Amount" at bounding box center [297, 64] width 104 height 9
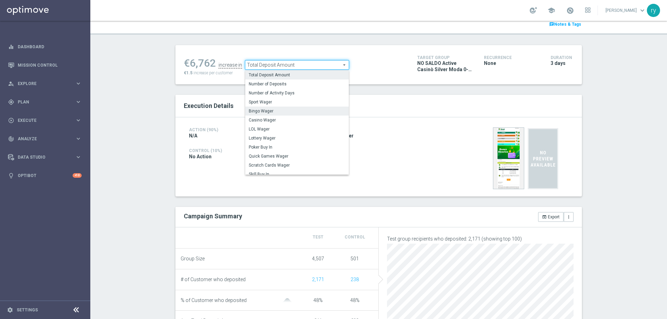
click at [263, 116] on label "Bingo Wager" at bounding box center [297, 111] width 104 height 9
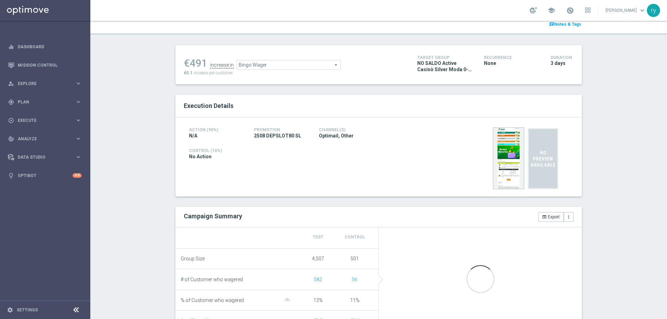
click at [265, 65] on span "Bingo Wager" at bounding box center [289, 64] width 104 height 9
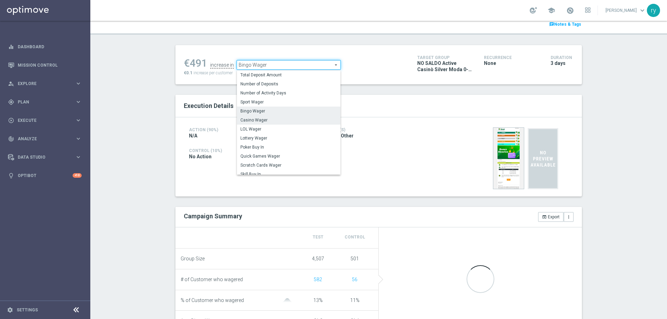
click at [265, 118] on span "Casino Wager" at bounding box center [288, 120] width 97 height 6
type input "Casino Wager"
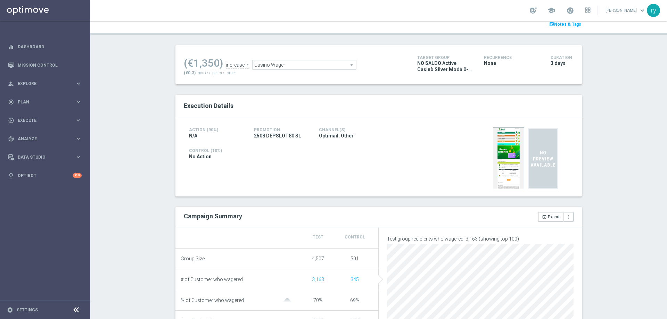
scroll to position [35, 0]
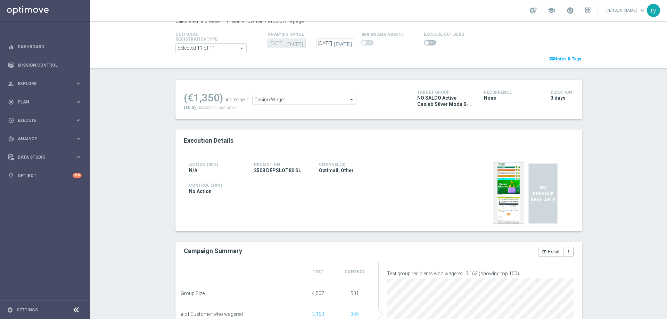
click at [424, 45] on span at bounding box center [430, 43] width 12 height 6
click at [424, 45] on input "checkbox" at bounding box center [430, 43] width 12 height 6
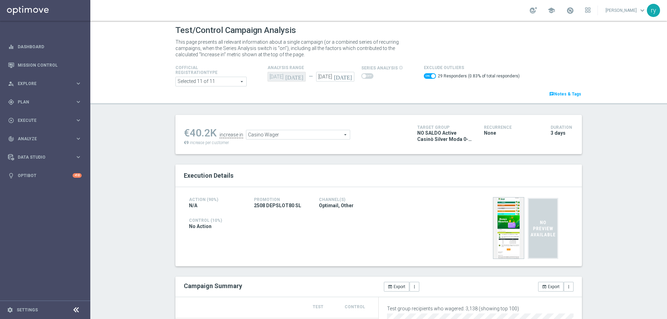
scroll to position [0, 0]
click at [288, 132] on span "Casino Wager" at bounding box center [298, 136] width 104 height 9
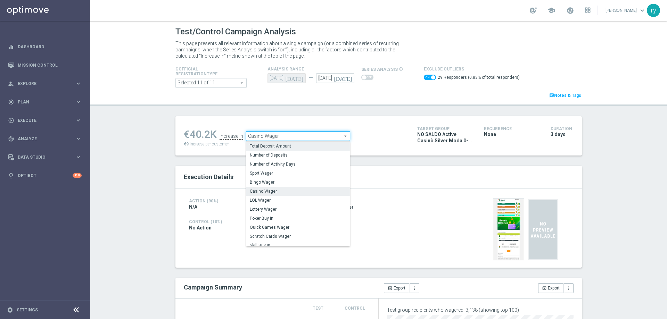
click at [286, 147] on span "Total Deposit Amount" at bounding box center [298, 146] width 97 height 6
checkbox input "false"
type input "Total Deposit Amount"
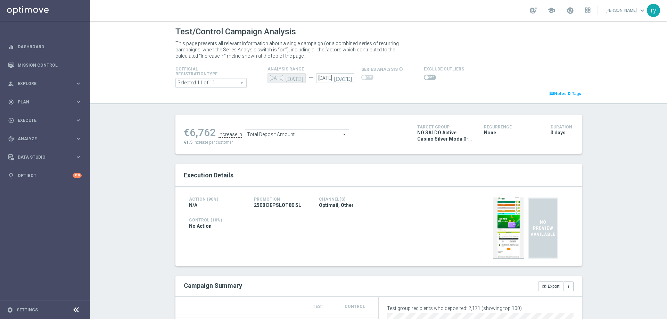
click at [424, 79] on span at bounding box center [430, 78] width 12 height 6
click at [424, 79] on input "checkbox" at bounding box center [430, 78] width 12 height 6
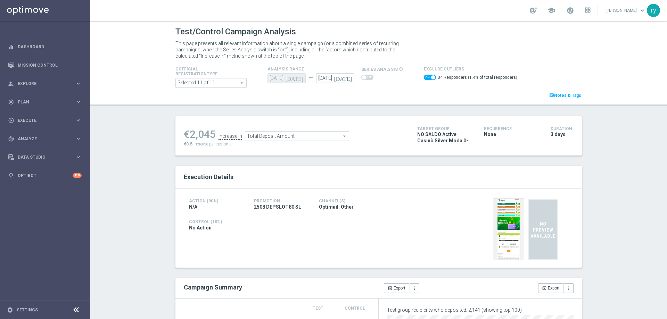
click at [424, 79] on span at bounding box center [430, 78] width 12 height 6
click at [424, 79] on input "checkbox" at bounding box center [430, 78] width 12 height 6
checkbox input "false"
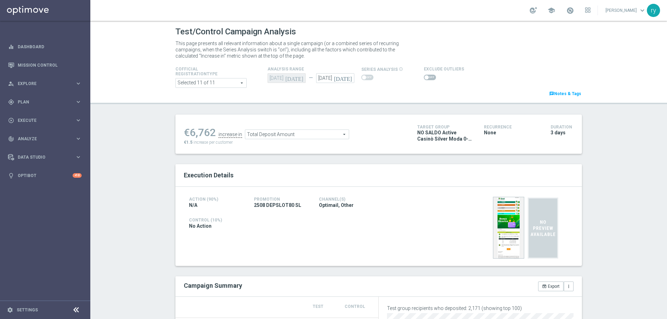
click at [294, 135] on span "Total Deposit Amount" at bounding box center [297, 134] width 104 height 9
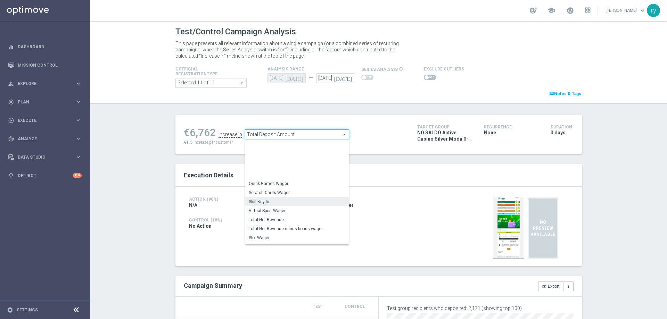
scroll to position [98, 0]
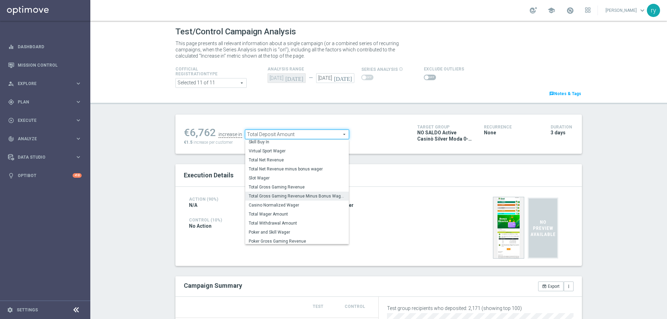
click at [278, 199] on span "Total Gross Gaming Revenue Minus Bonus Wagared" at bounding box center [297, 196] width 97 height 6
type input "Total Gross Gaming Revenue Minus Bonus Wagared"
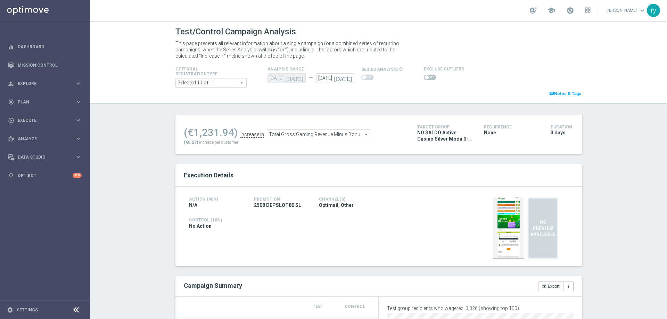
click at [426, 76] on span at bounding box center [430, 78] width 12 height 6
click at [426, 76] on input "checkbox" at bounding box center [430, 78] width 12 height 6
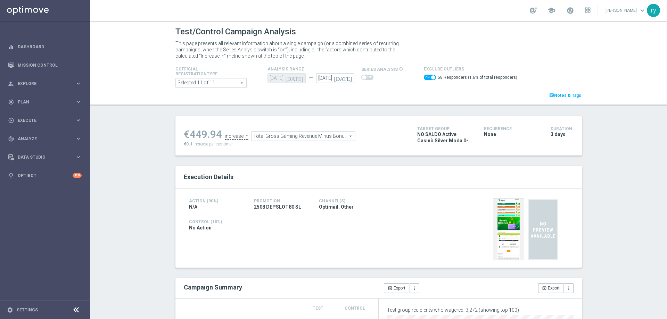
click at [276, 138] on span "Total Gross Gaming Revenue Minus Bonus Wagared" at bounding box center [304, 136] width 104 height 9
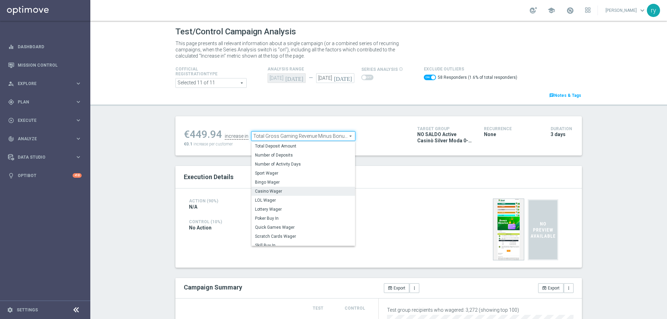
click at [274, 190] on span "Casino Wager" at bounding box center [303, 192] width 97 height 6
checkbox input "false"
type input "Casino Wager"
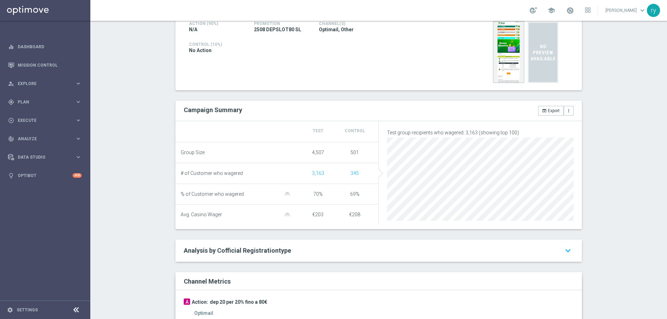
scroll to position [278, 0]
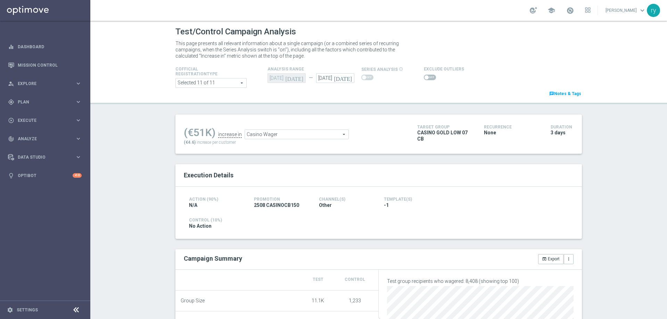
click at [428, 79] on span at bounding box center [430, 78] width 12 height 6
click at [428, 79] on input "checkbox" at bounding box center [430, 78] width 12 height 6
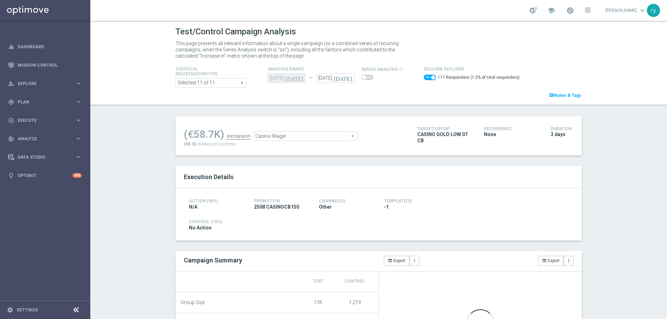
click at [431, 79] on span at bounding box center [433, 77] width 4 height 4
click at [428, 79] on input "checkbox" at bounding box center [430, 78] width 12 height 6
checkbox input "false"
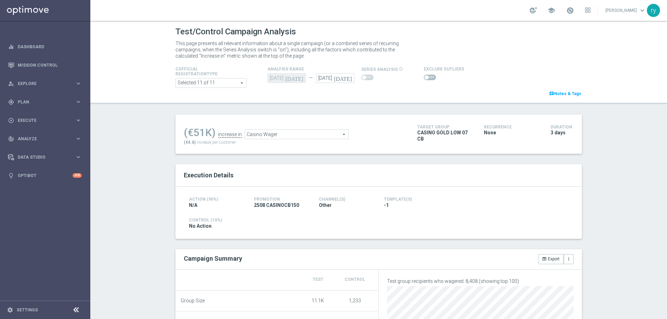
click at [280, 171] on div "Execution Details" at bounding box center [379, 176] width 400 height 12
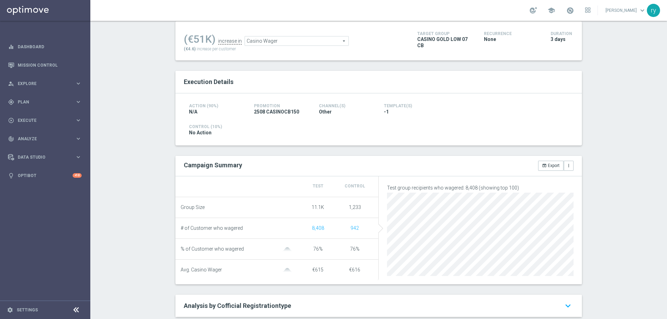
scroll to position [141, 0]
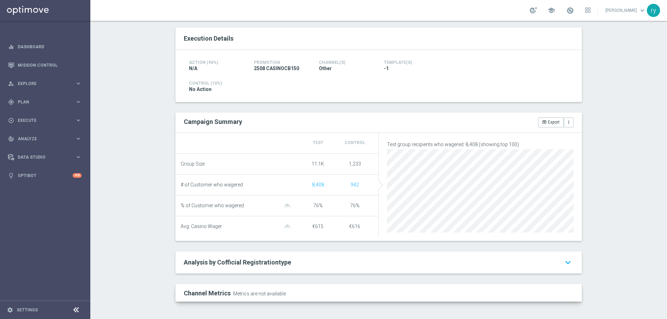
drag, startPoint x: 325, startPoint y: 181, endPoint x: 308, endPoint y: 184, distance: 16.6
click at [308, 184] on div "8,408" at bounding box center [317, 185] width 37 height 6
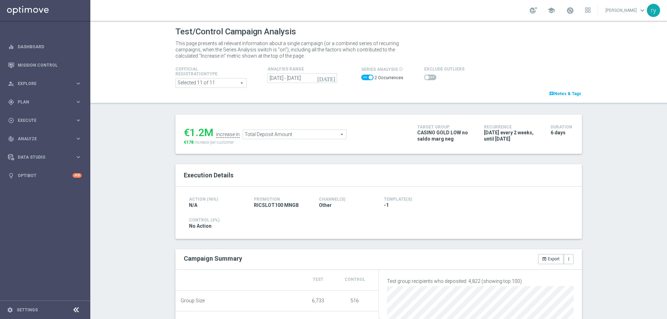
click at [328, 80] on icon "[DATE]" at bounding box center [326, 78] width 19 height 6
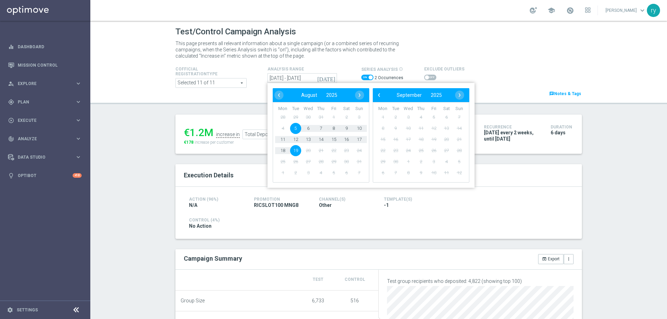
click at [365, 71] on span "series analysis" at bounding box center [379, 69] width 36 height 5
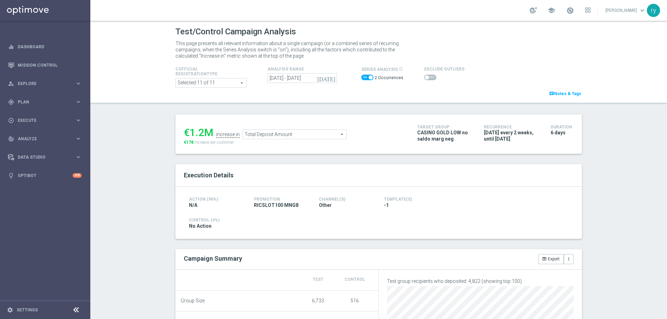
click at [365, 78] on span at bounding box center [367, 78] width 12 height 6
click at [365, 78] on input "checkbox" at bounding box center [367, 78] width 12 height 6
checkbox input "false"
click at [365, 108] on div "Test/Control Campaign Analysis This page presents all relevant information abou…" at bounding box center [378, 170] width 577 height 298
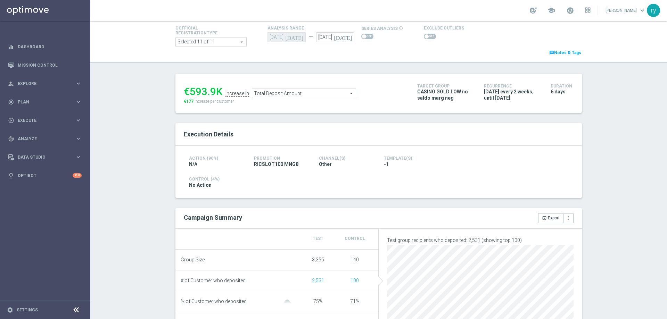
scroll to position [35, 0]
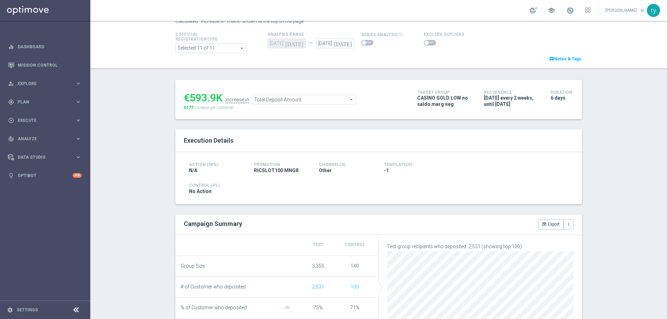
click at [425, 42] on span at bounding box center [430, 43] width 12 height 6
click at [425, 42] on input "checkbox" at bounding box center [430, 43] width 12 height 6
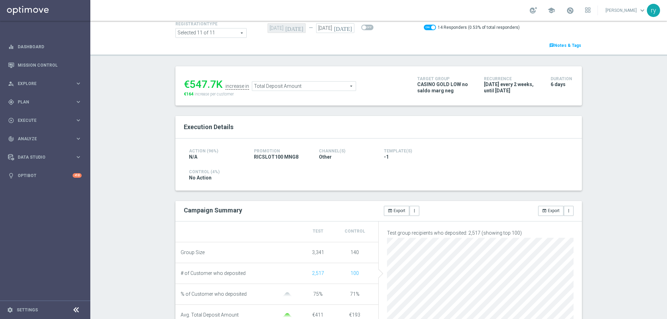
scroll to position [0, 0]
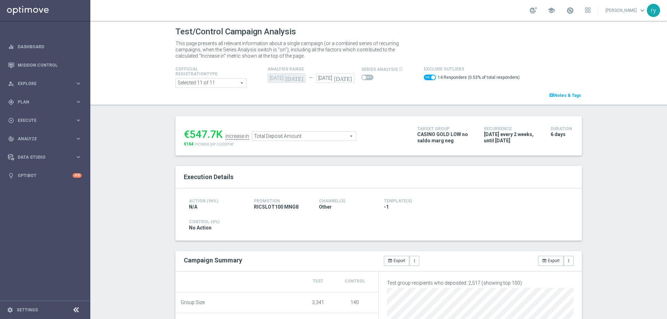
click at [424, 76] on span at bounding box center [430, 78] width 12 height 6
click at [424, 76] on input "checkbox" at bounding box center [430, 78] width 12 height 6
checkbox input "false"
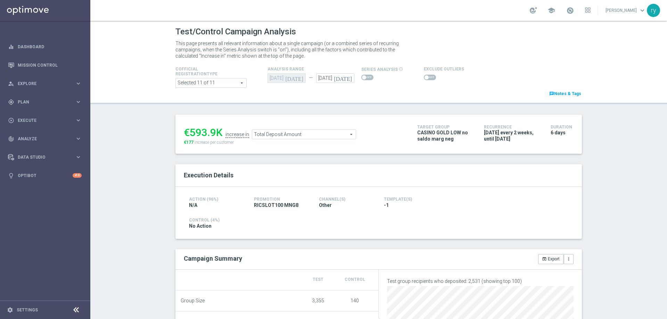
click at [291, 137] on span "Total Deposit Amount" at bounding box center [304, 134] width 104 height 9
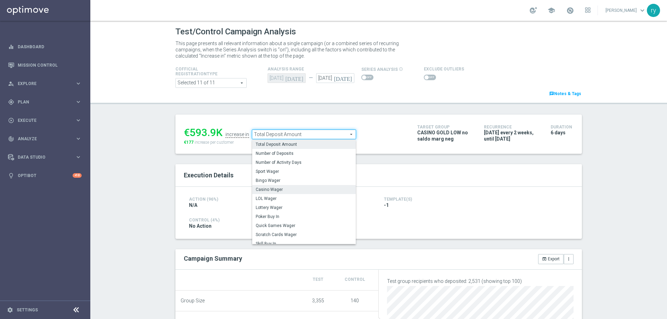
click at [288, 189] on span "Casino Wager" at bounding box center [304, 190] width 97 height 6
type input "Casino Wager"
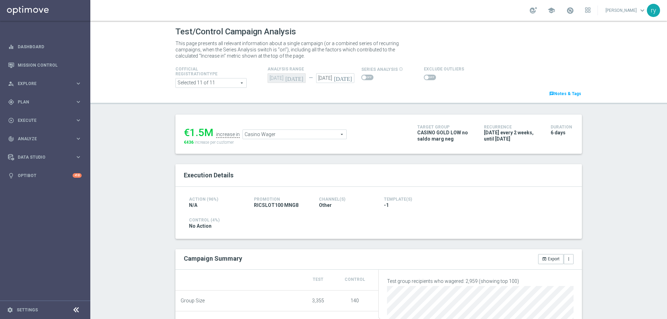
click at [425, 78] on span at bounding box center [430, 78] width 12 height 6
click at [425, 78] on input "checkbox" at bounding box center [430, 78] width 12 height 6
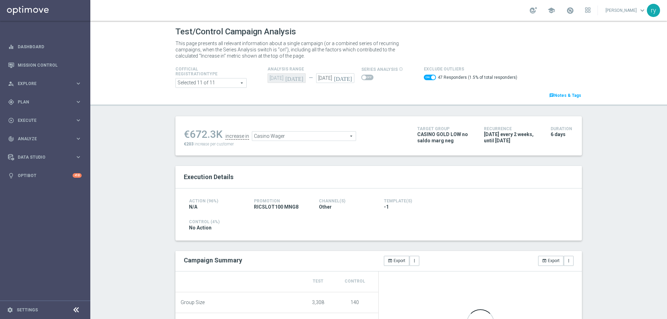
click at [425, 78] on span at bounding box center [430, 78] width 12 height 6
click at [425, 78] on input "checkbox" at bounding box center [430, 78] width 12 height 6
checkbox input "false"
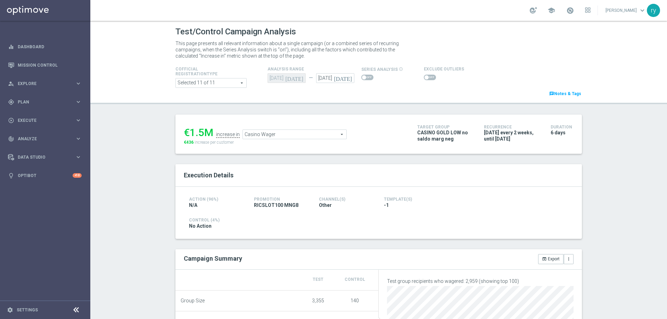
click at [277, 133] on span "Casino Wager" at bounding box center [295, 134] width 104 height 9
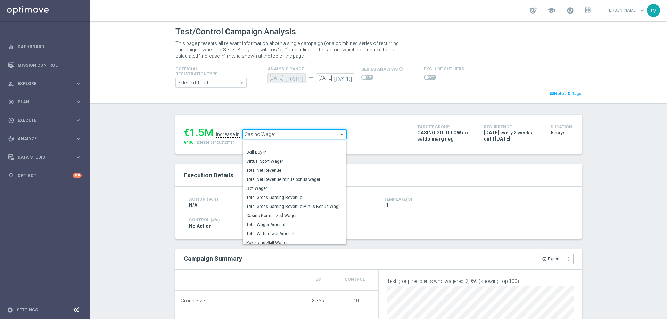
scroll to position [97, 0]
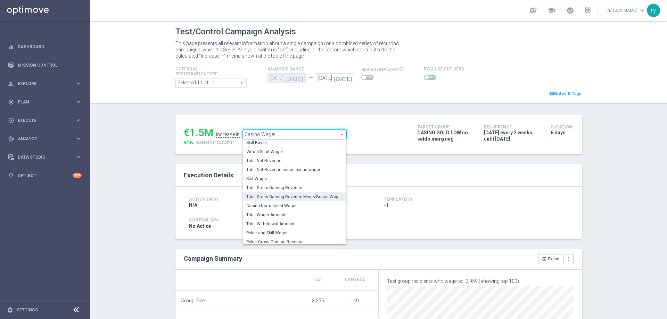
click at [289, 198] on span "Total Gross Gaming Revenue Minus Bonus Wagared" at bounding box center [294, 197] width 97 height 6
type input "Total Gross Gaming Revenue Minus Bonus Wagared"
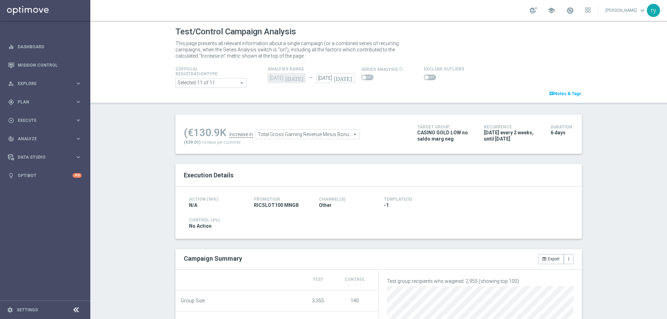
click at [427, 75] on span at bounding box center [430, 78] width 12 height 6
click at [427, 75] on input "checkbox" at bounding box center [430, 78] width 12 height 6
click at [424, 77] on span at bounding box center [430, 78] width 12 height 6
click at [424, 77] on input "checkbox" at bounding box center [430, 78] width 12 height 6
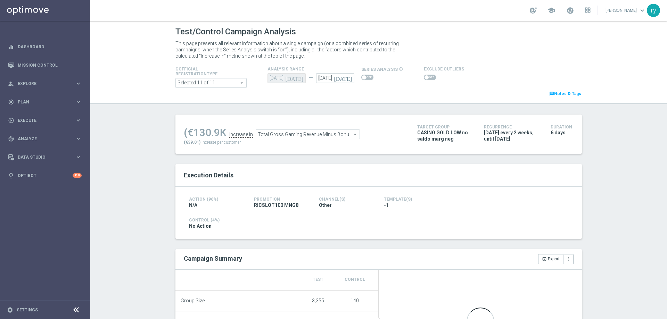
click at [425, 77] on span at bounding box center [427, 77] width 4 height 4
click at [424, 77] on input "checkbox" at bounding box center [430, 78] width 12 height 6
checkbox input "true"
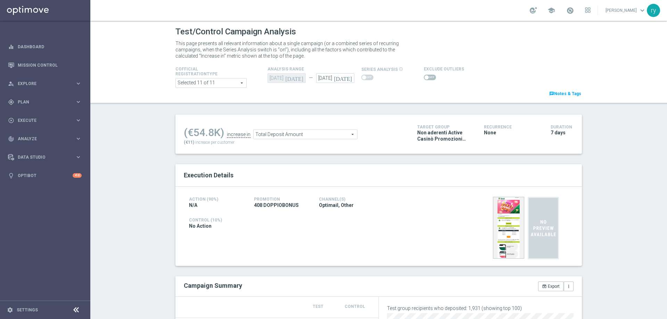
click at [425, 79] on span at bounding box center [430, 78] width 12 height 6
click at [425, 79] on input "checkbox" at bounding box center [430, 78] width 12 height 6
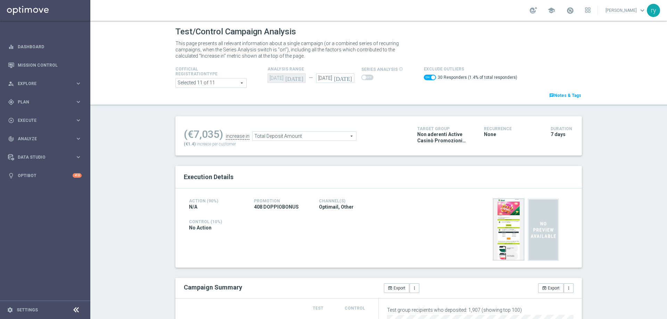
click at [262, 137] on span "Total Deposit Amount" at bounding box center [305, 136] width 104 height 9
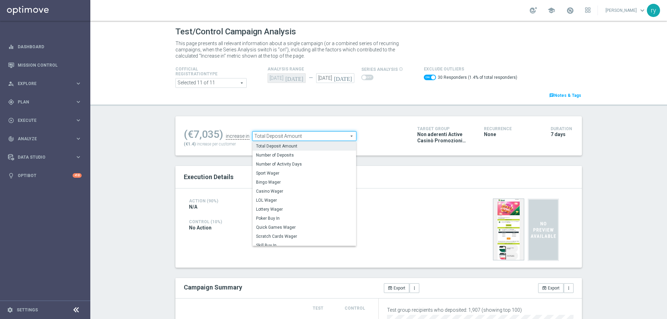
click at [274, 191] on span "Casino Wager" at bounding box center [304, 192] width 97 height 6
checkbox input "false"
type input "Casino Wager"
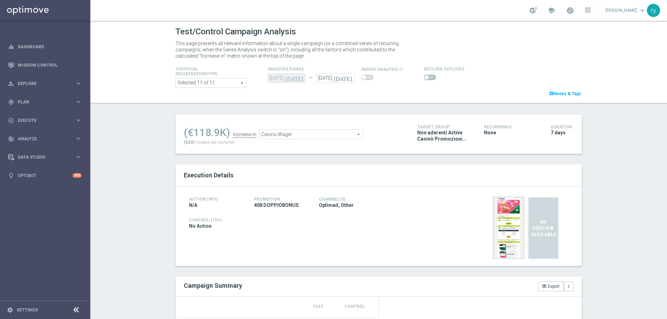
click at [430, 77] on span at bounding box center [430, 78] width 12 height 6
click at [430, 77] on input "checkbox" at bounding box center [430, 78] width 12 height 6
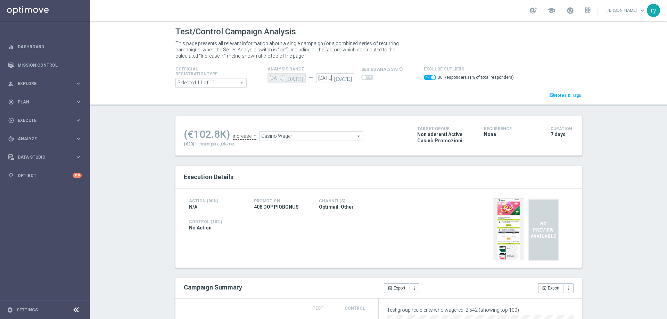
click at [424, 77] on span at bounding box center [430, 78] width 12 height 6
click at [424, 77] on input "checkbox" at bounding box center [430, 78] width 12 height 6
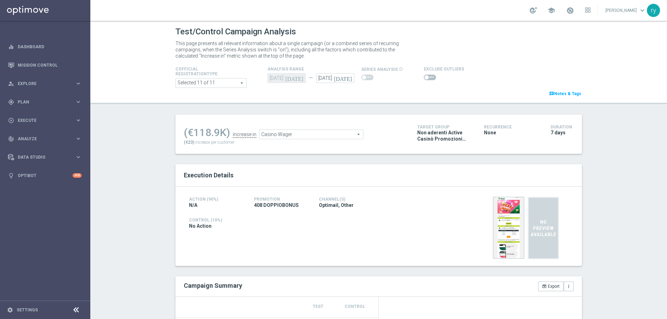
click at [425, 77] on span at bounding box center [427, 77] width 4 height 4
click at [424, 77] on input "checkbox" at bounding box center [430, 78] width 12 height 6
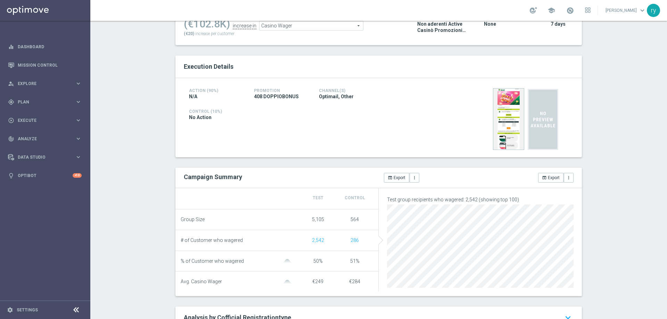
scroll to position [6, 0]
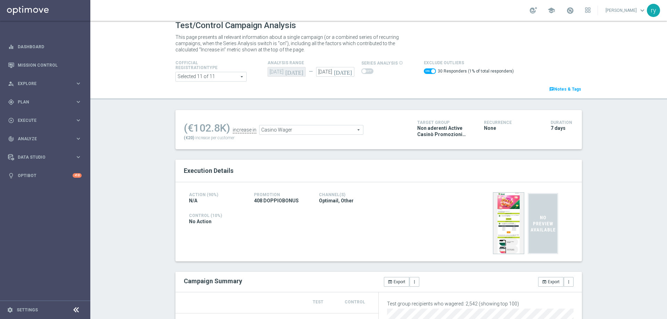
click at [315, 130] on span "Casino Wager" at bounding box center [312, 129] width 104 height 9
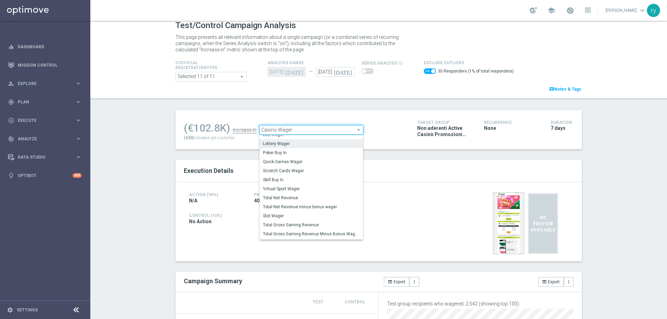
scroll to position [96, 0]
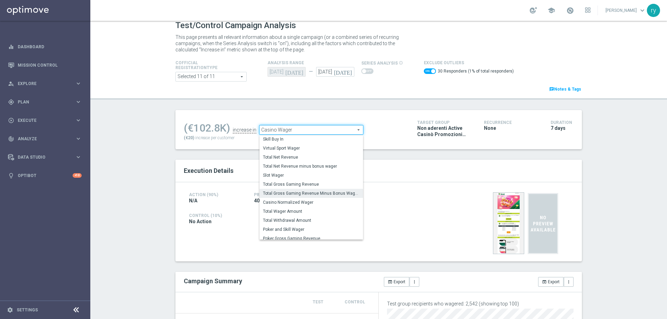
click at [315, 196] on span "Total Gross Gaming Revenue Minus Bonus Wagared" at bounding box center [311, 194] width 97 height 6
checkbox input "false"
type input "Total Gross Gaming Revenue Minus Bonus Wagared"
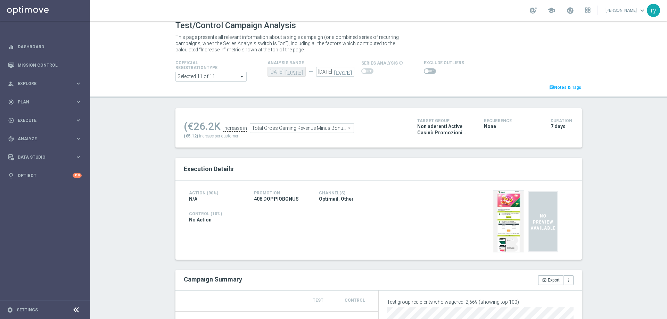
click at [425, 71] on span at bounding box center [430, 71] width 12 height 6
click at [425, 71] on input "checkbox" at bounding box center [430, 71] width 12 height 6
checkbox input "true"
